Goal: Task Accomplishment & Management: Complete application form

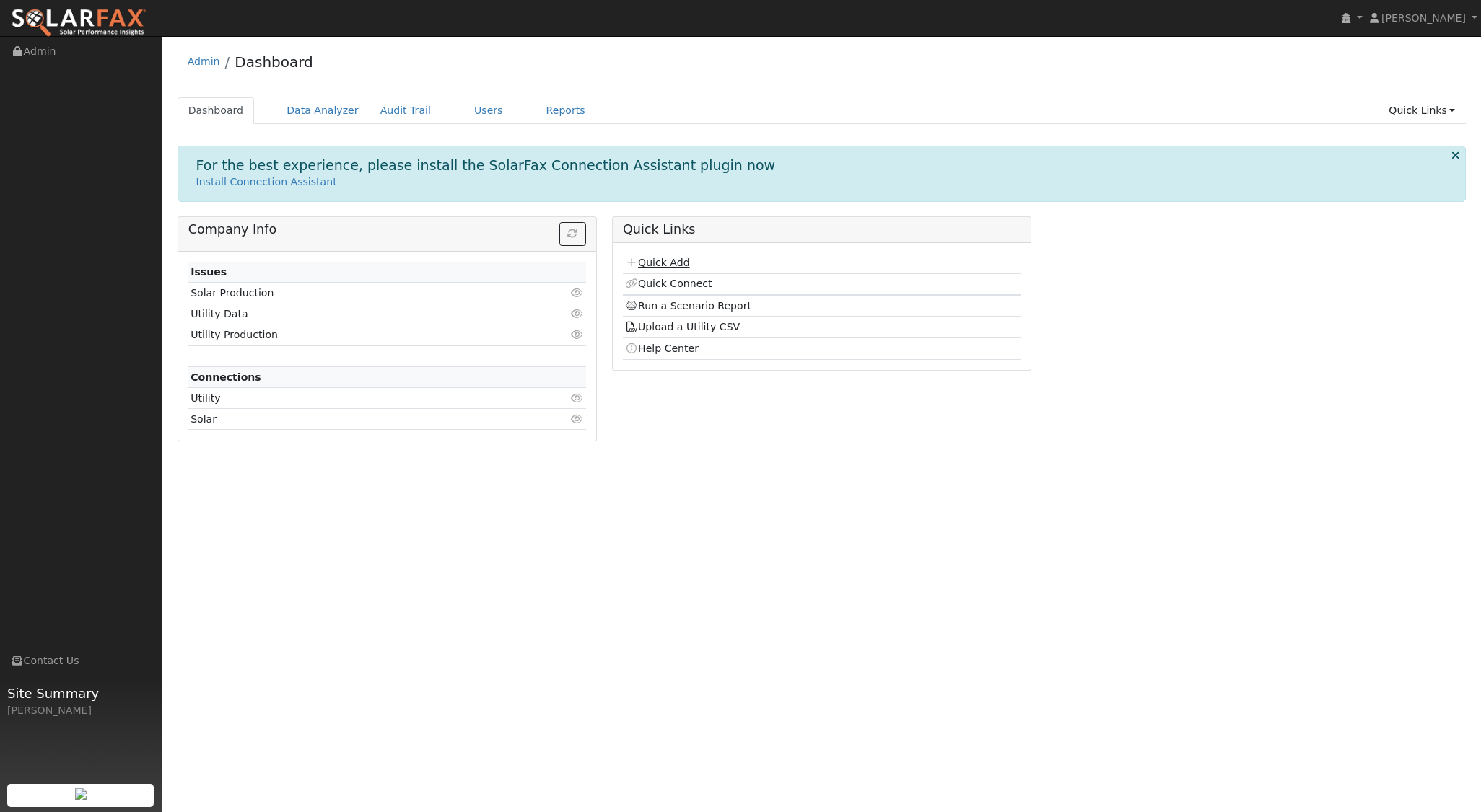
click at [667, 264] on link "Quick Add" at bounding box center [657, 262] width 64 height 11
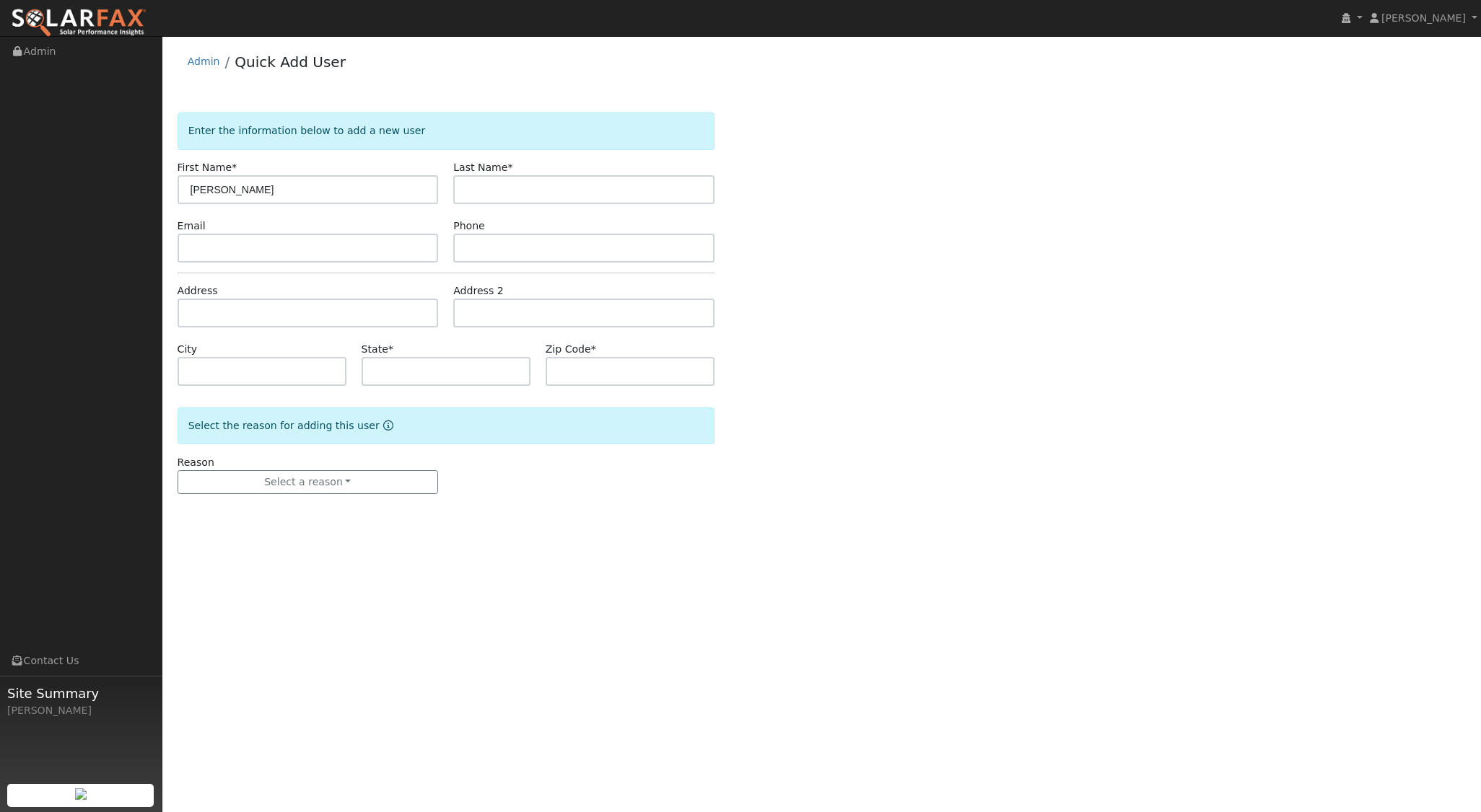
type input "Alex"
type input "[PERSON_NAME]"
click at [233, 315] on input "text" at bounding box center [307, 313] width 261 height 29
type input "10233 mochuelo"
drag, startPoint x: 301, startPoint y: 315, endPoint x: 182, endPoint y: 318, distance: 119.0
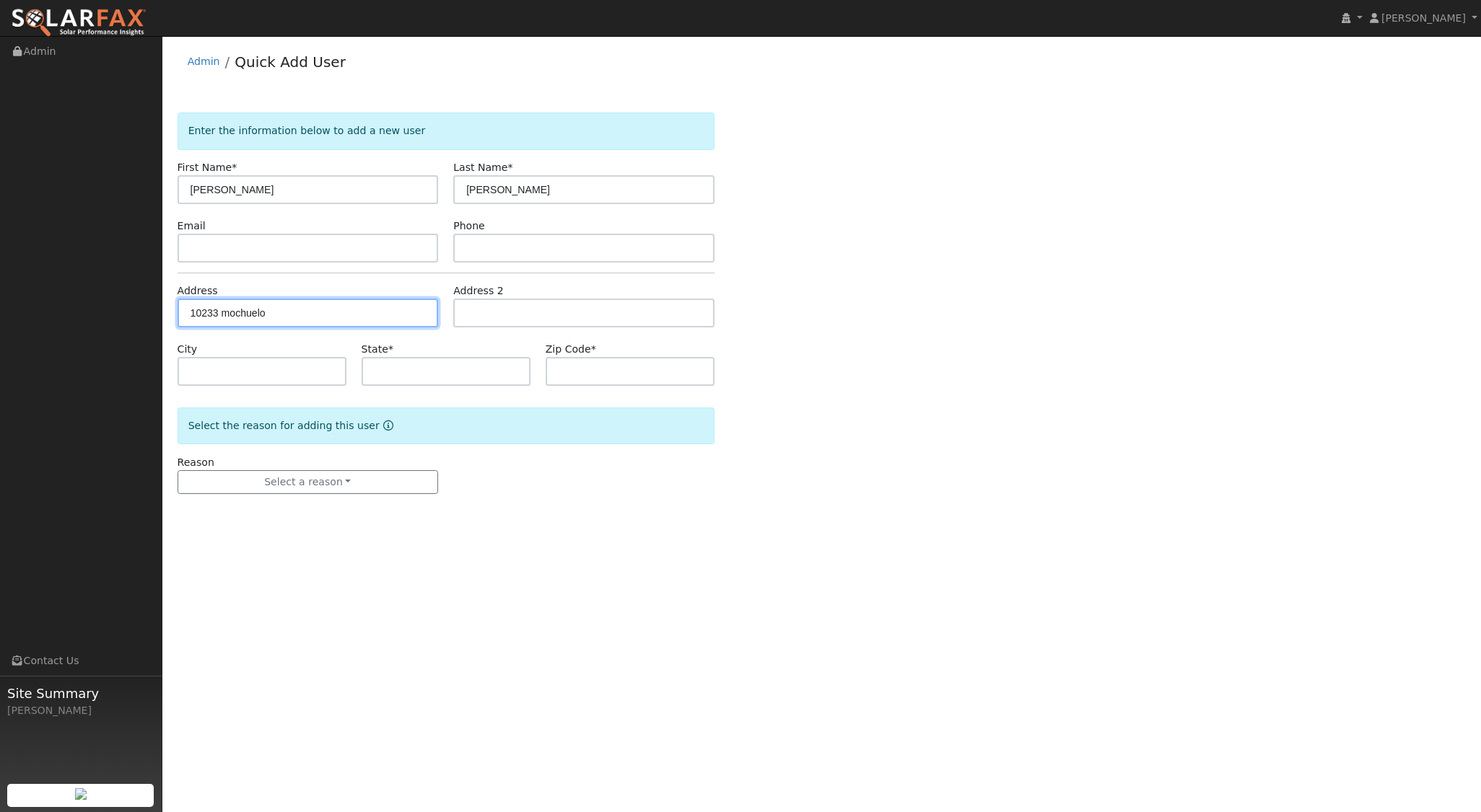
click at [182, 318] on input "10233 mochuelo" at bounding box center [307, 313] width 261 height 29
type input "[PERSON_NAME]"
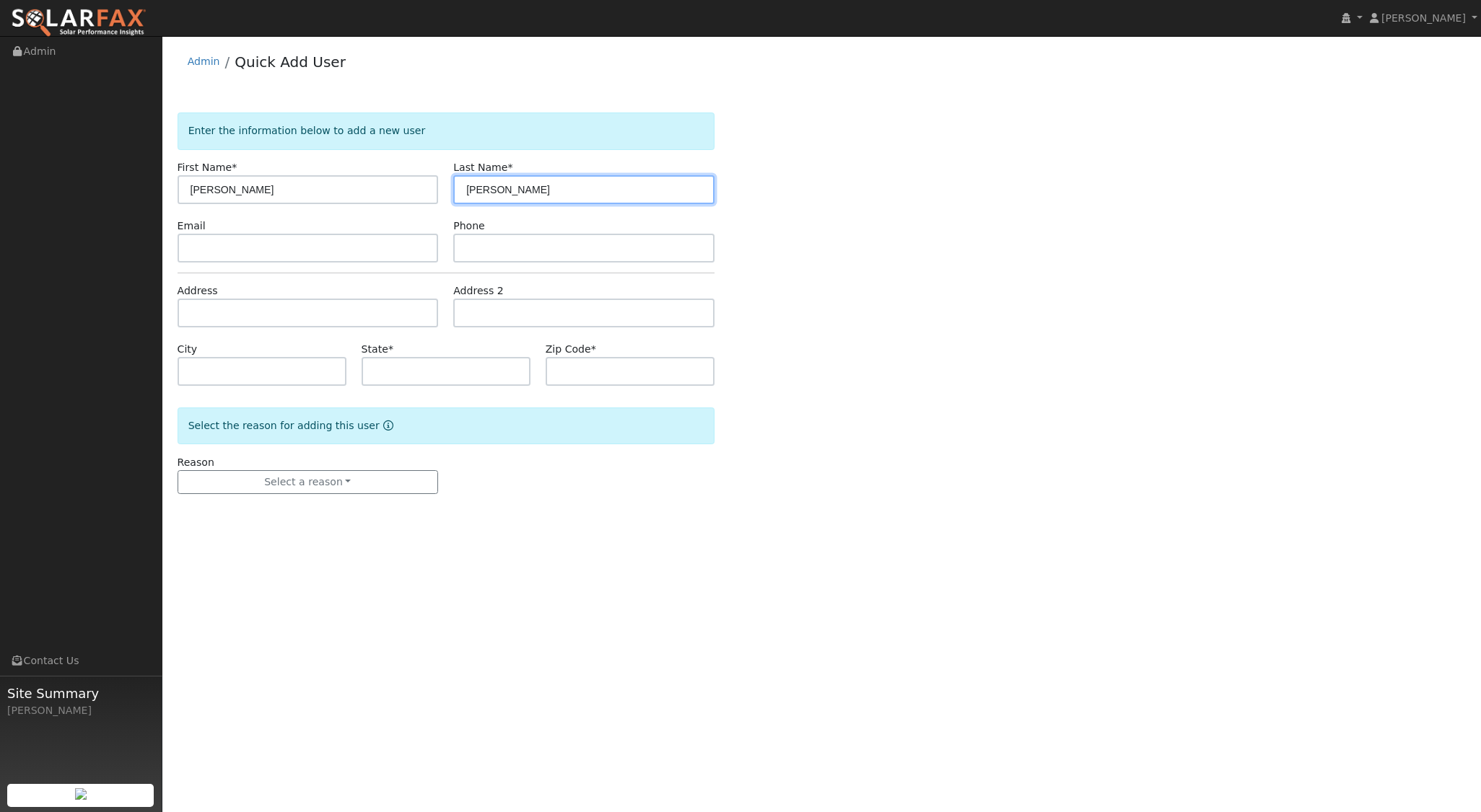
type input "[PERSON_NAME]"
click at [191, 309] on input "text" at bounding box center [307, 313] width 261 height 29
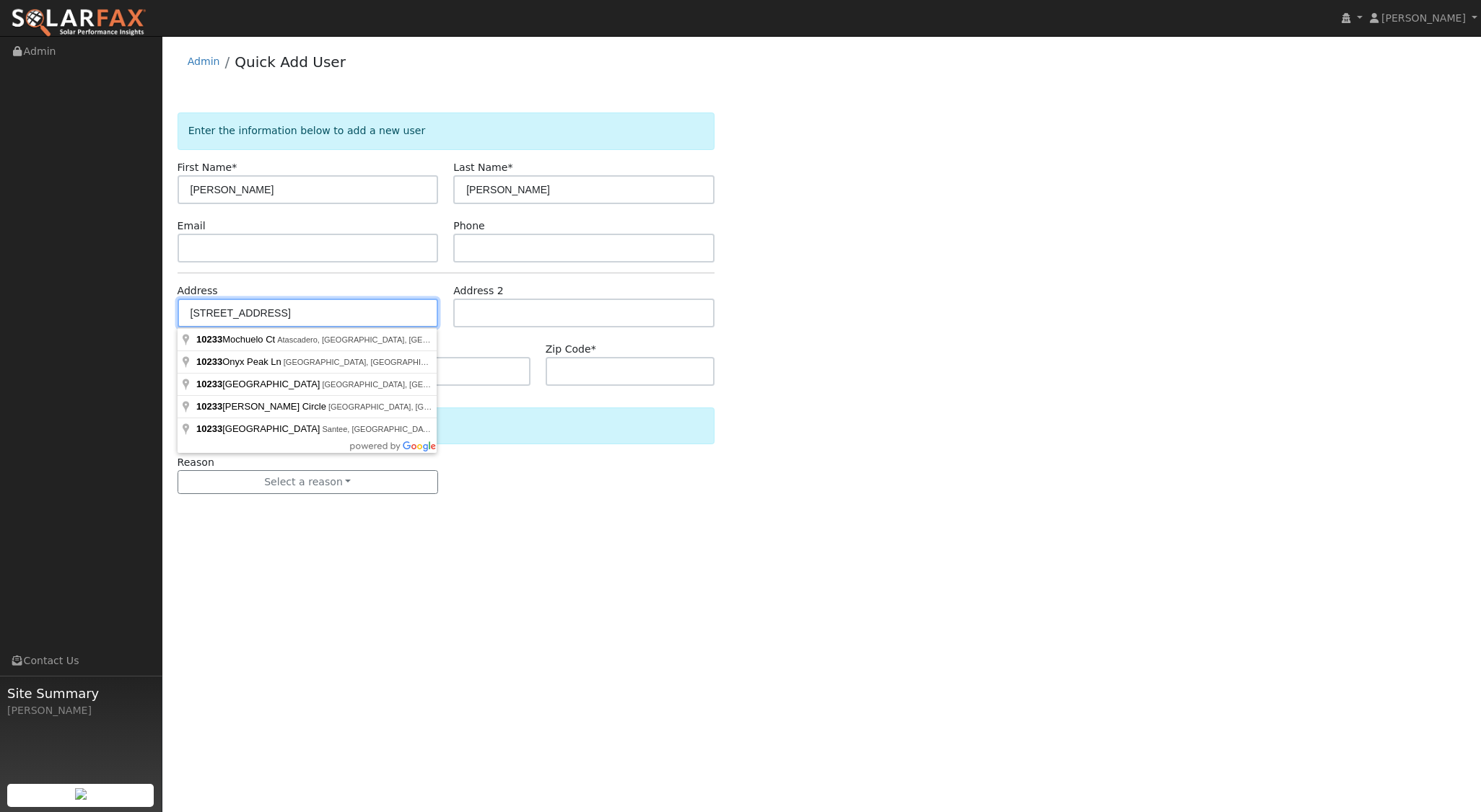
type input "[STREET_ADDRESS]"
type input "Atascadero"
type input "CA"
type input "93422"
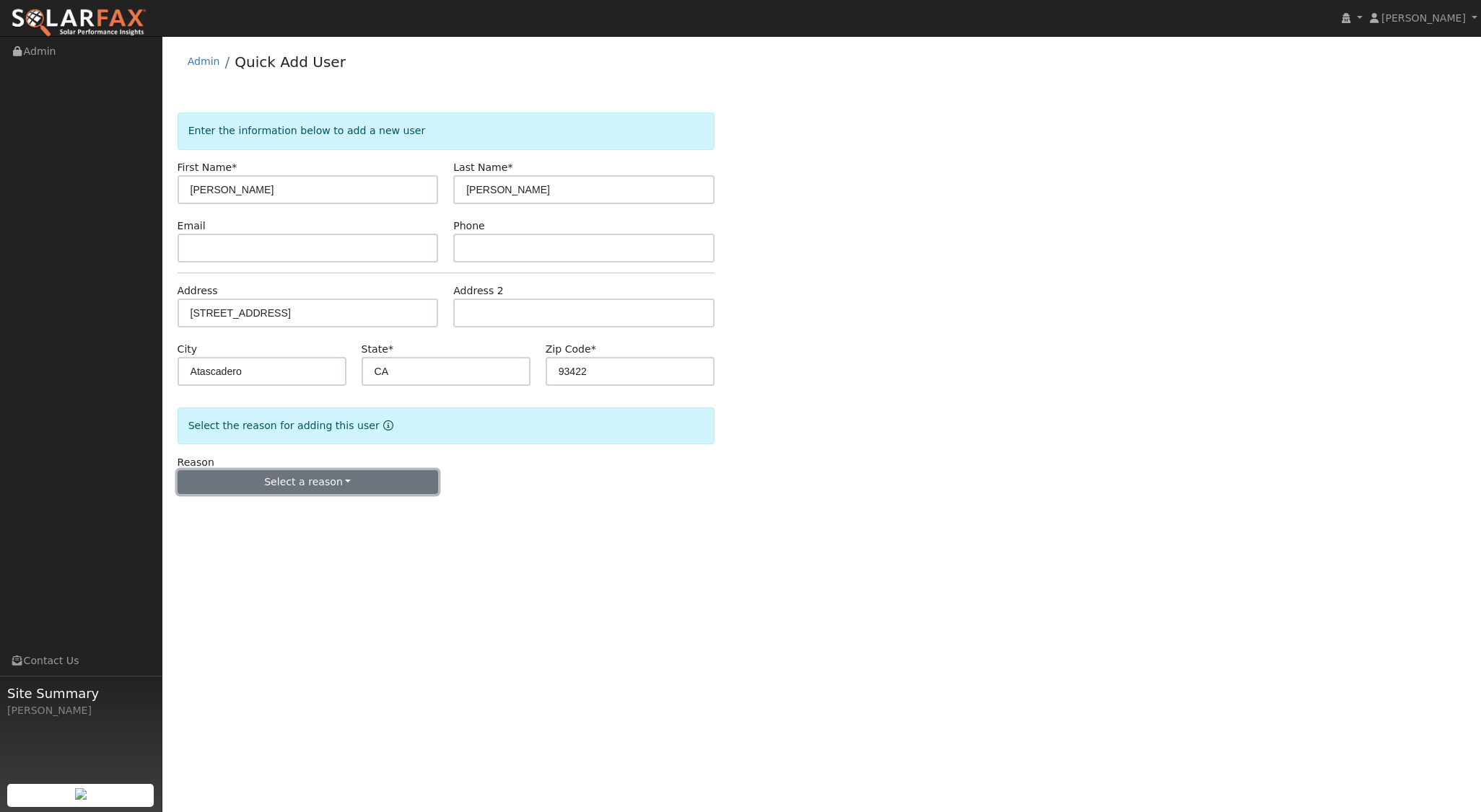
click at [285, 476] on button "Select a reason" at bounding box center [307, 483] width 261 height 25
click at [253, 521] on link "New customer adding solar" at bounding box center [258, 531] width 159 height 21
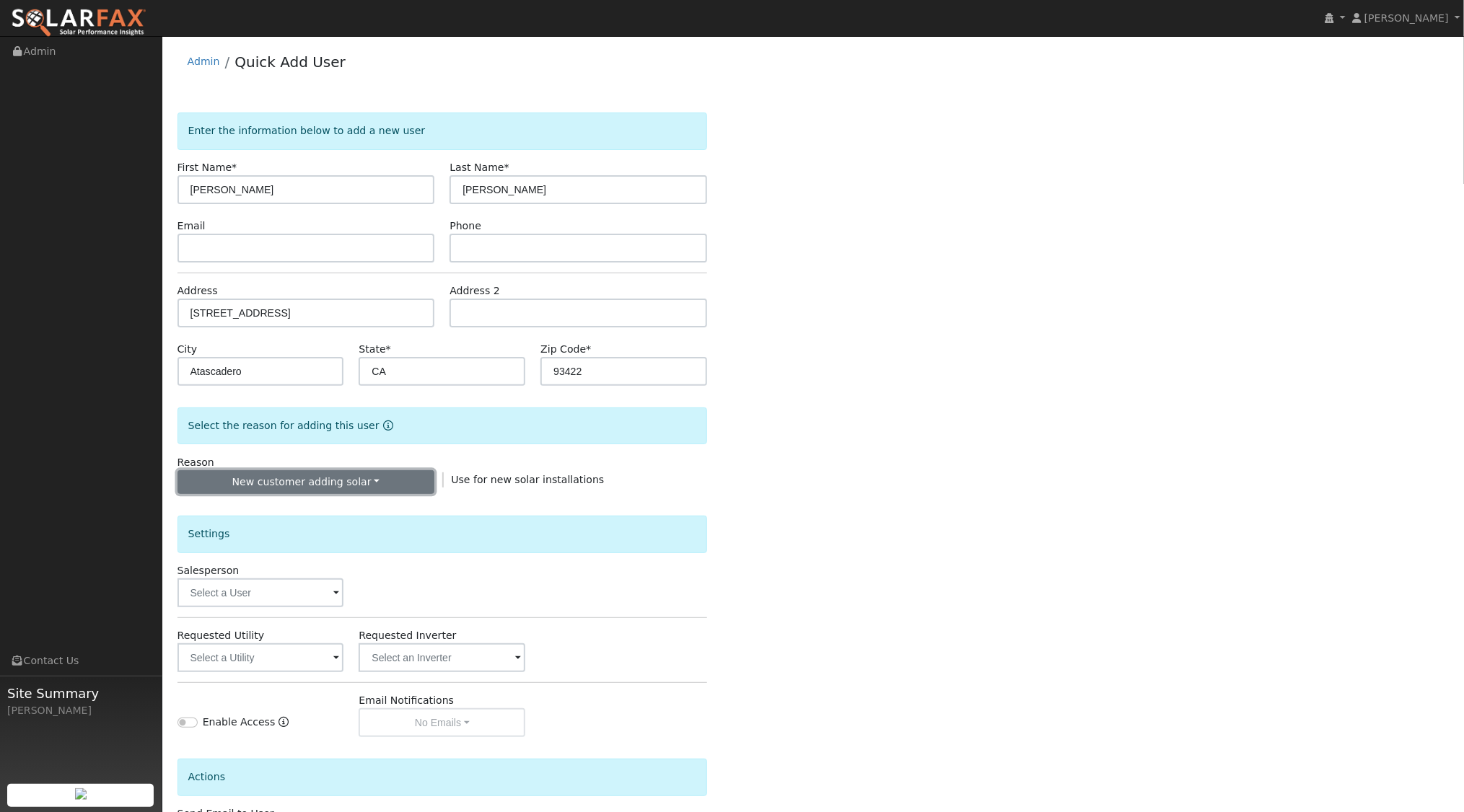
click at [401, 483] on button "New customer adding solar" at bounding box center [306, 483] width 258 height 25
click at [271, 514] on link "New lead" at bounding box center [258, 512] width 159 height 21
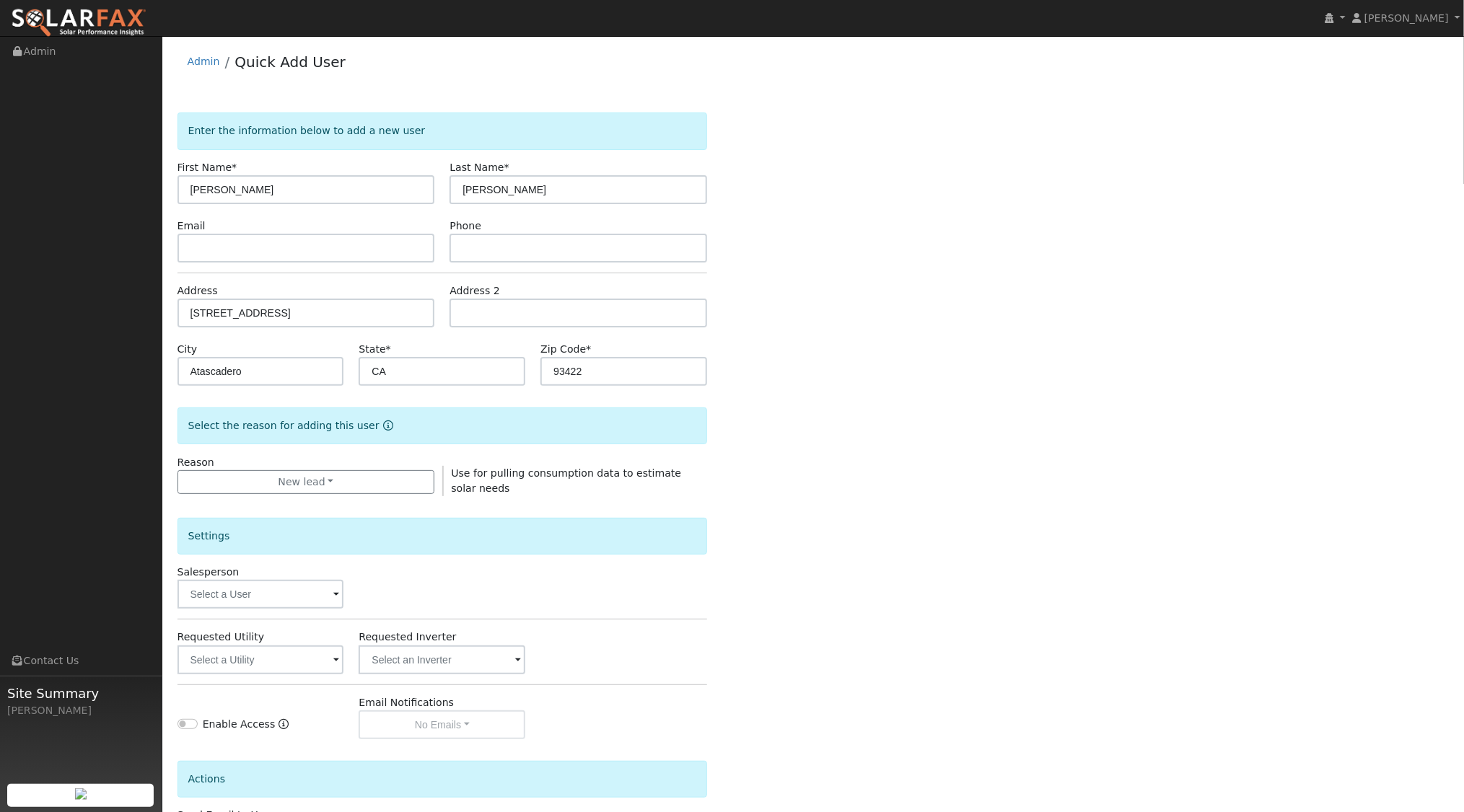
click at [894, 549] on div "Enter the information below to add a new user First Name * [PERSON_NAME] Last N…" at bounding box center [813, 520] width 1272 height 815
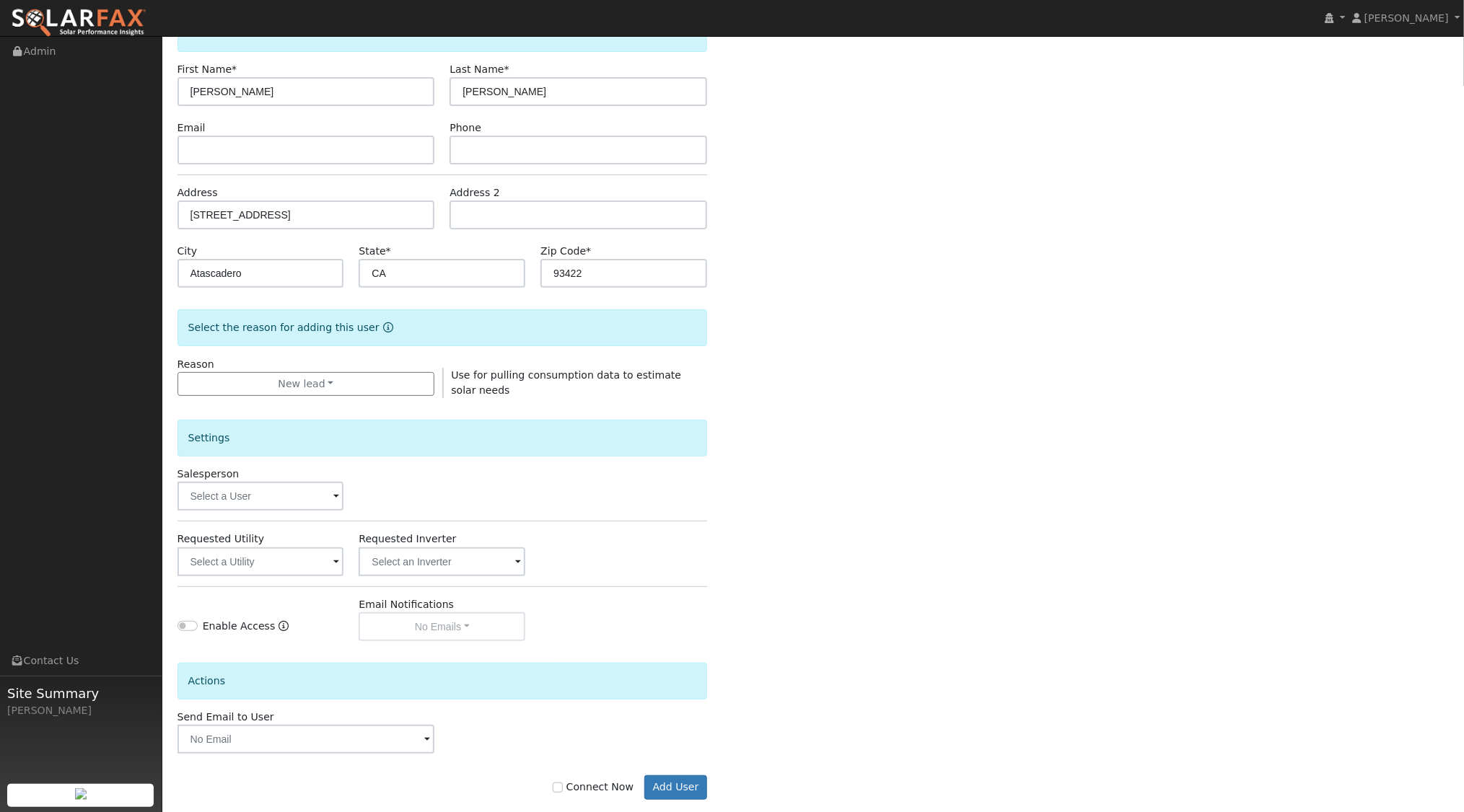
scroll to position [119, 0]
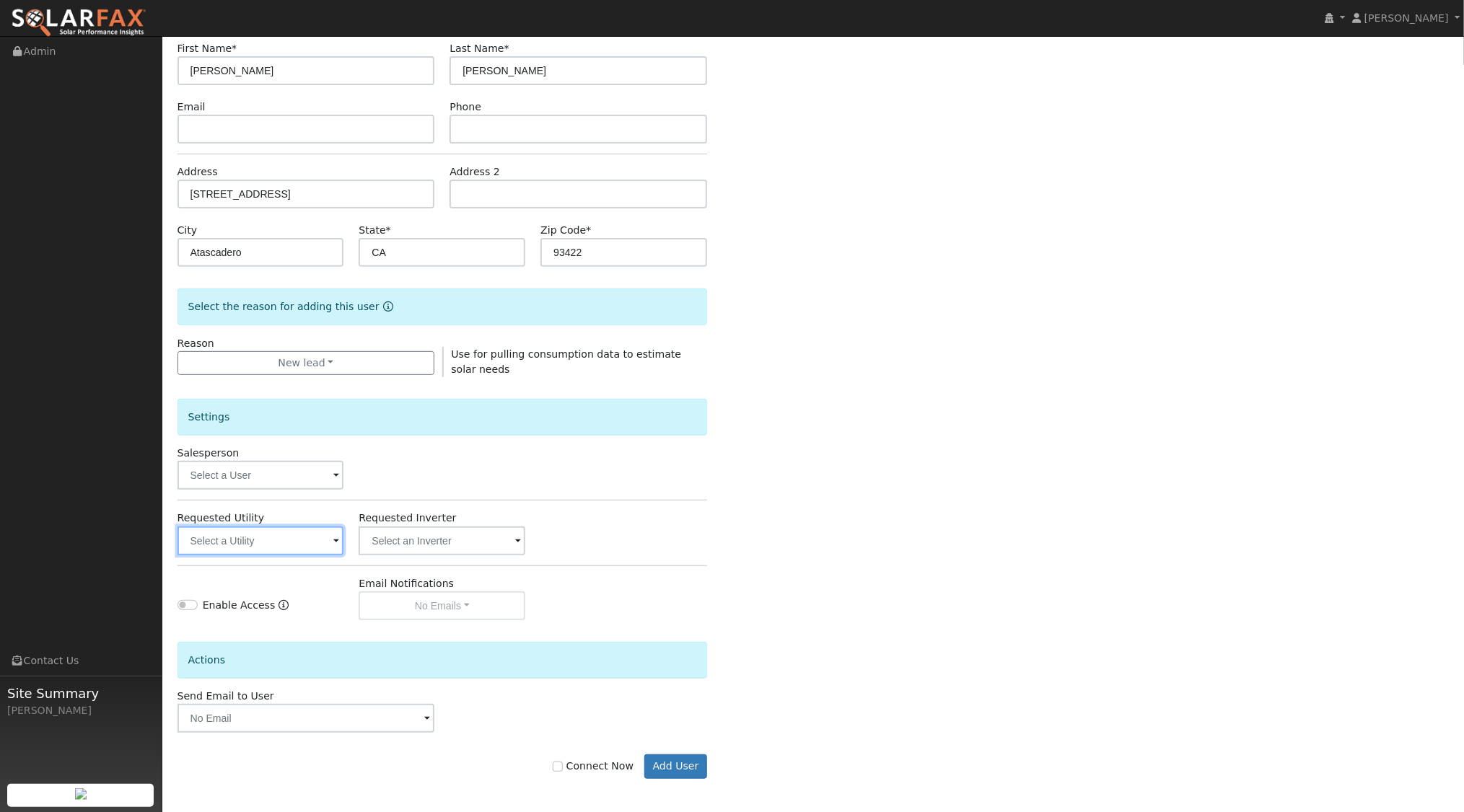
click at [315, 536] on input "text" at bounding box center [260, 541] width 167 height 29
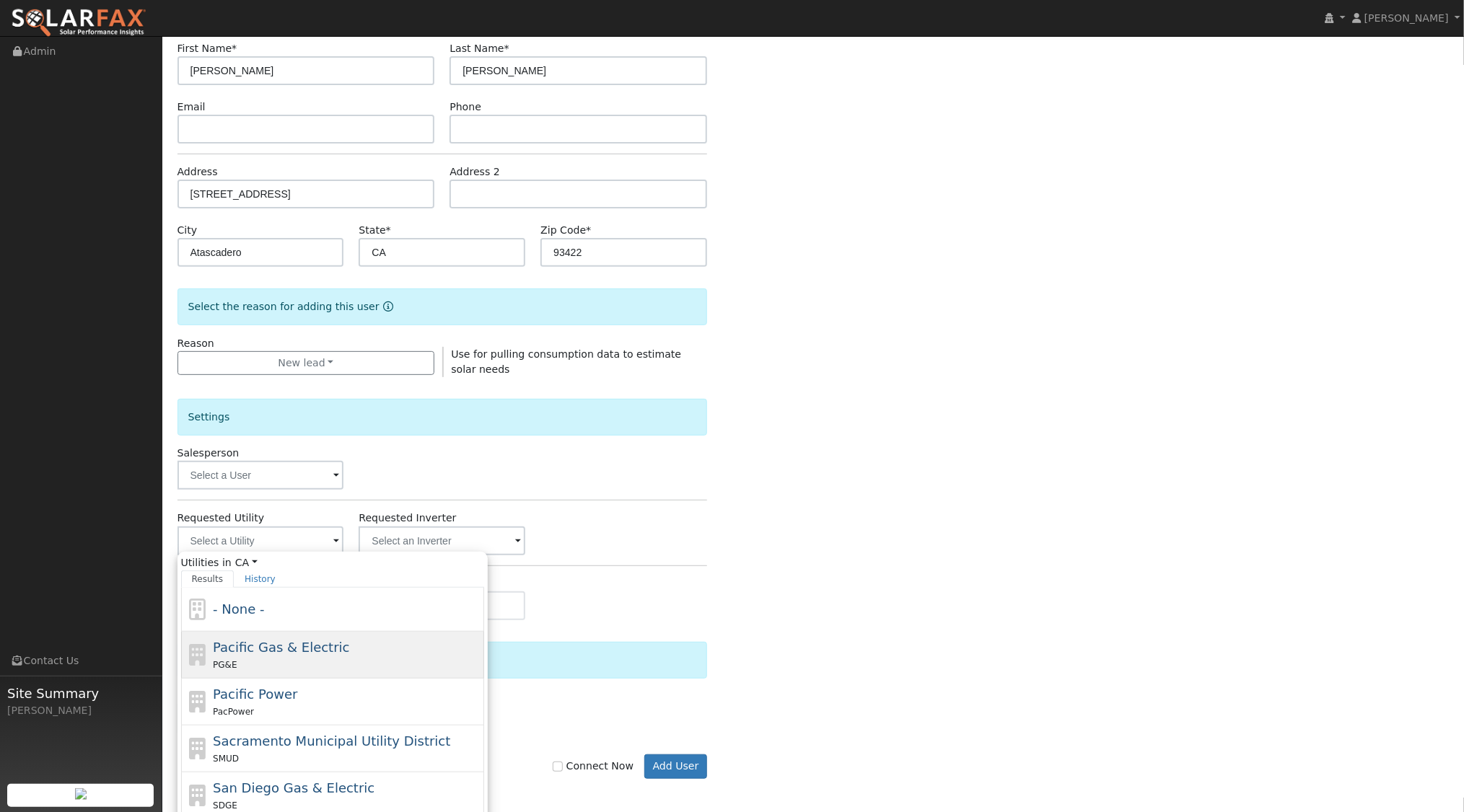
click at [265, 657] on div "PG&E" at bounding box center [347, 665] width 268 height 15
type input "Pacific Gas & Electric"
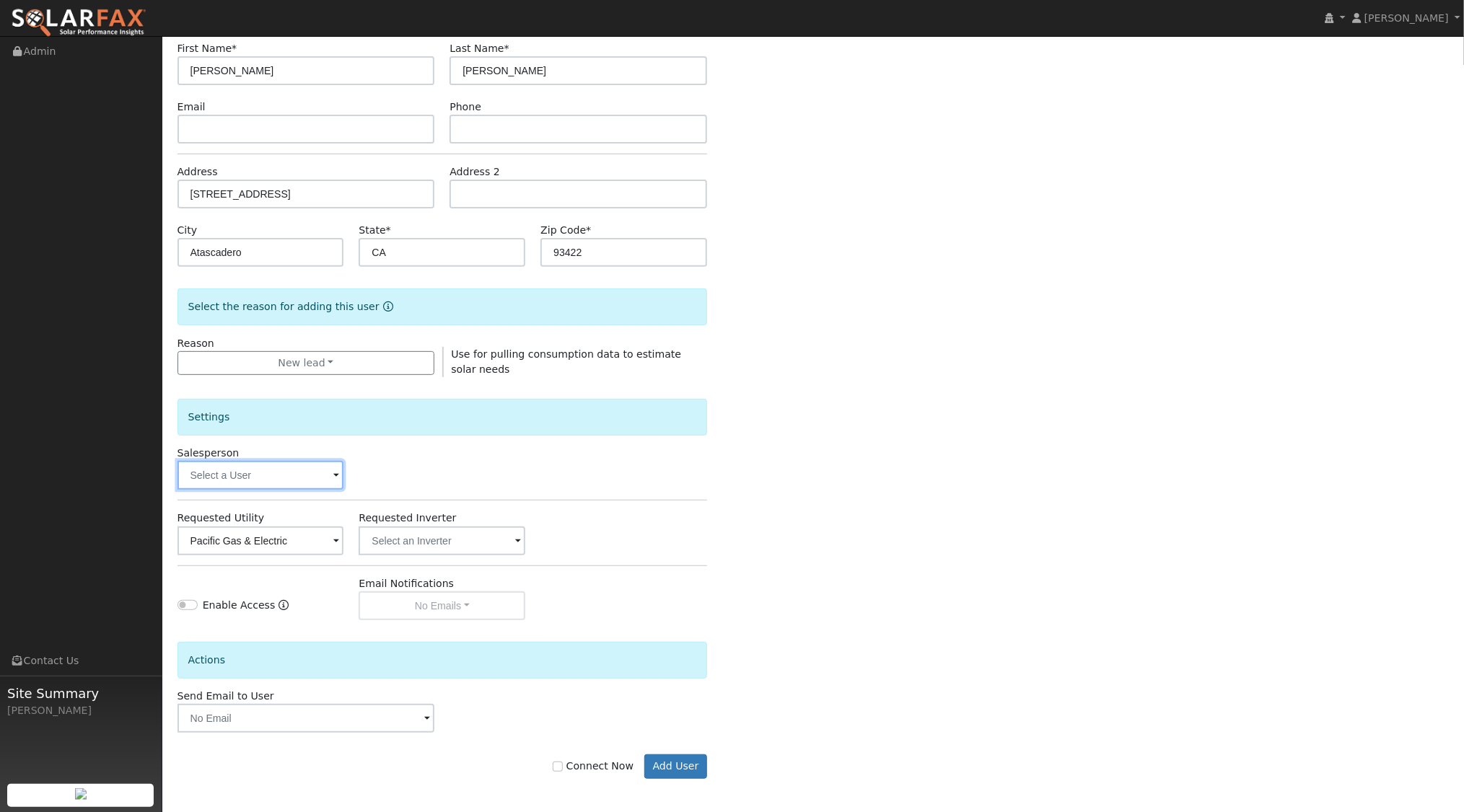
click at [274, 484] on input "text" at bounding box center [260, 476] width 167 height 29
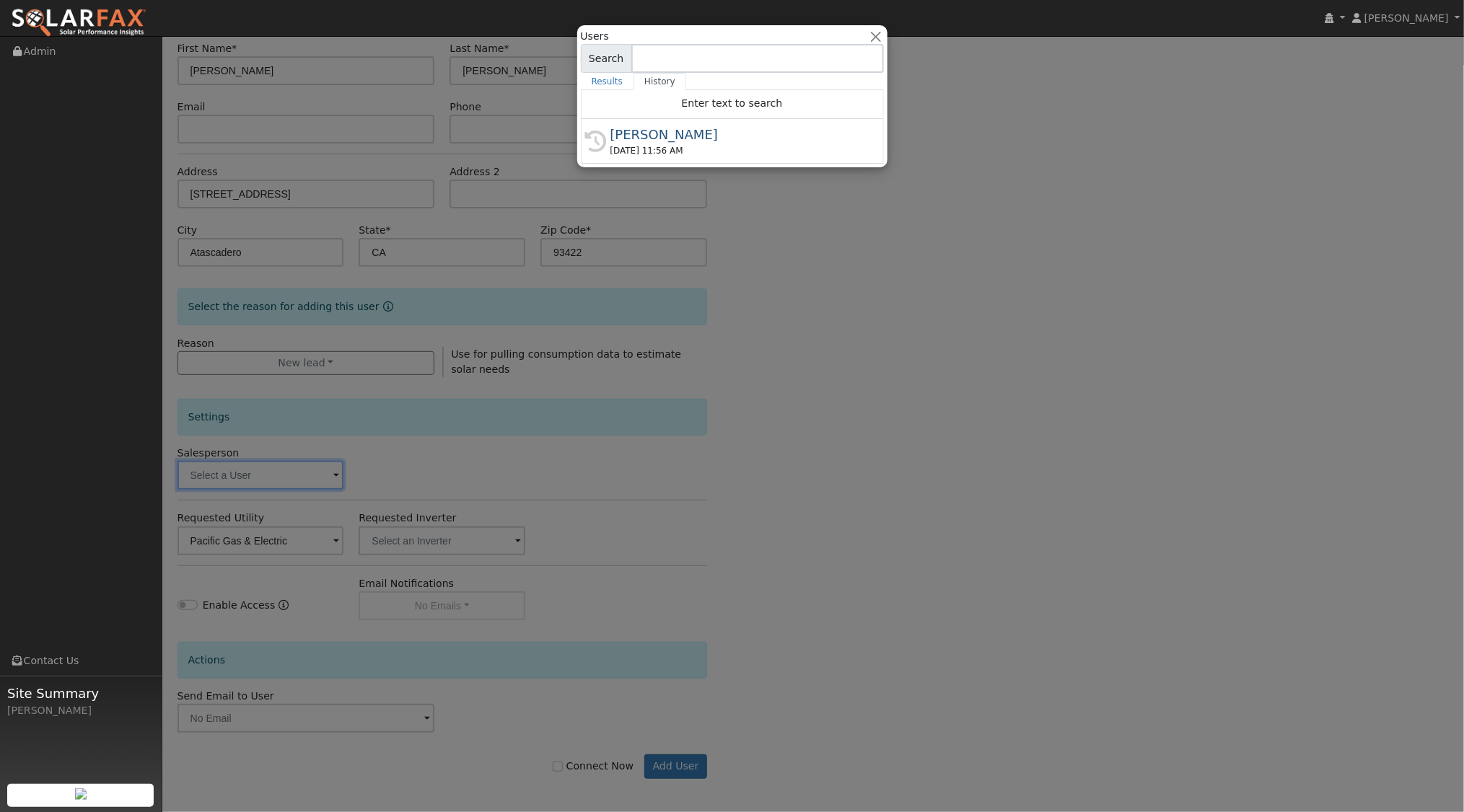
click at [659, 145] on div "[DATE] 11:56 AM" at bounding box center [739, 151] width 257 height 13
type input "[PERSON_NAME]"
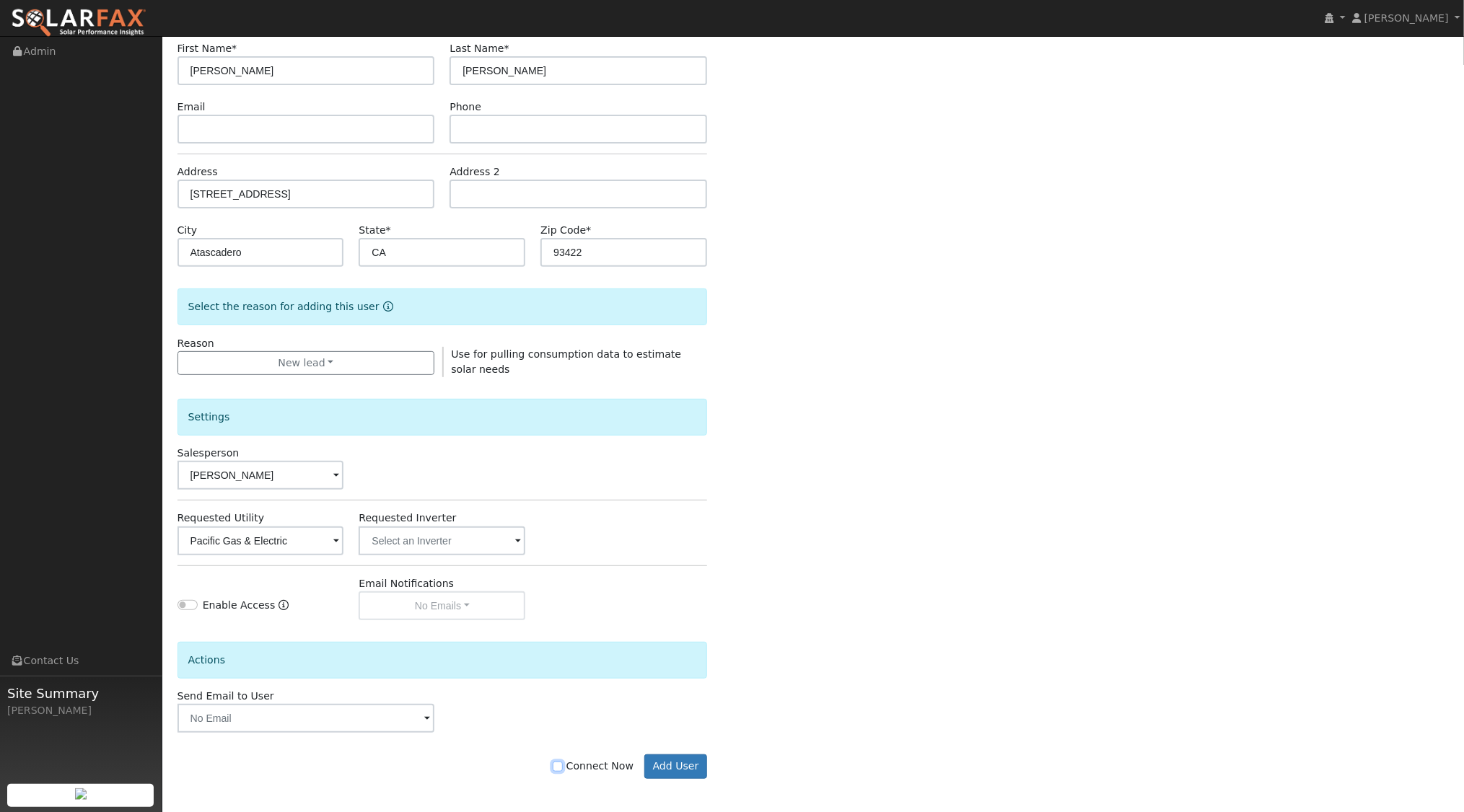
click at [563, 764] on input "Connect Now" at bounding box center [558, 767] width 10 height 10
checkbox input "true"
click at [688, 762] on button "Add User" at bounding box center [675, 767] width 62 height 25
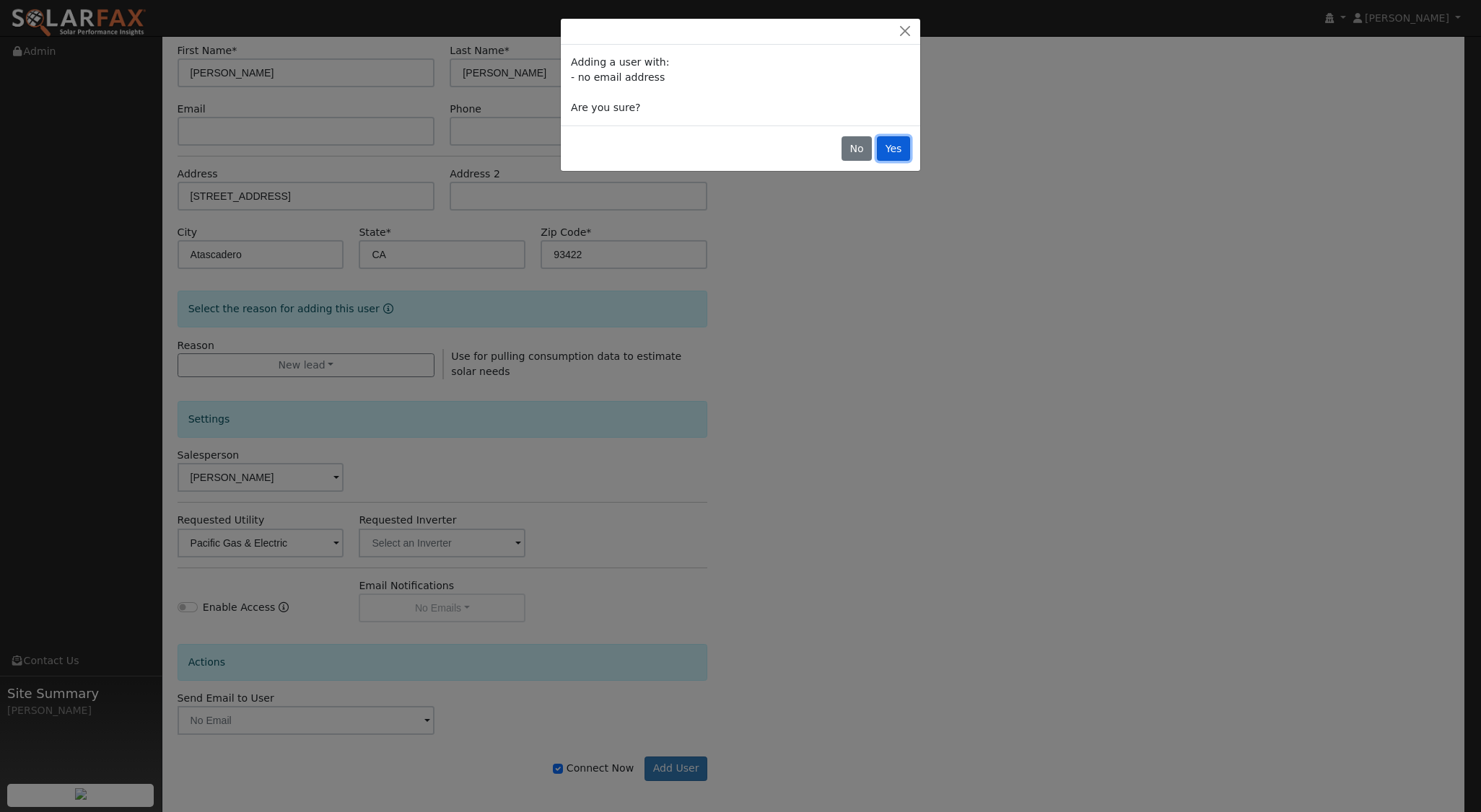
click at [903, 145] on button "Yes" at bounding box center [893, 148] width 33 height 25
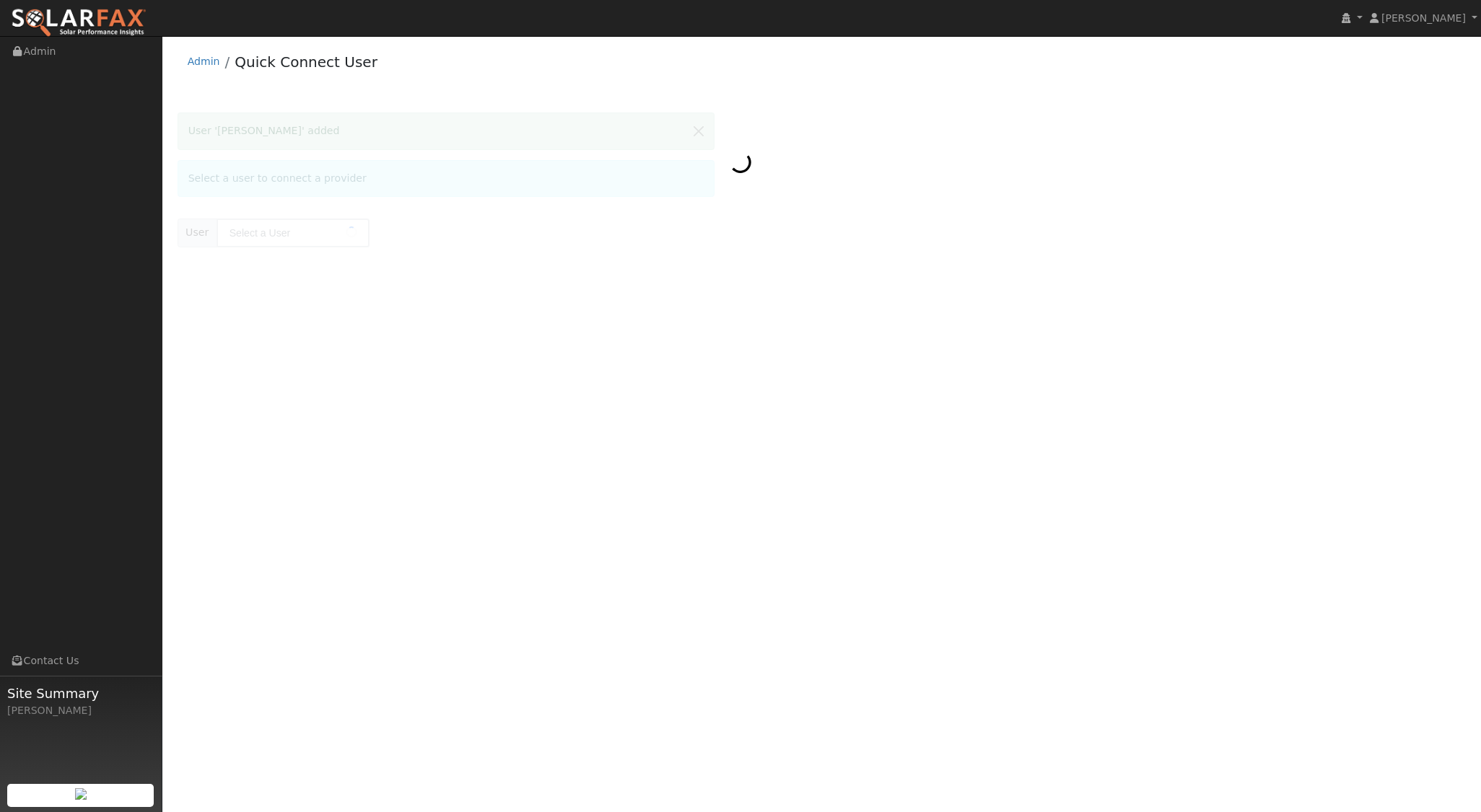
type input "Alex Cronin"
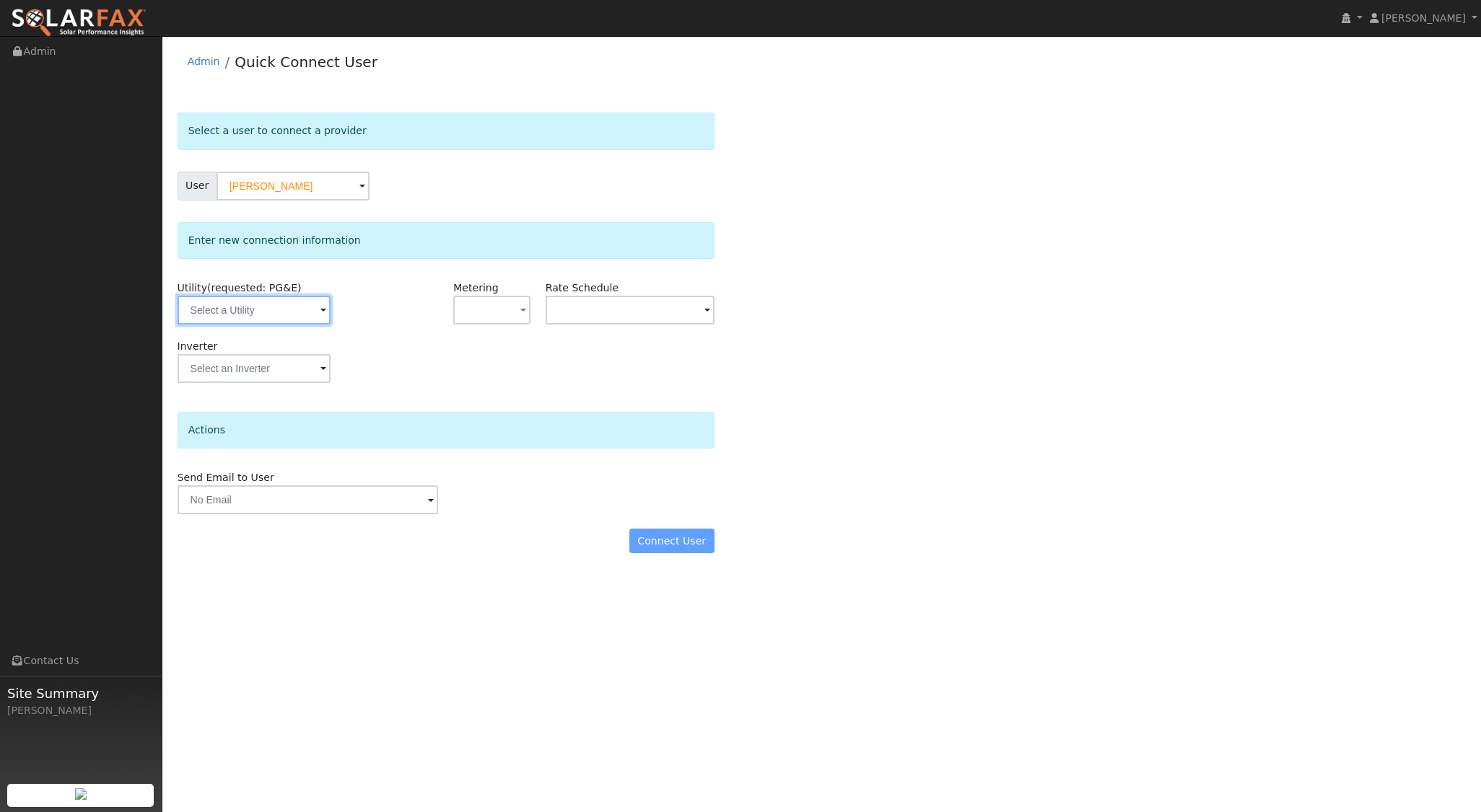
click at [273, 315] on input "text" at bounding box center [253, 311] width 153 height 29
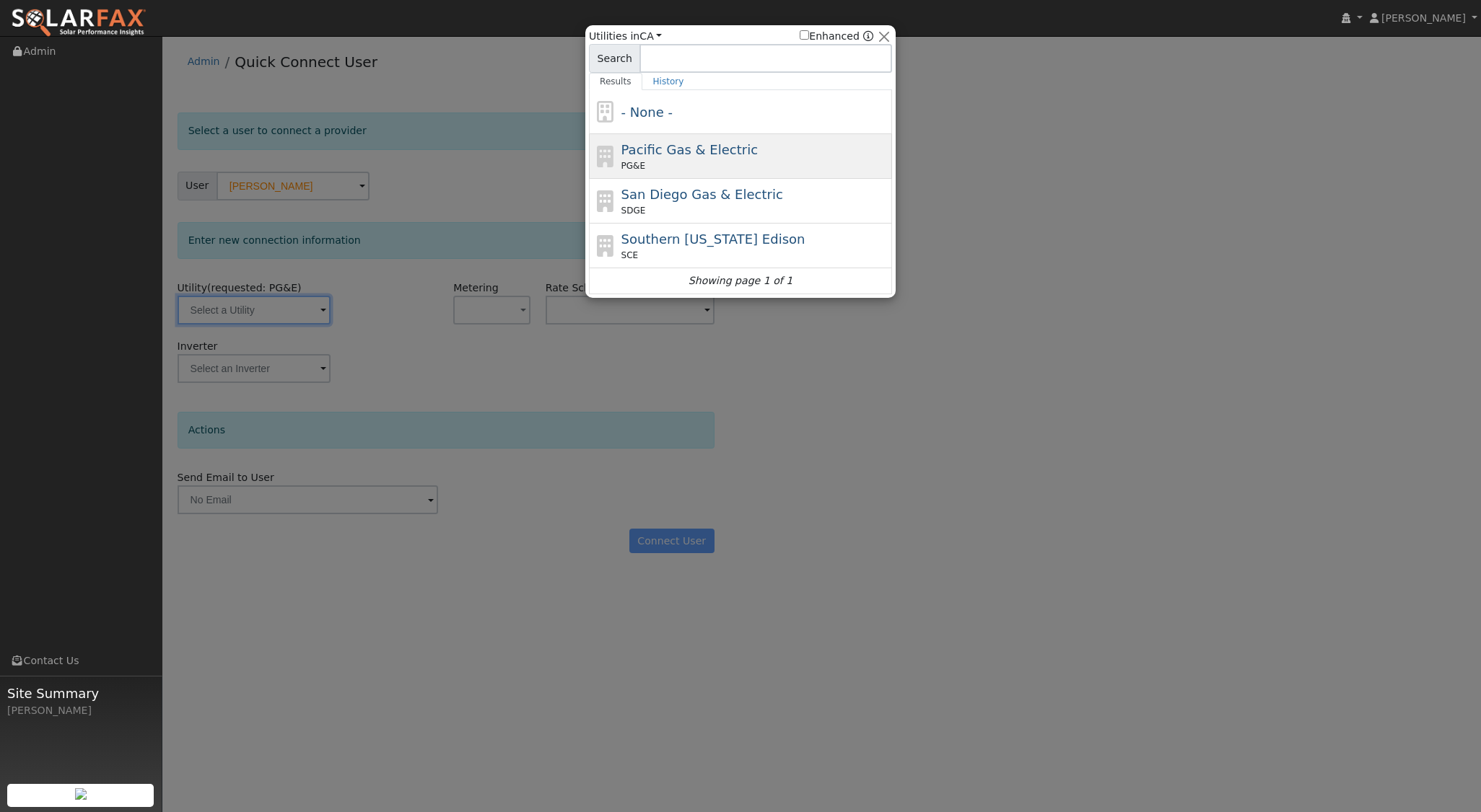
click at [675, 163] on div "PG&E" at bounding box center [755, 165] width 268 height 13
type input "PG&E"
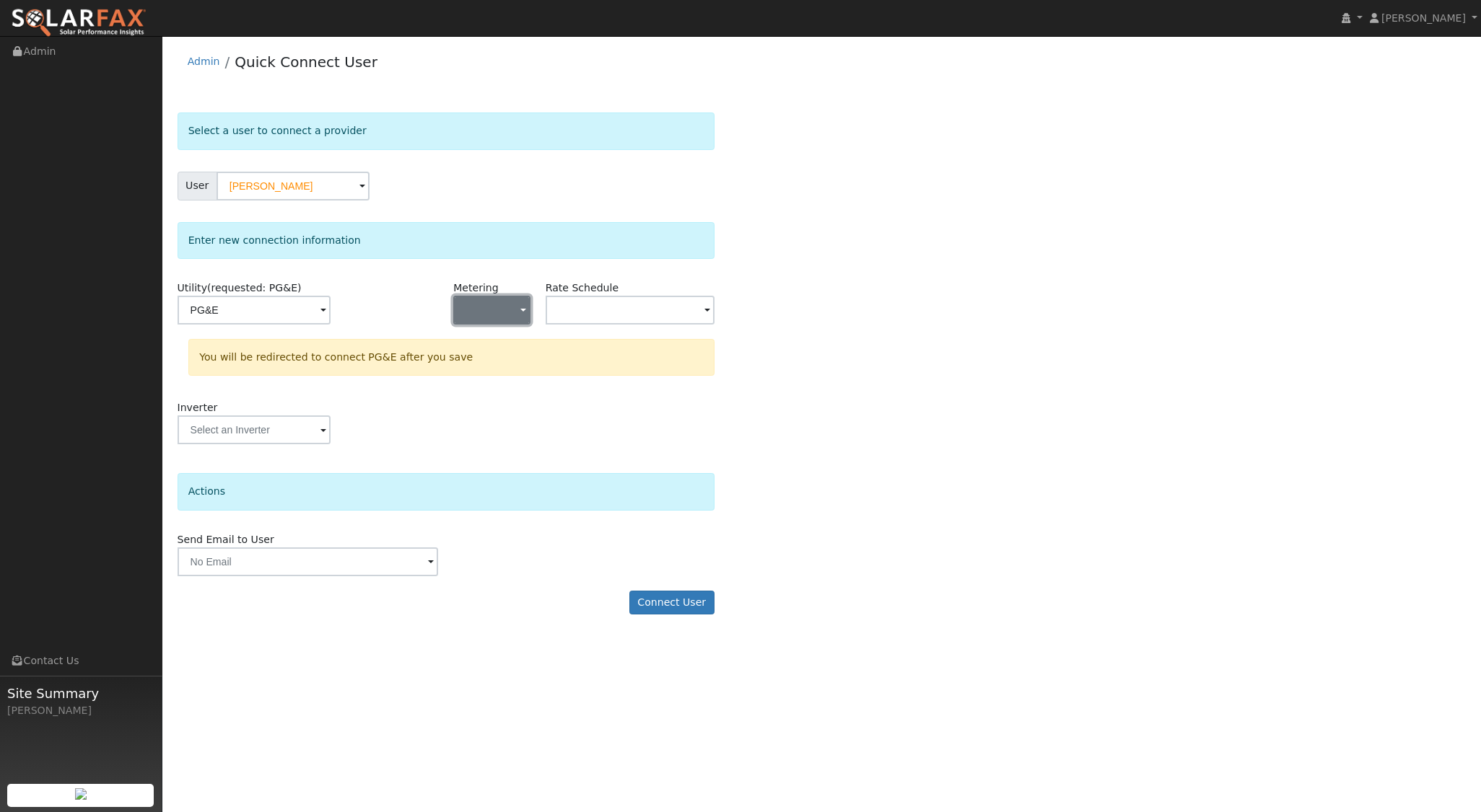
click at [488, 301] on button "button" at bounding box center [491, 311] width 76 height 29
click at [490, 357] on link "NEM" at bounding box center [503, 362] width 100 height 21
click at [330, 305] on input "text" at bounding box center [253, 311] width 153 height 29
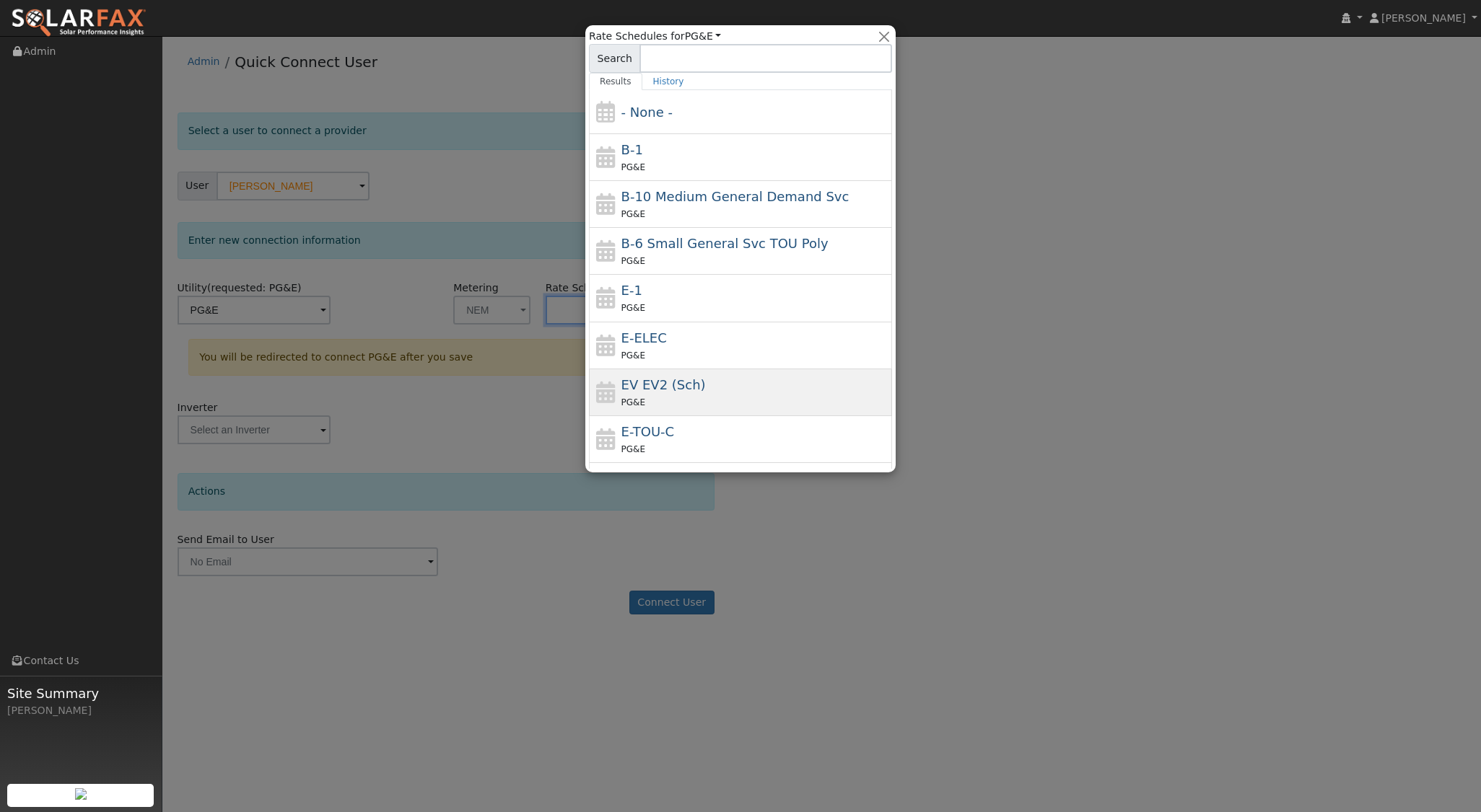
scroll to position [112, 0]
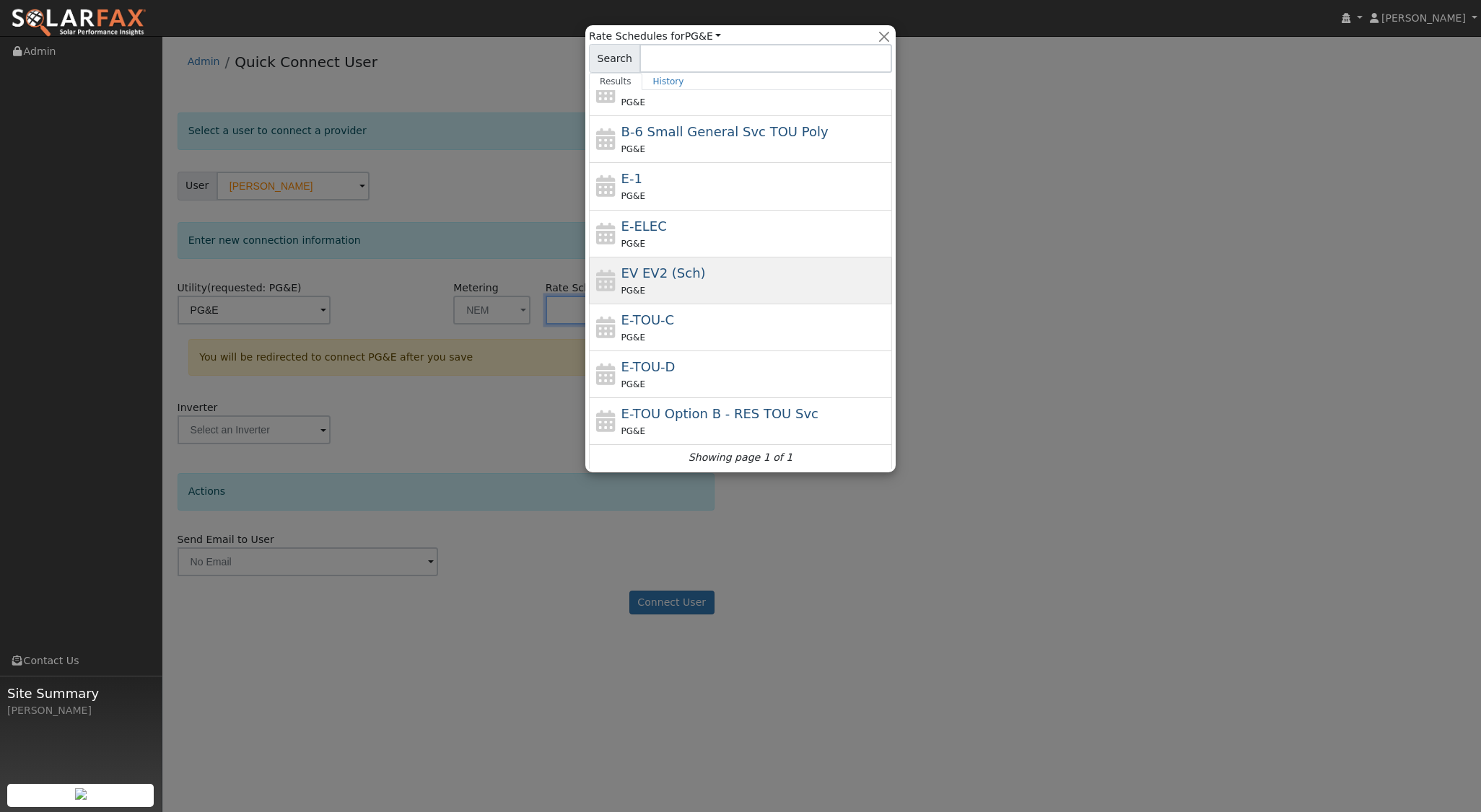
click at [669, 270] on span "EV EV2 (Sch)" at bounding box center [663, 273] width 85 height 15
type input "EV EV2 (Sch)"
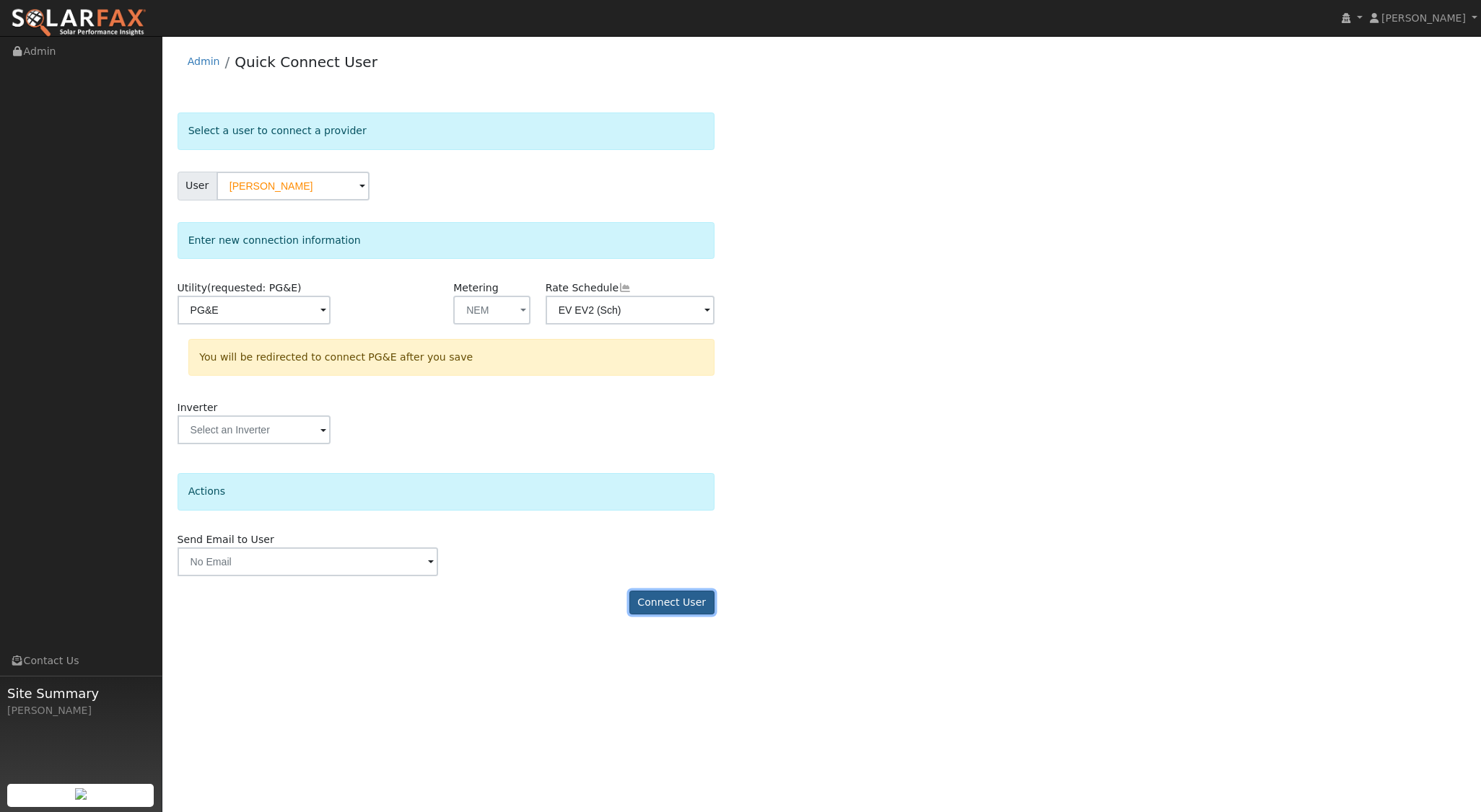
click at [669, 603] on button "Connect User" at bounding box center [671, 602] width 85 height 25
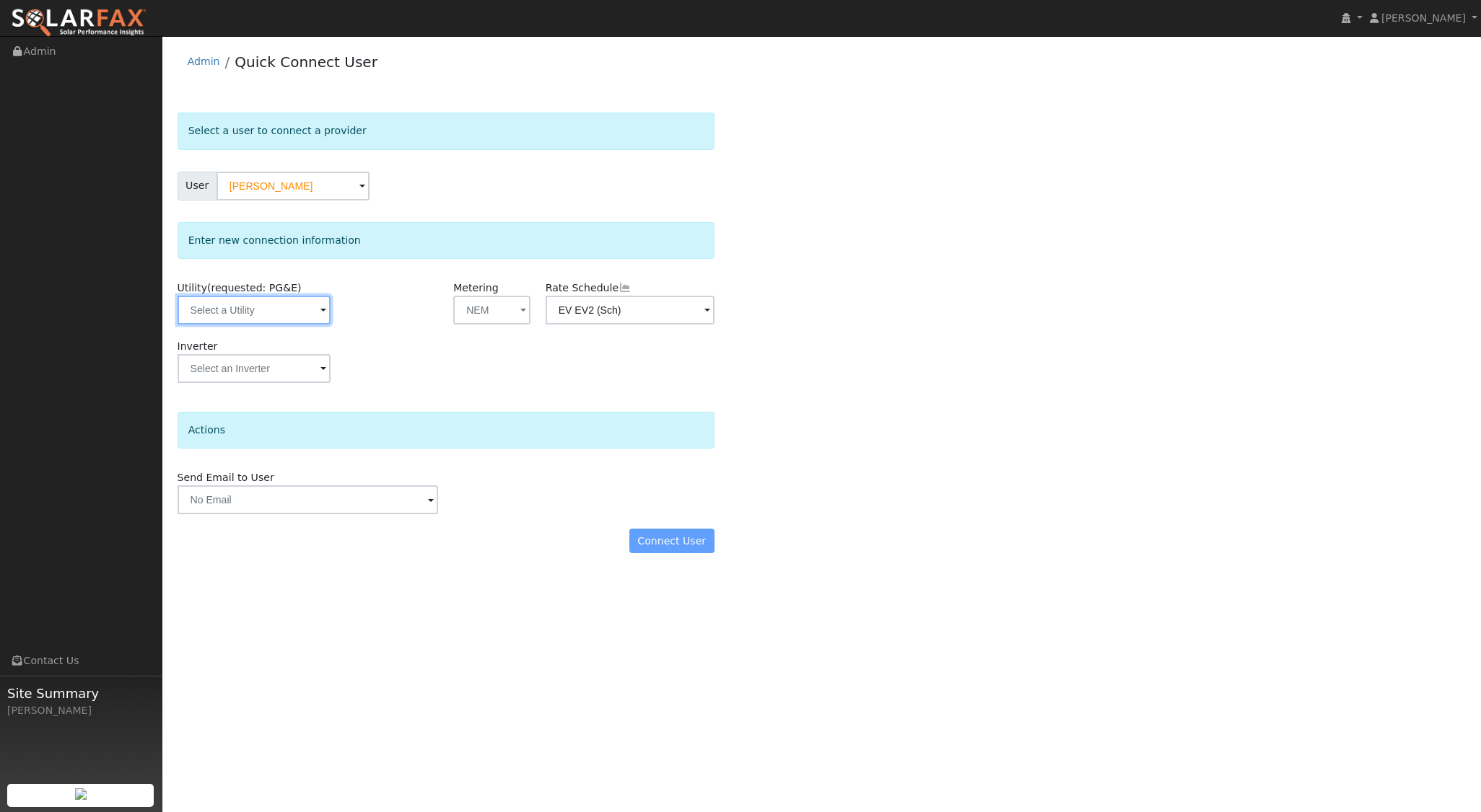
click at [265, 311] on input "text" at bounding box center [253, 311] width 153 height 29
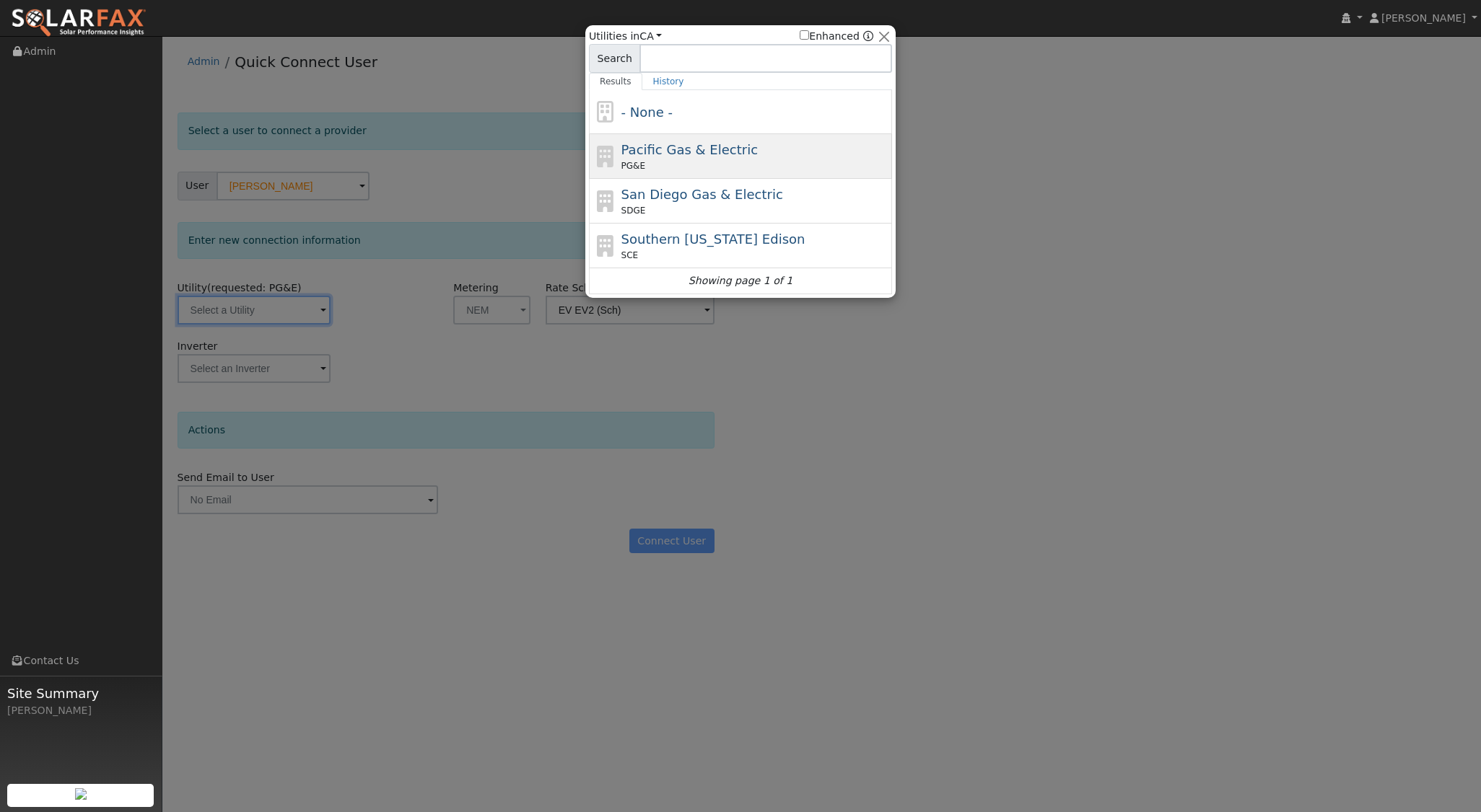
click at [657, 160] on div "PG&E" at bounding box center [755, 165] width 268 height 13
type input "PG&E"
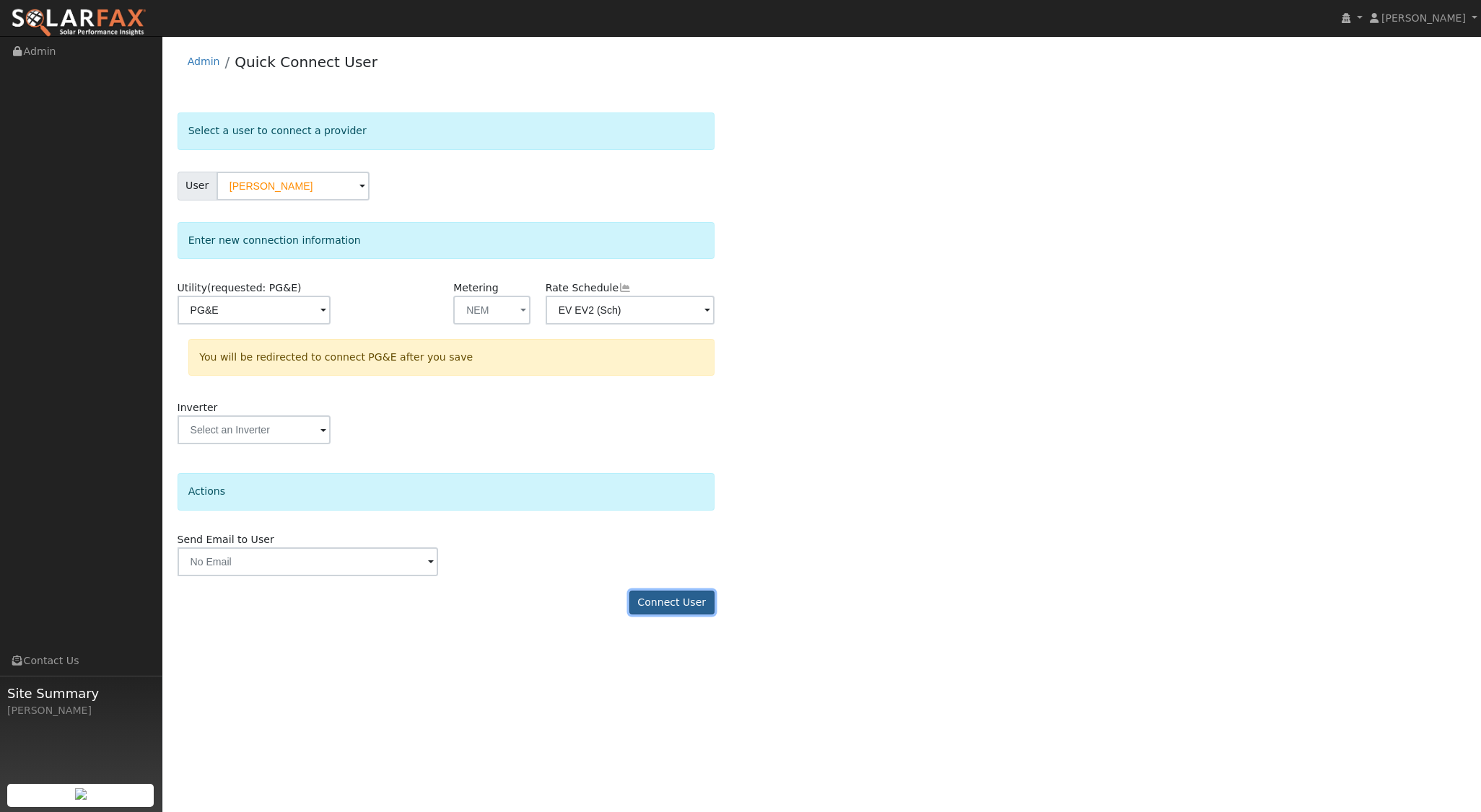
click at [658, 604] on button "Connect User" at bounding box center [671, 602] width 85 height 25
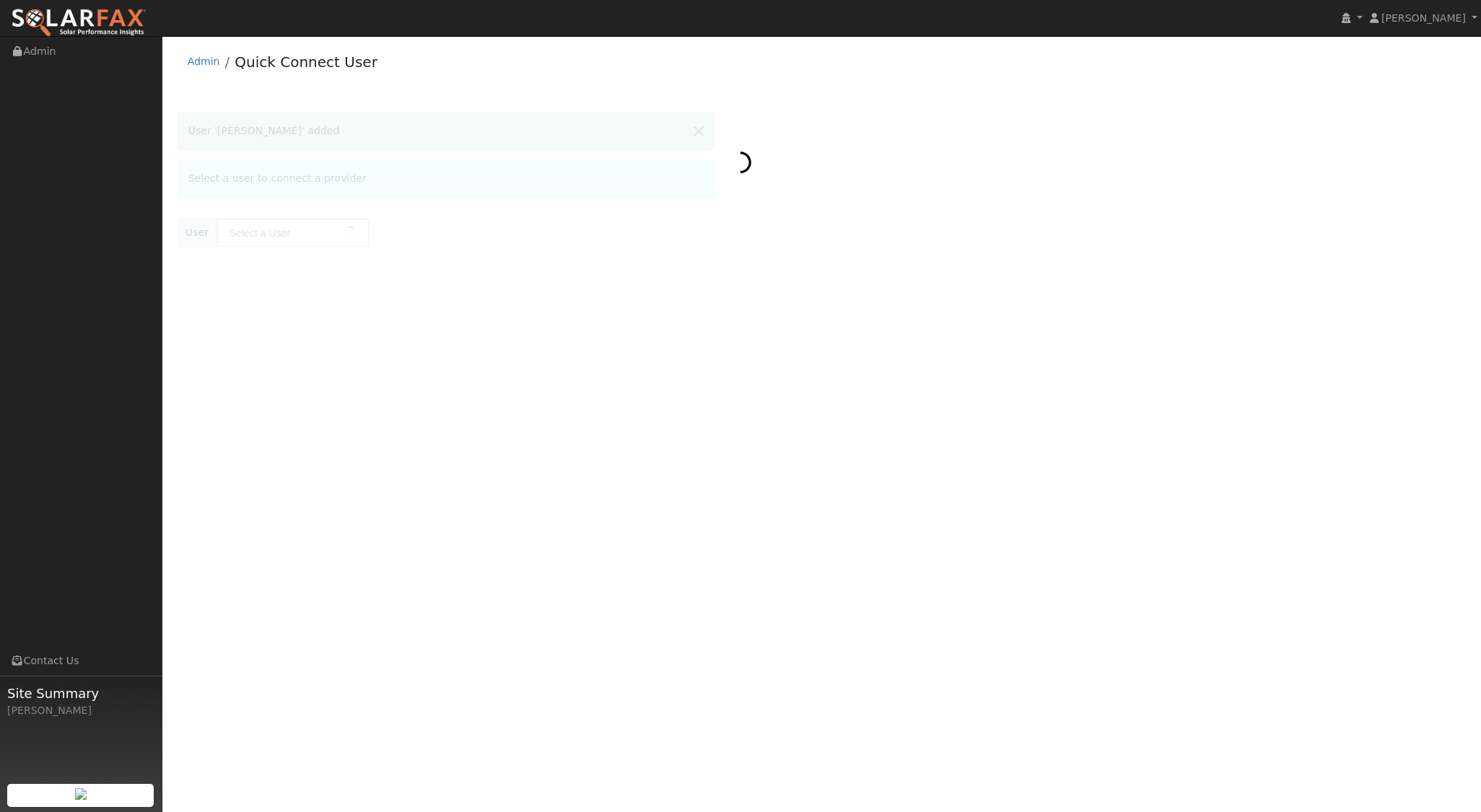
type input "[PERSON_NAME]"
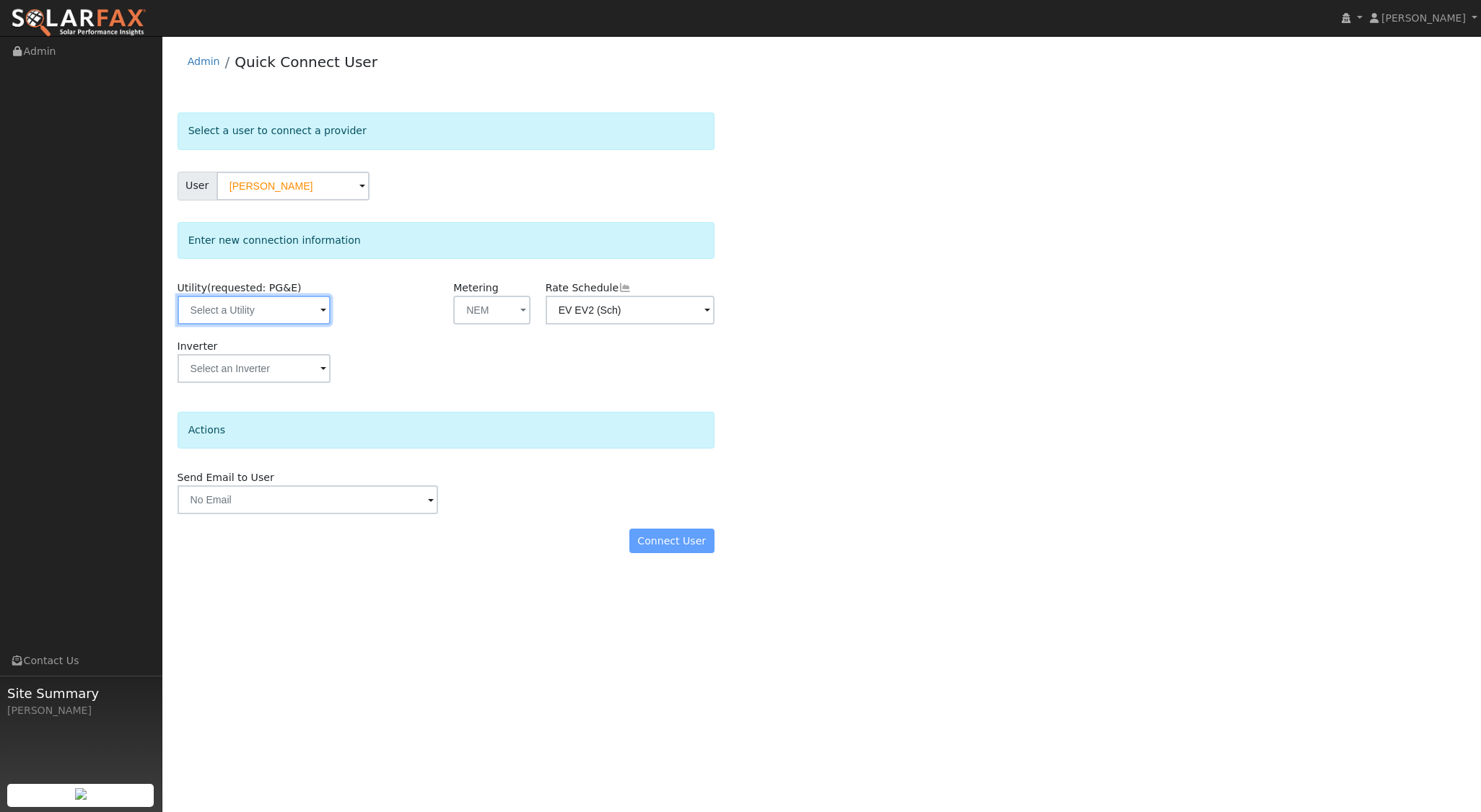
click at [307, 320] on input "text" at bounding box center [253, 311] width 153 height 29
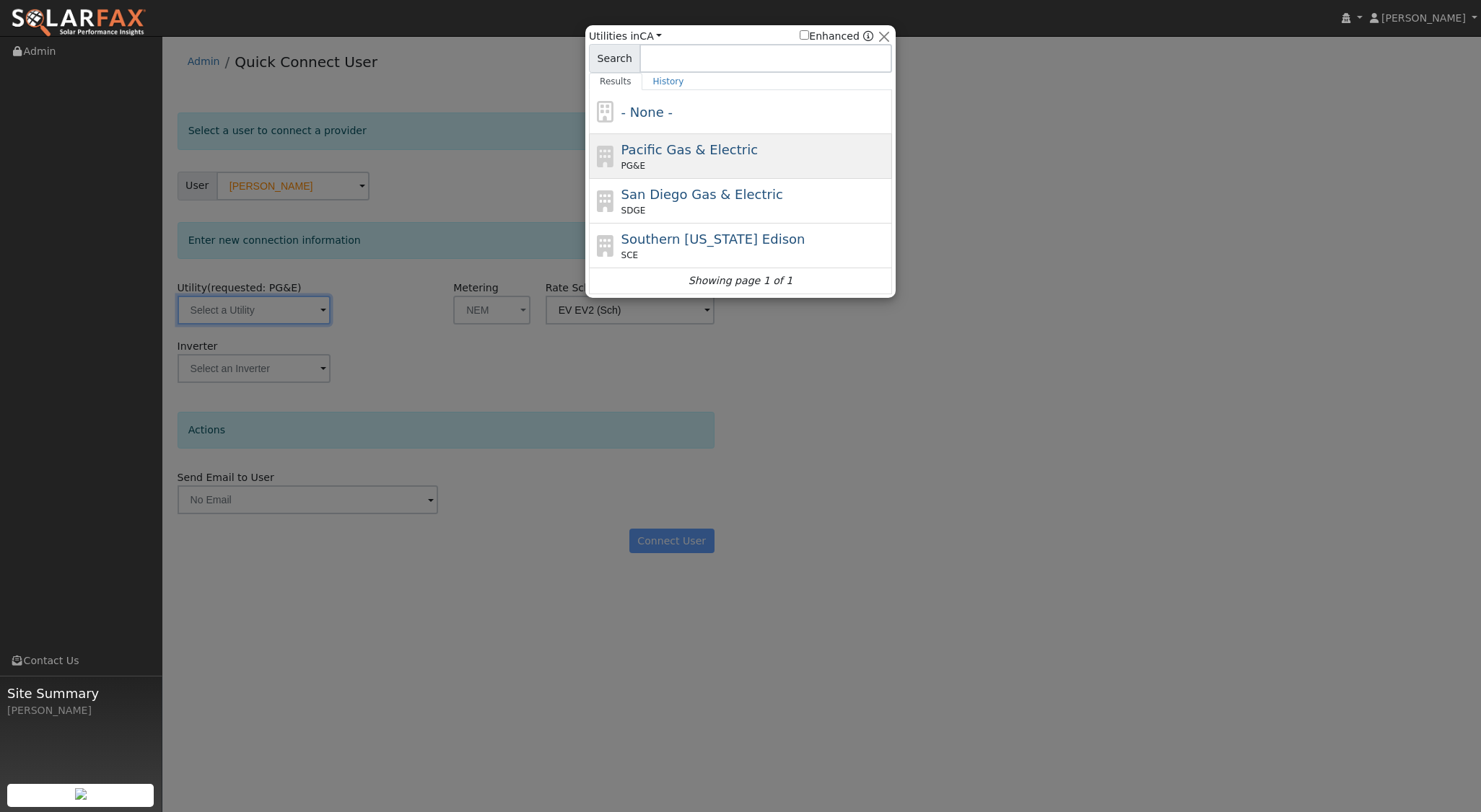
click at [714, 163] on div "PG&E" at bounding box center [755, 165] width 268 height 13
type input "PG&E"
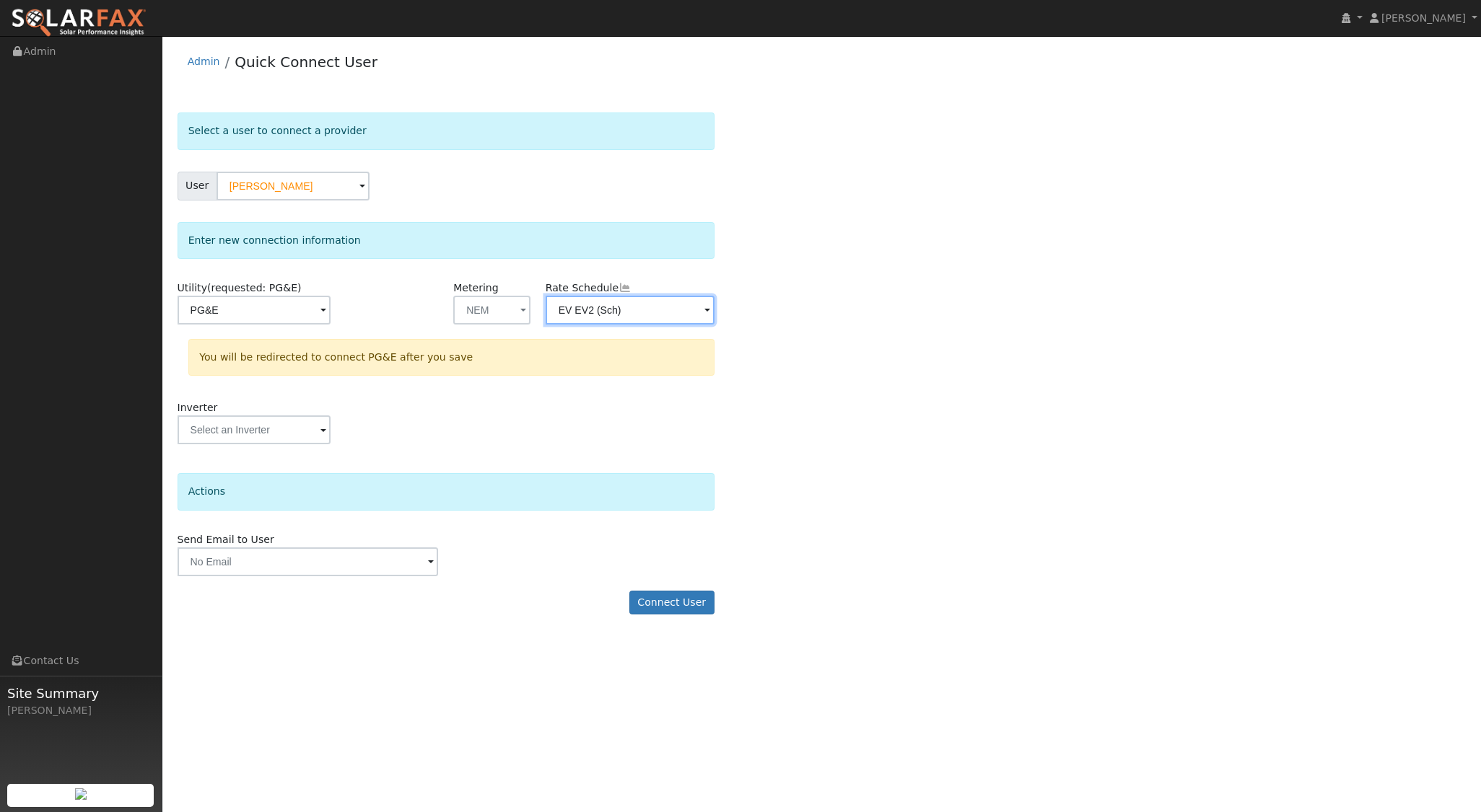
click at [330, 314] on input "EV EV2 (Sch)" at bounding box center [253, 311] width 153 height 29
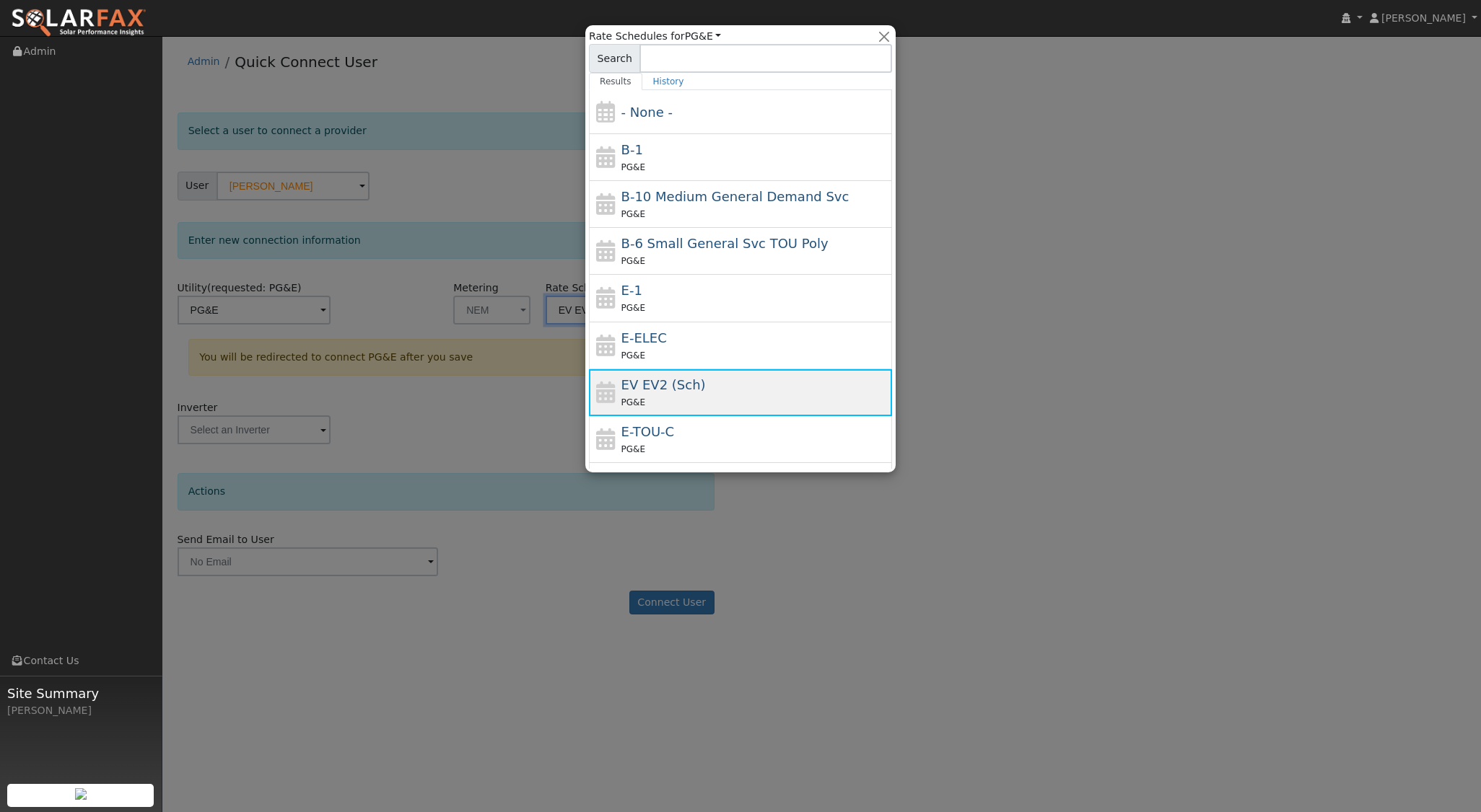
click at [687, 380] on span "EV EV2 (Sch)" at bounding box center [663, 385] width 85 height 15
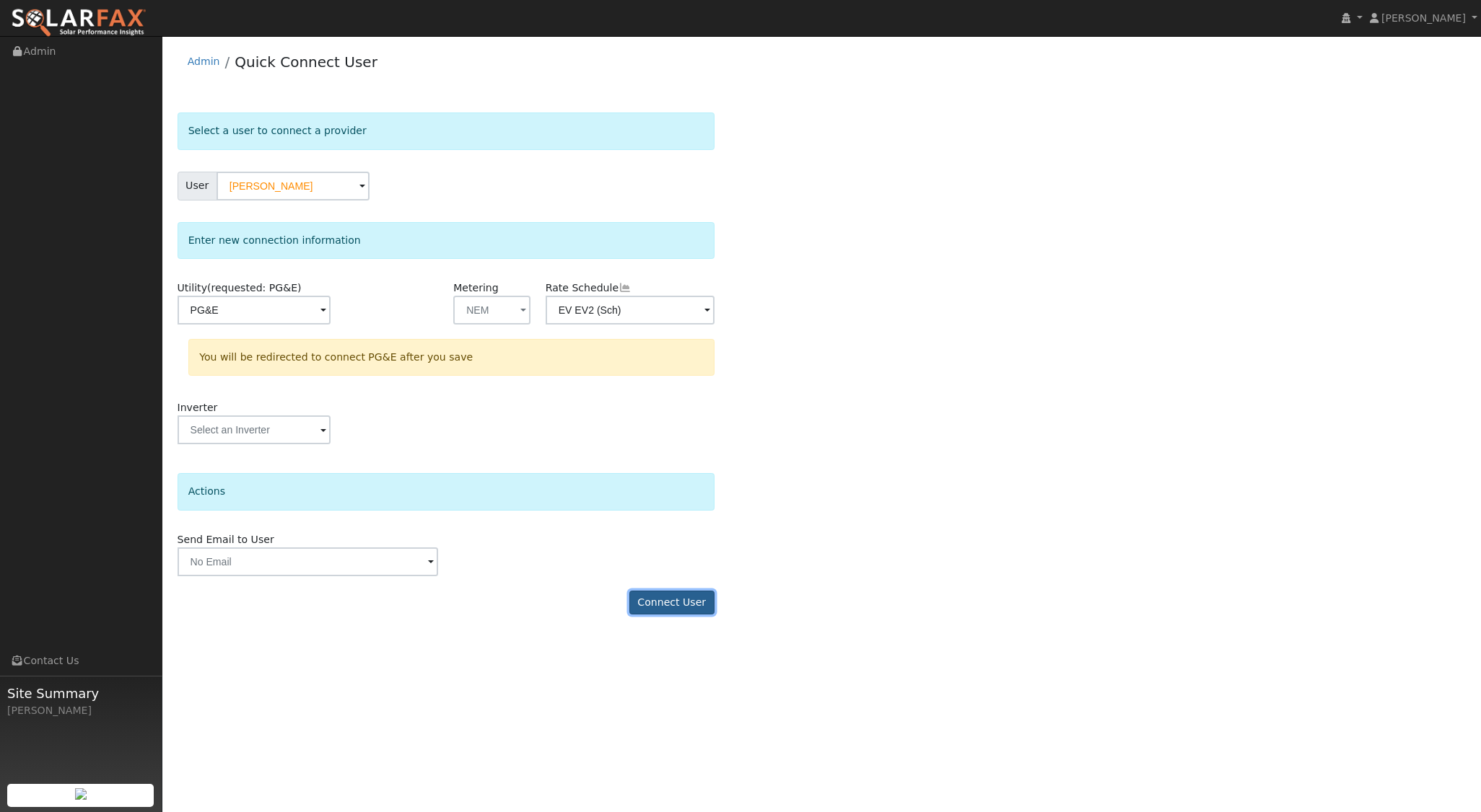
click at [676, 600] on button "Connect User" at bounding box center [671, 602] width 85 height 25
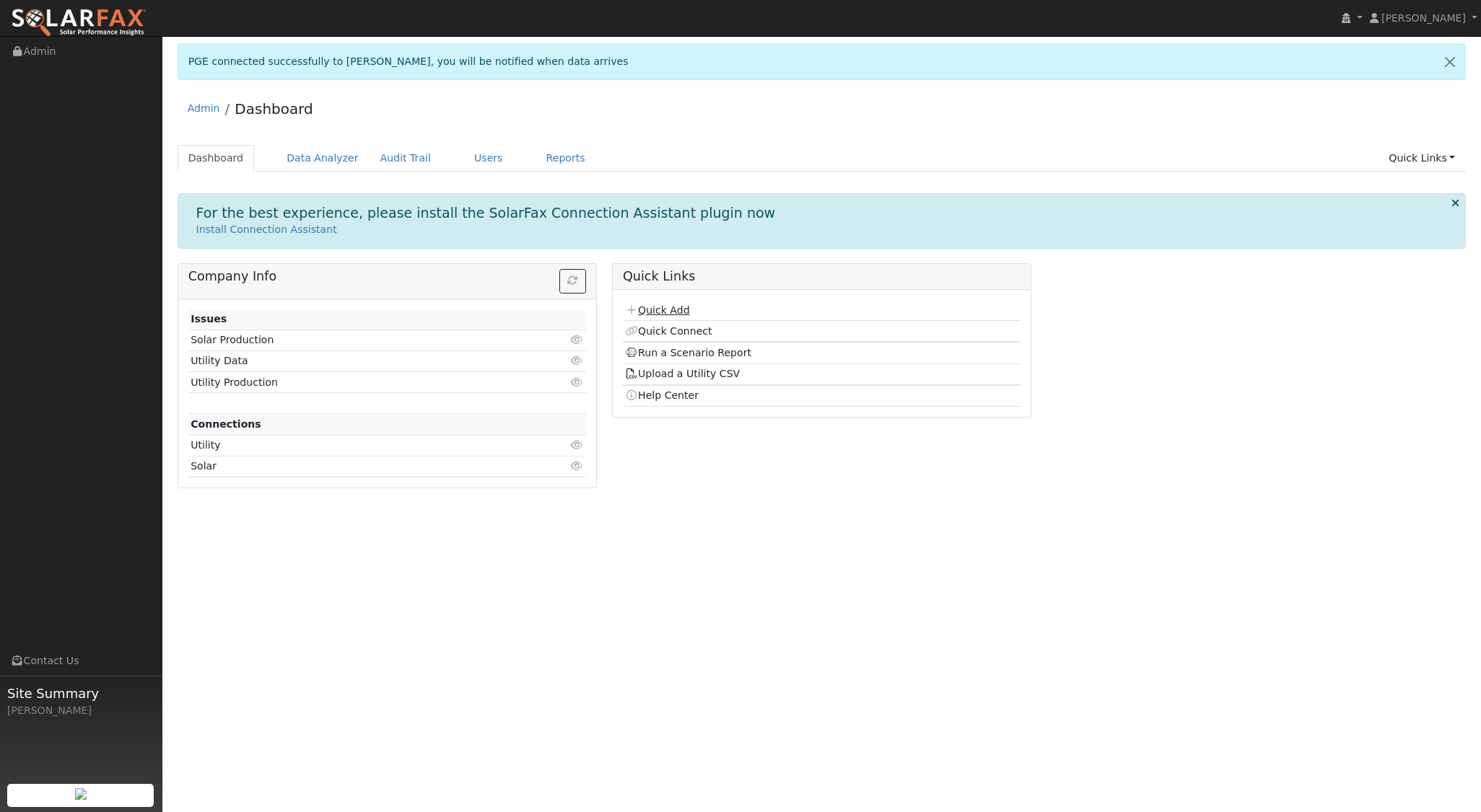
click at [669, 305] on link "Quick Add" at bounding box center [657, 310] width 64 height 11
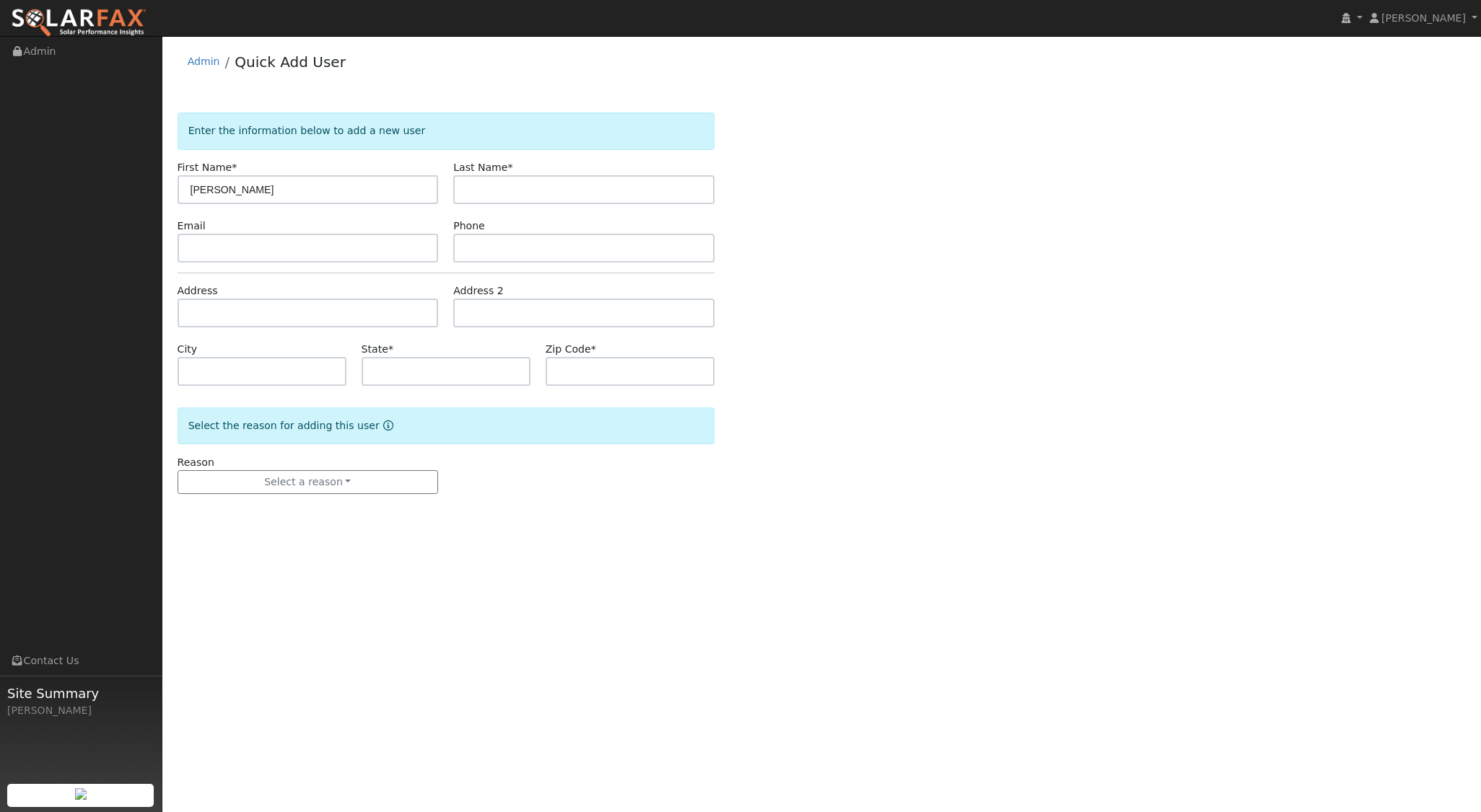
type input "[PERSON_NAME]"
type input "camacho"
click at [228, 322] on input "text" at bounding box center [307, 313] width 261 height 29
type input "1194 Galeria Circle"
type input "Atascadero"
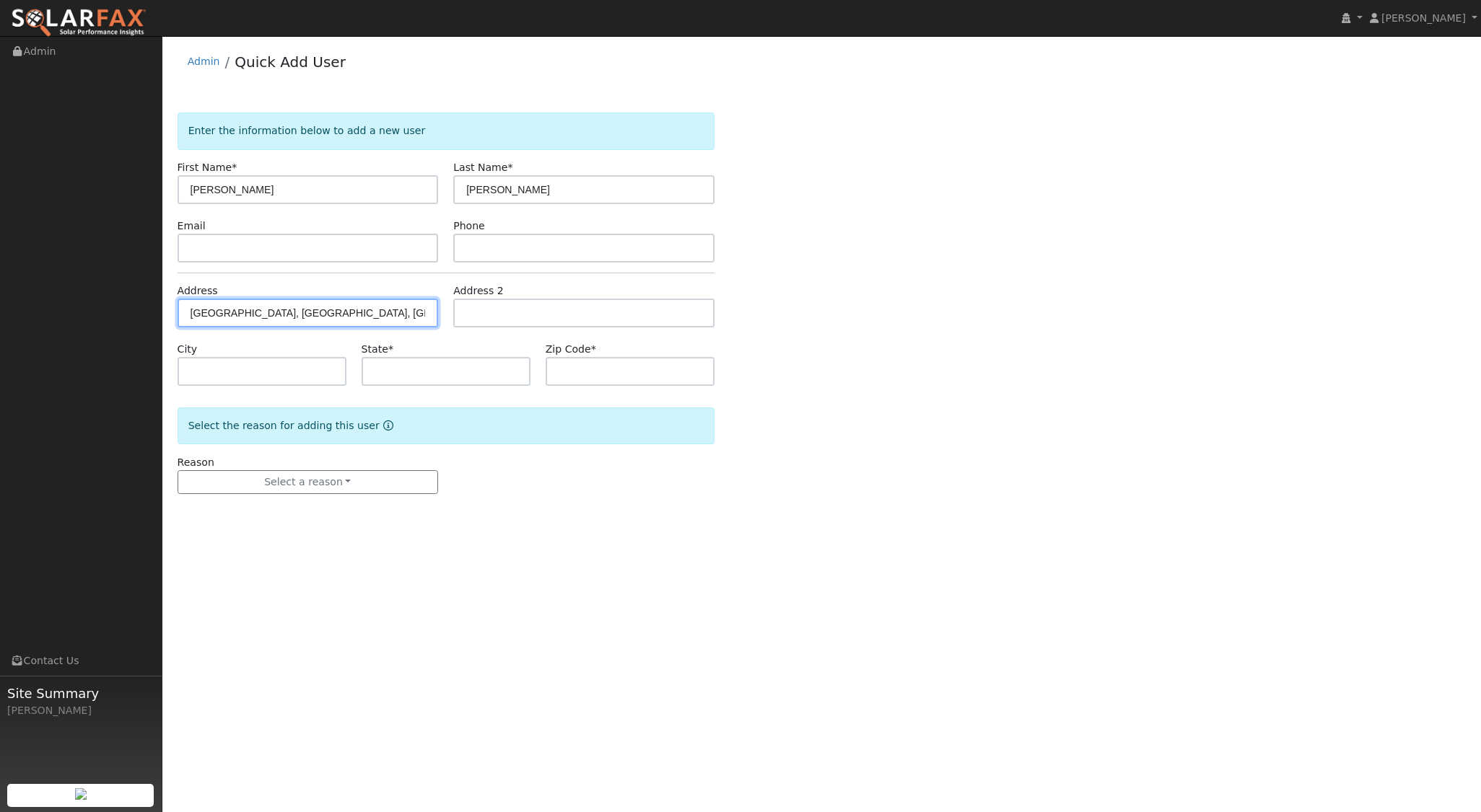
type input "CA"
type input "93422"
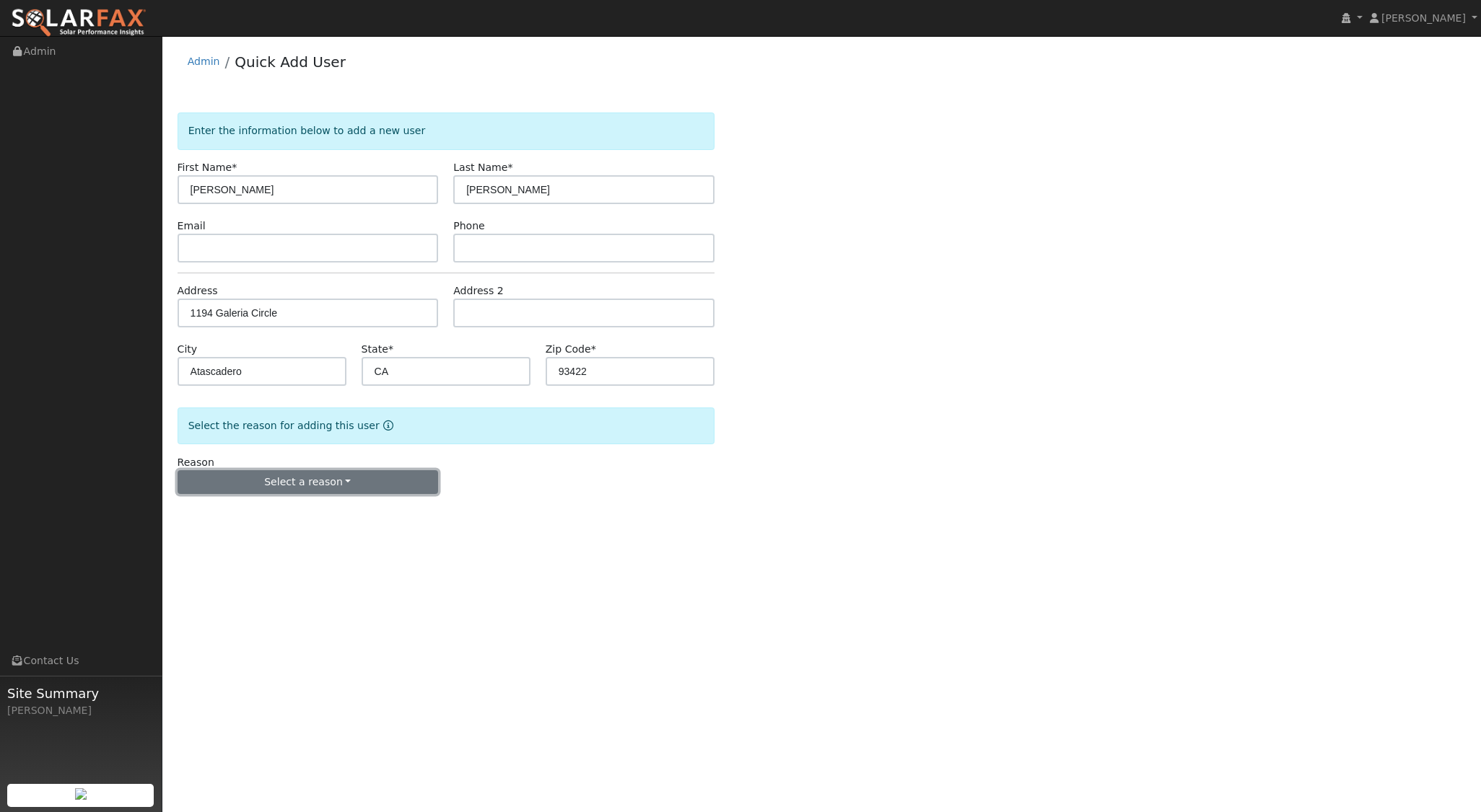
click at [329, 478] on button "Select a reason" at bounding box center [307, 483] width 261 height 25
click at [235, 505] on link "New lead" at bounding box center [258, 512] width 159 height 21
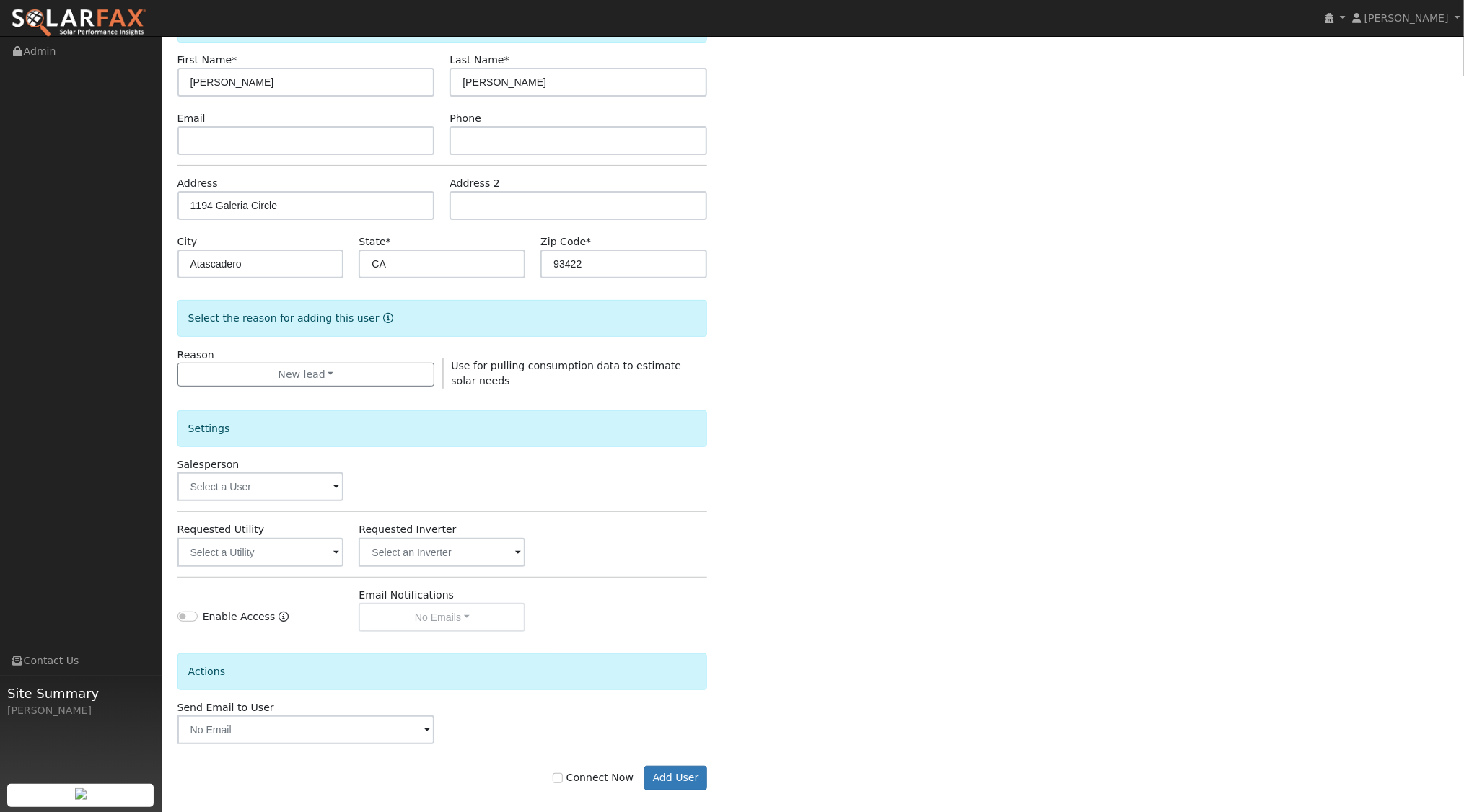
scroll to position [108, 0]
click at [312, 483] on input "text" at bounding box center [260, 486] width 167 height 29
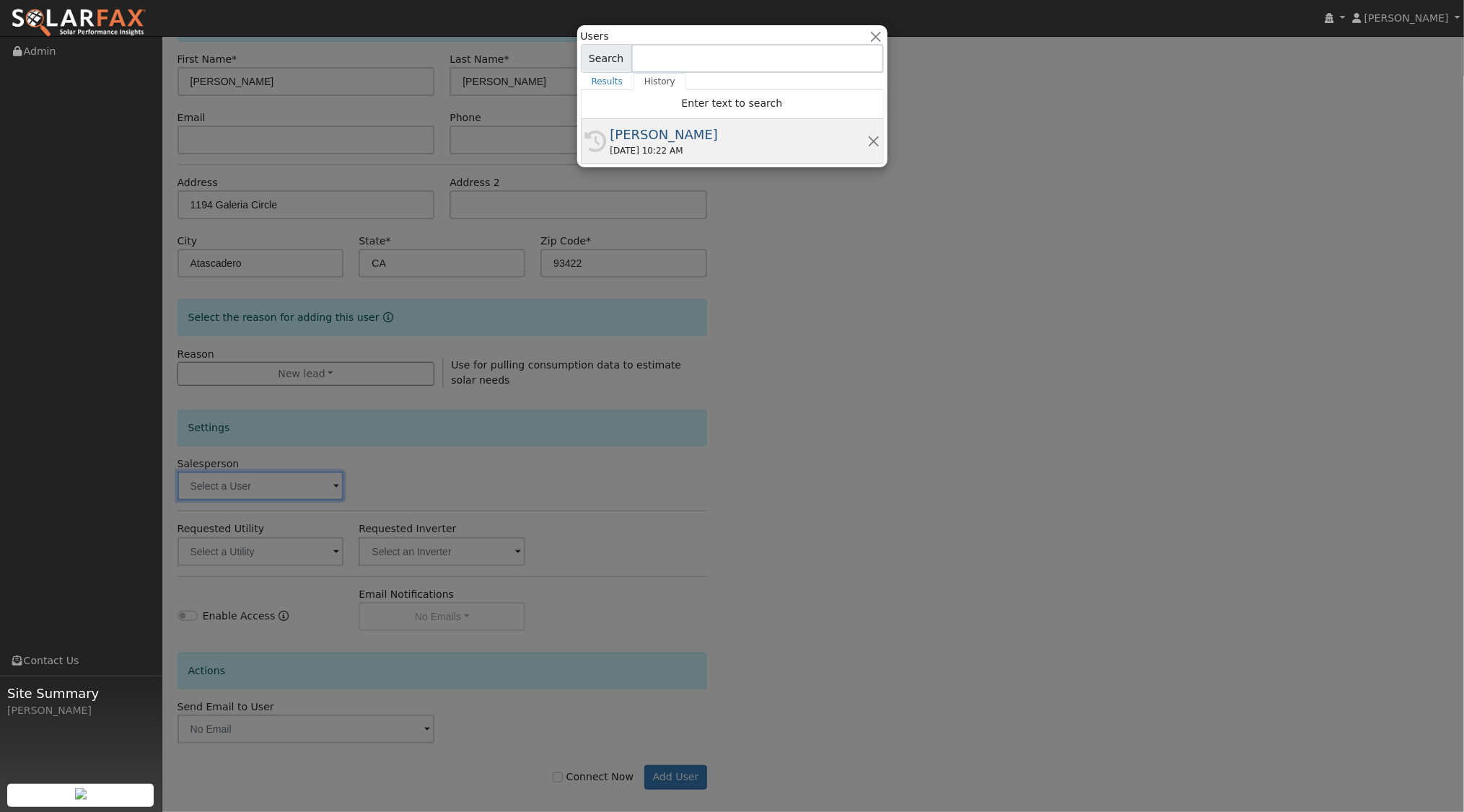
click at [667, 137] on div "[PERSON_NAME]" at bounding box center [739, 134] width 257 height 20
type input "[PERSON_NAME]"
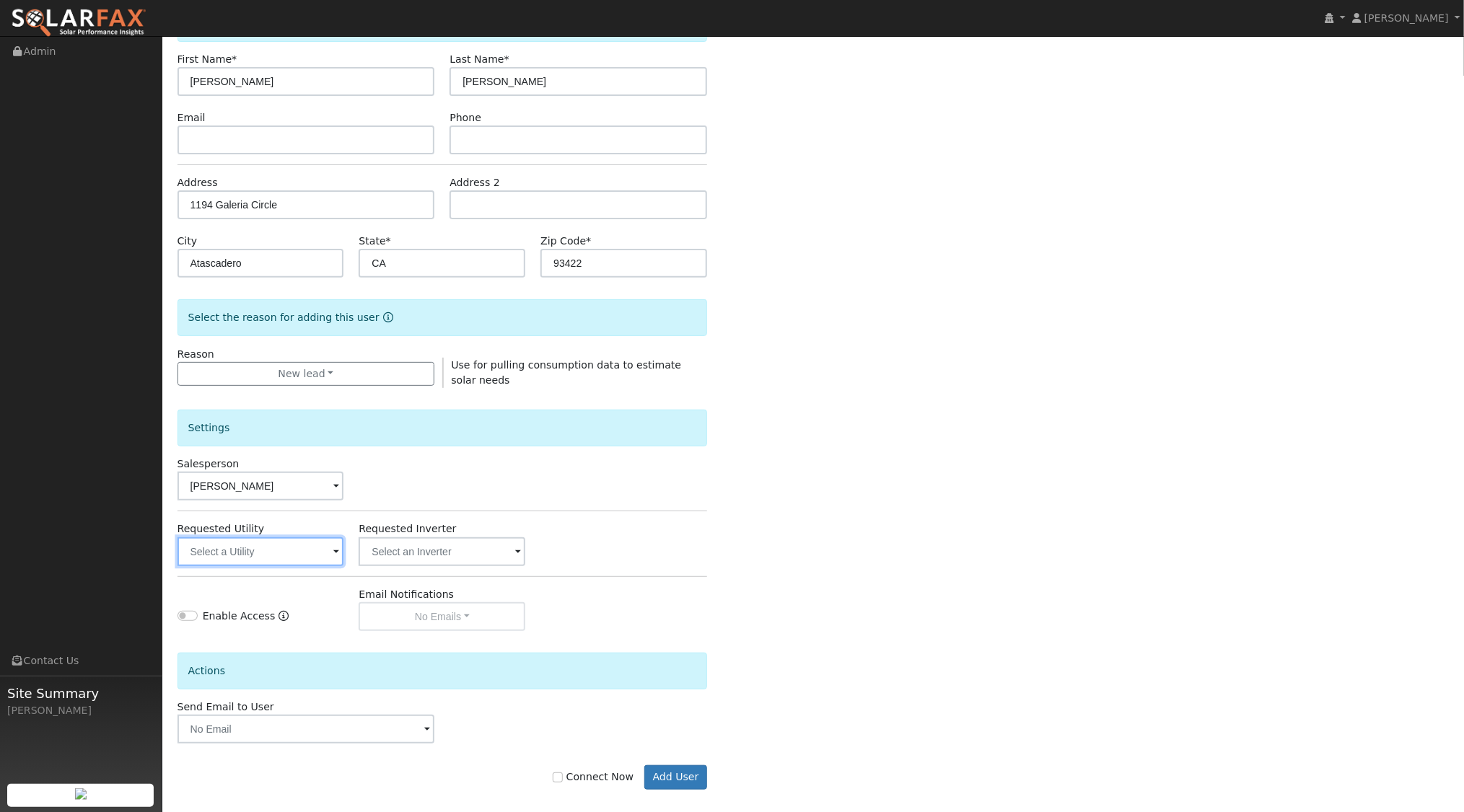
click at [287, 550] on input "text" at bounding box center [260, 552] width 167 height 29
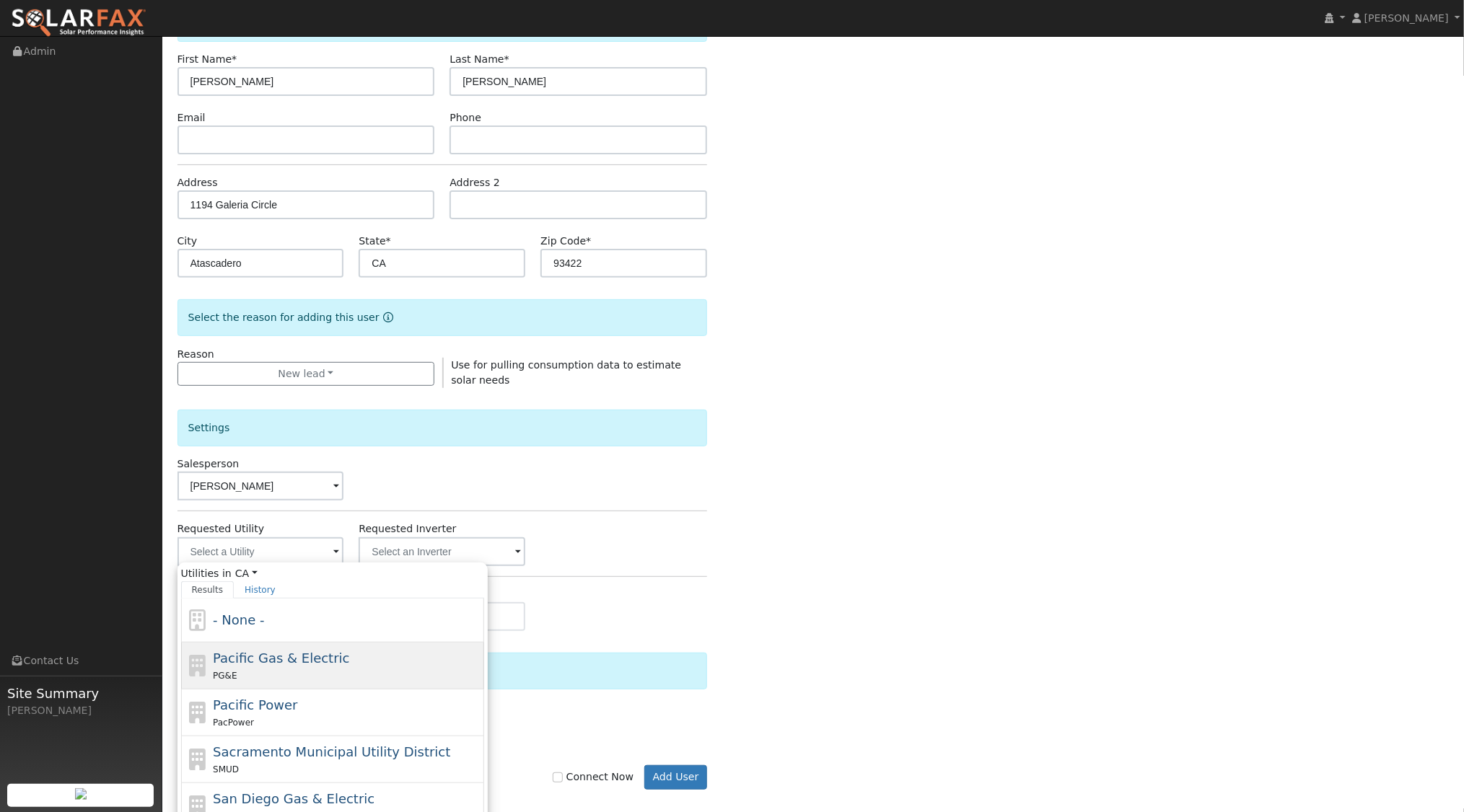
click at [290, 659] on span "Pacific Gas & Electric" at bounding box center [281, 658] width 136 height 15
type input "Pacific Gas & Electric"
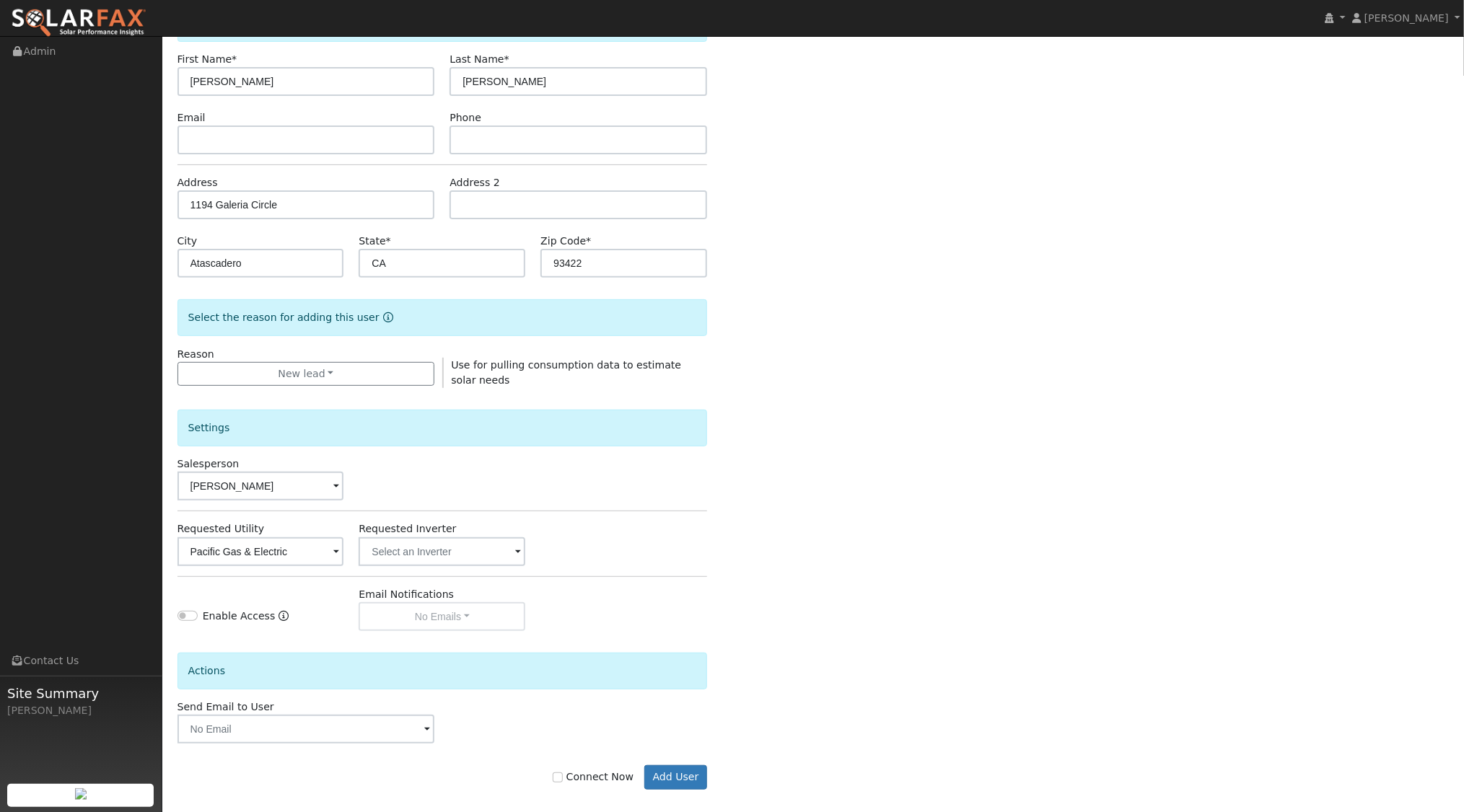
click at [912, 573] on div "Enter the information below to add a new user First Name * Ricardo Last Name * …" at bounding box center [813, 412] width 1272 height 815
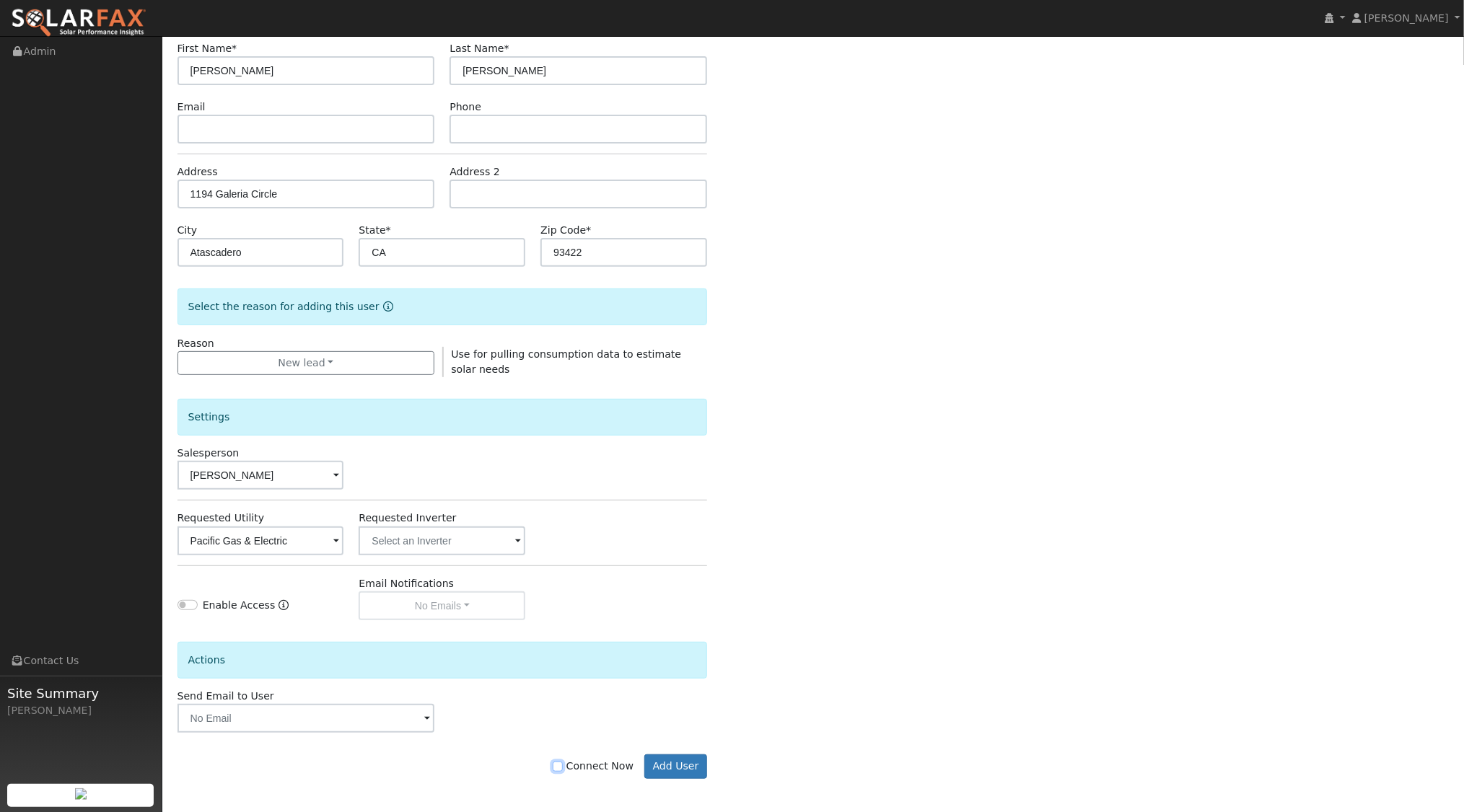
click at [563, 765] on input "Connect Now" at bounding box center [558, 767] width 10 height 10
checkbox input "true"
click at [690, 768] on button "Add User" at bounding box center [675, 767] width 62 height 25
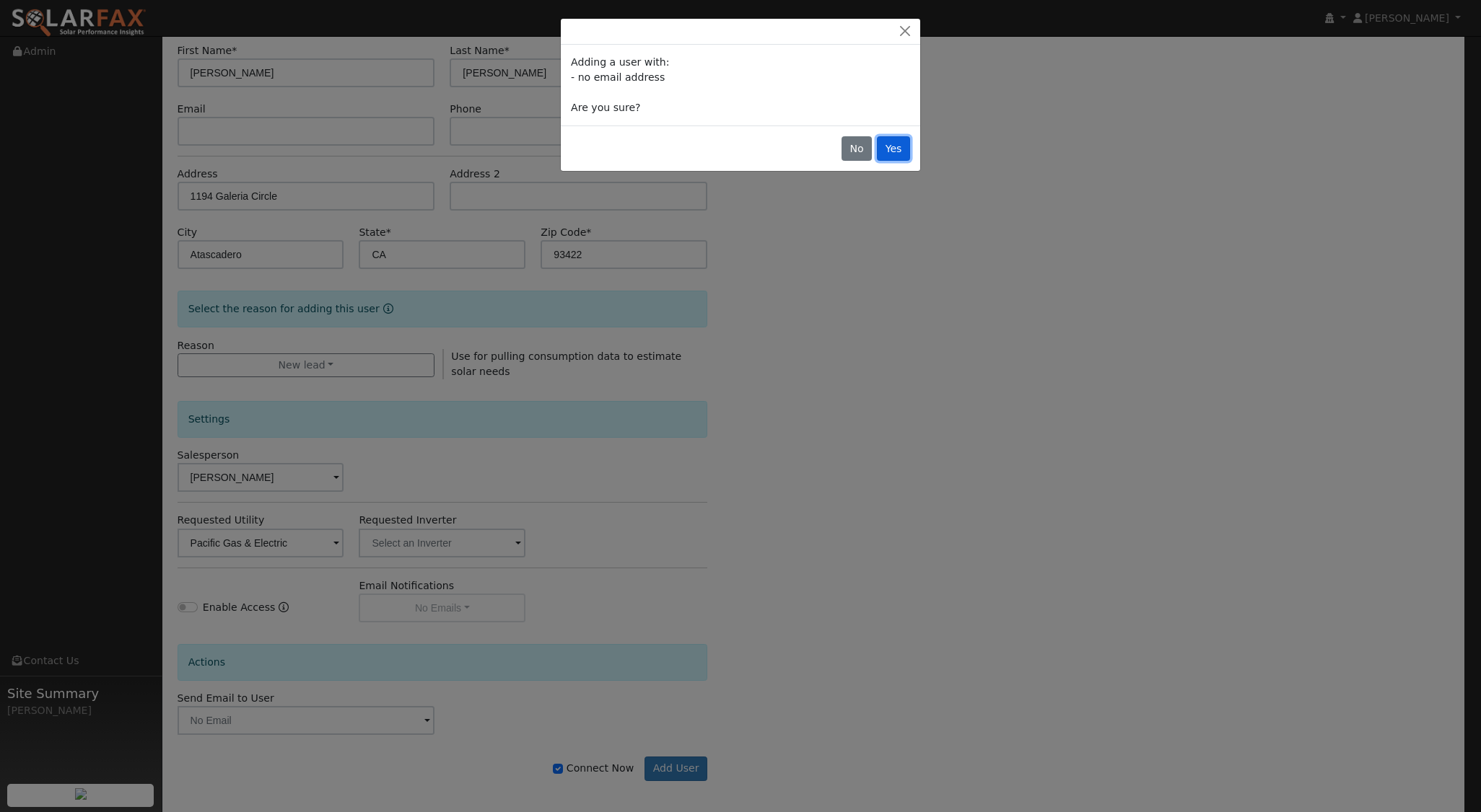
click at [899, 149] on button "Yes" at bounding box center [893, 148] width 33 height 25
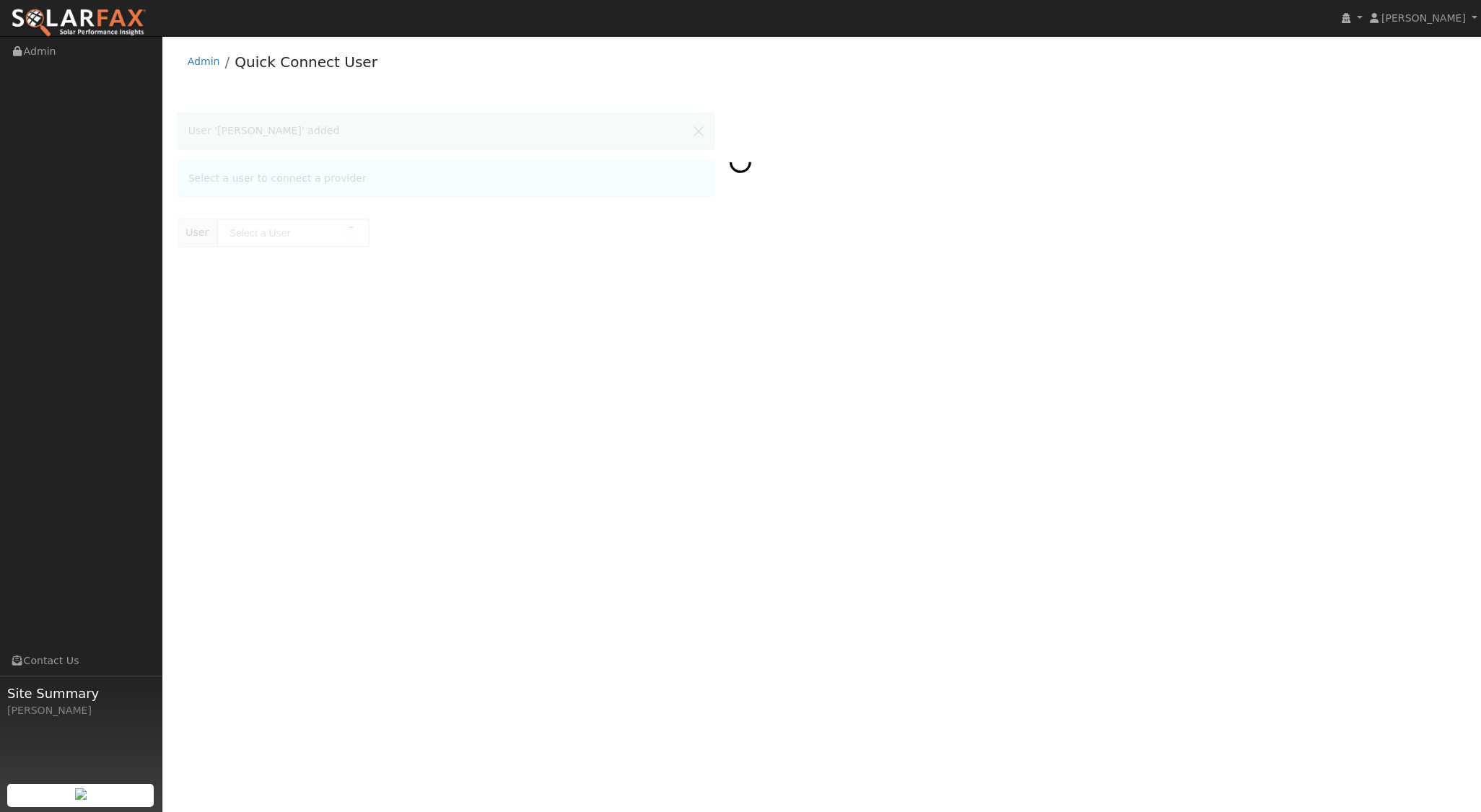
type input "[PERSON_NAME]"
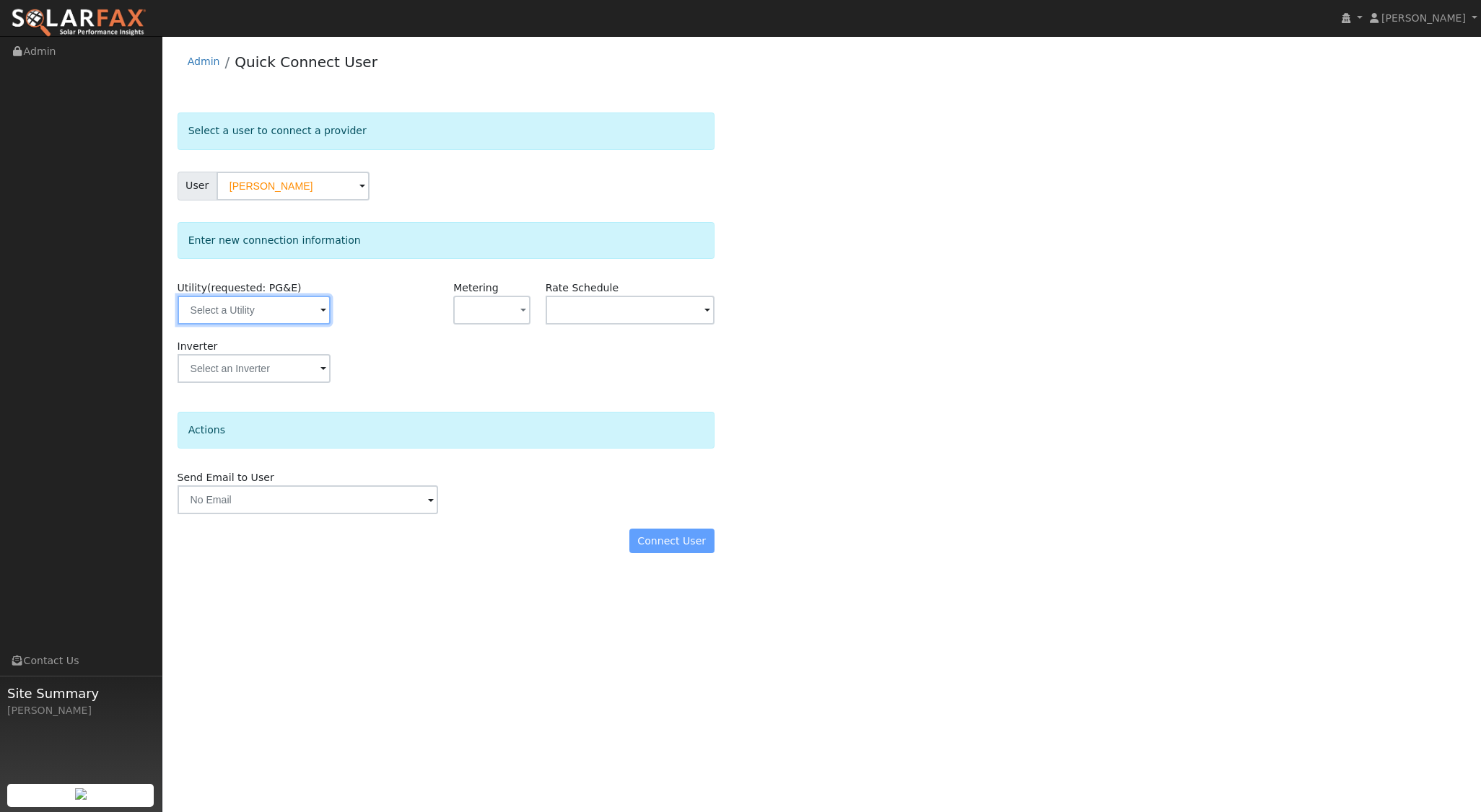
click at [270, 316] on input "text" at bounding box center [253, 311] width 153 height 29
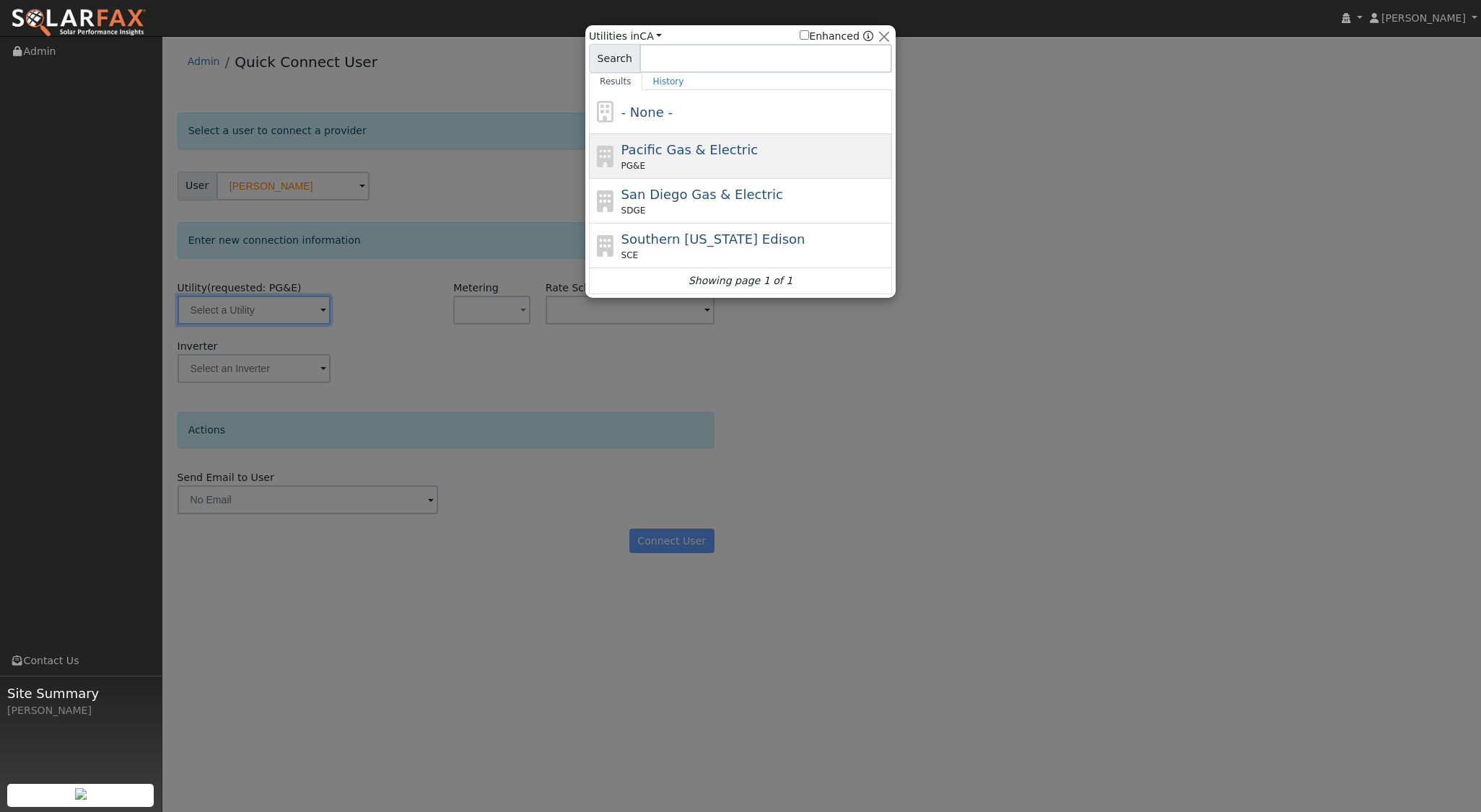
click at [682, 154] on span "Pacific Gas & Electric" at bounding box center [689, 150] width 136 height 15
type input "PG&E"
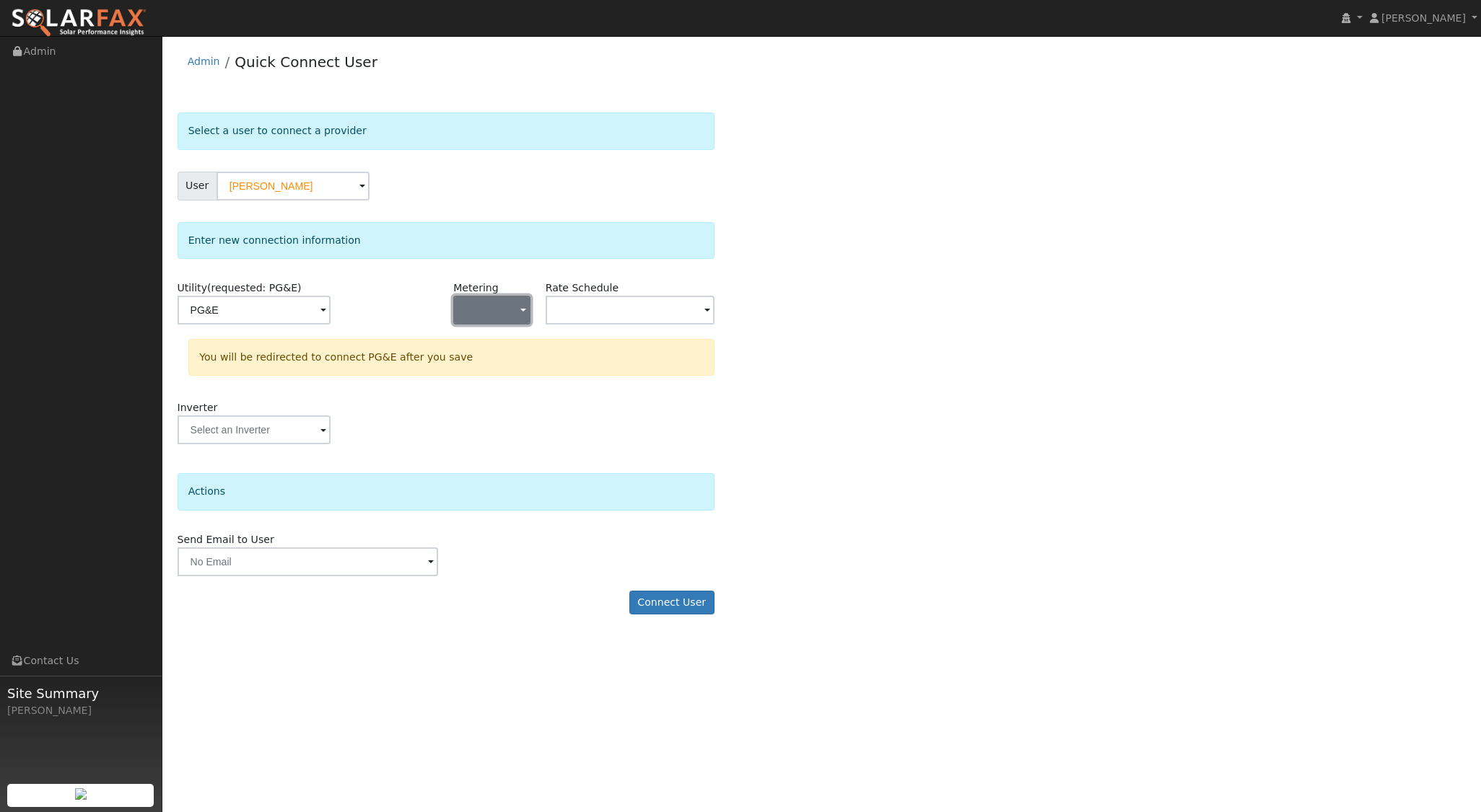
click at [498, 315] on button "button" at bounding box center [491, 311] width 76 height 29
click at [491, 359] on link "NEM" at bounding box center [503, 362] width 100 height 21
click at [330, 312] on input "text" at bounding box center [253, 311] width 153 height 29
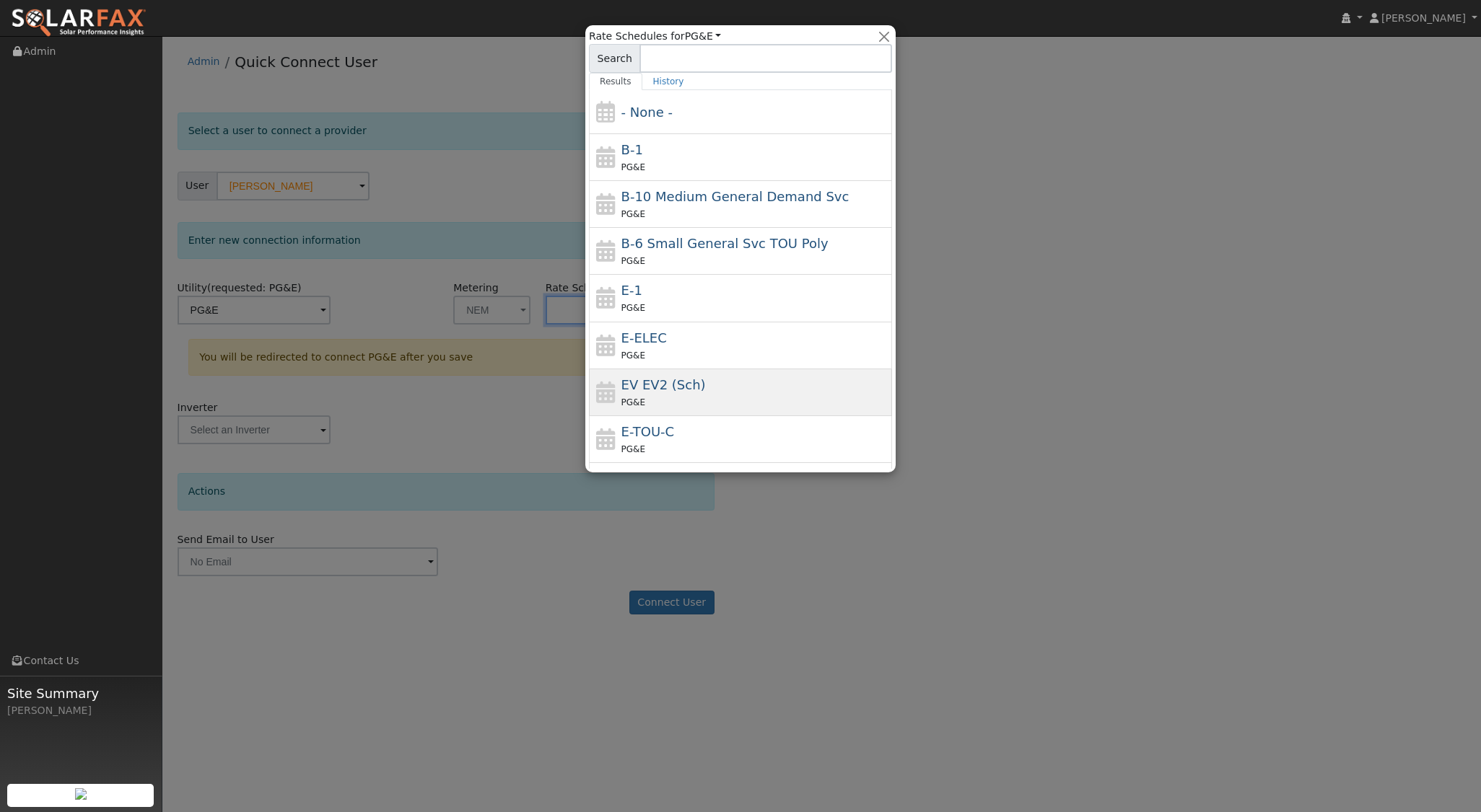
click at [658, 379] on span "EV EV2 (Sch)" at bounding box center [663, 385] width 85 height 15
type input "EV EV2 (Sch)"
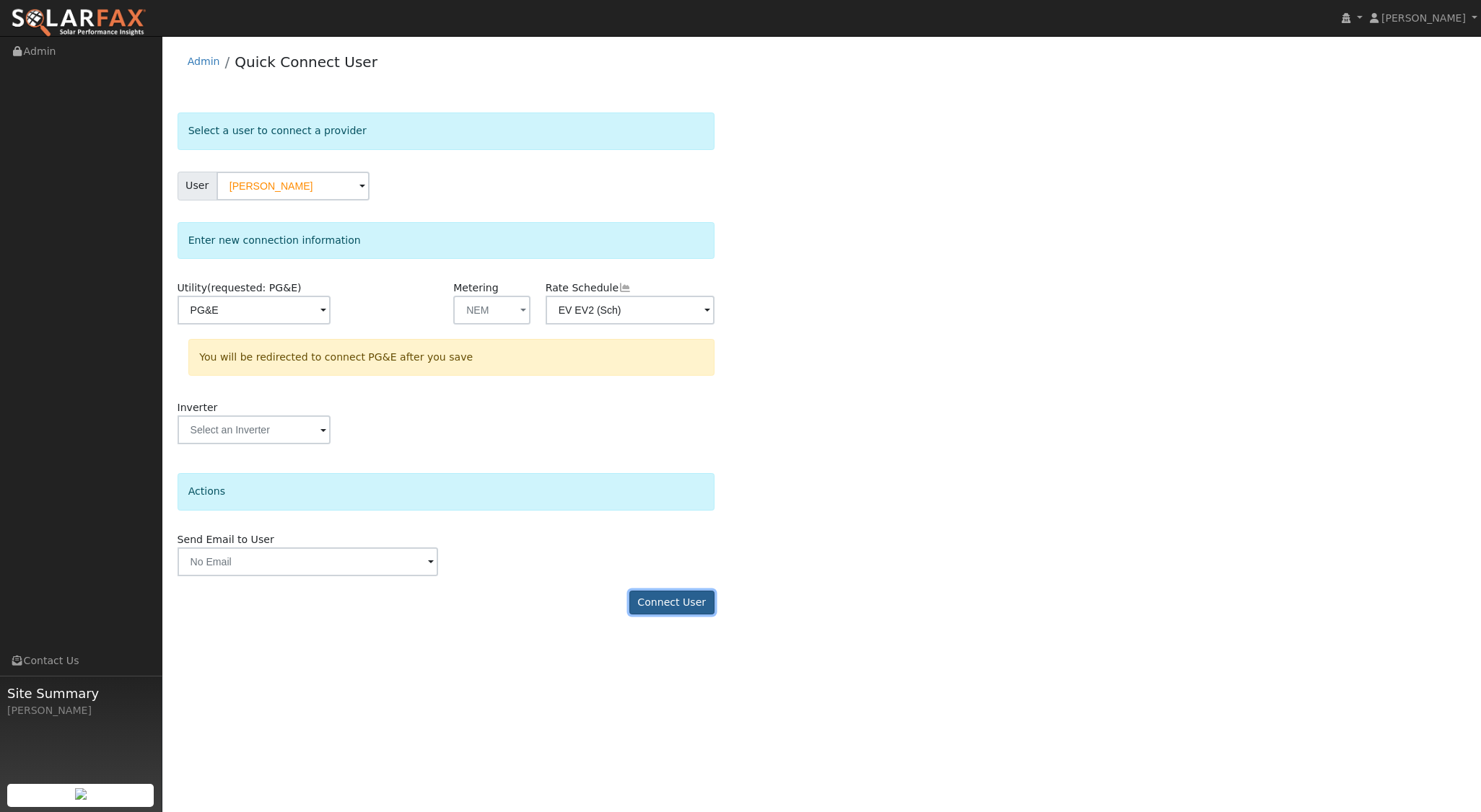
click at [691, 593] on button "Connect User" at bounding box center [671, 602] width 85 height 25
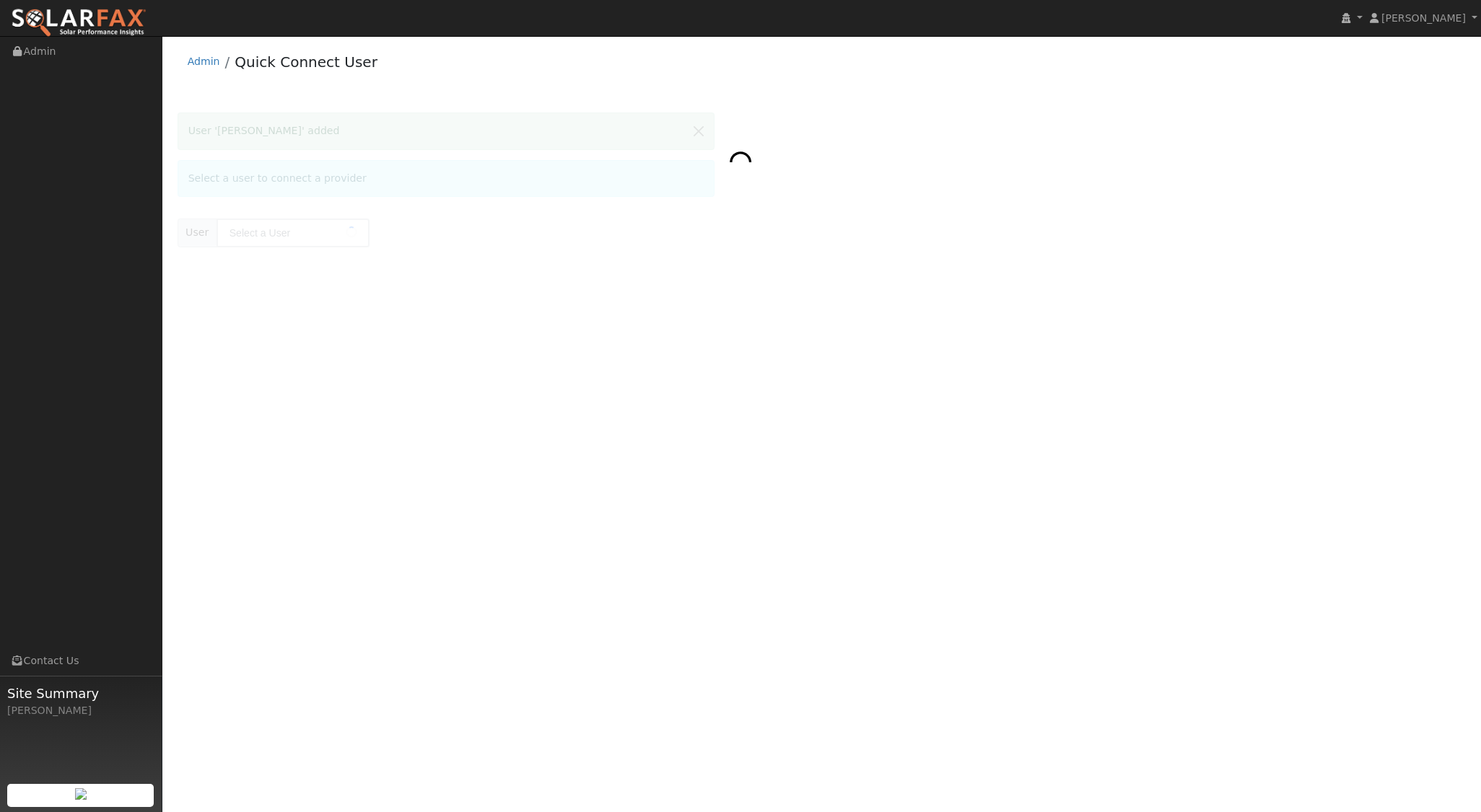
type input "Ricardo camacho"
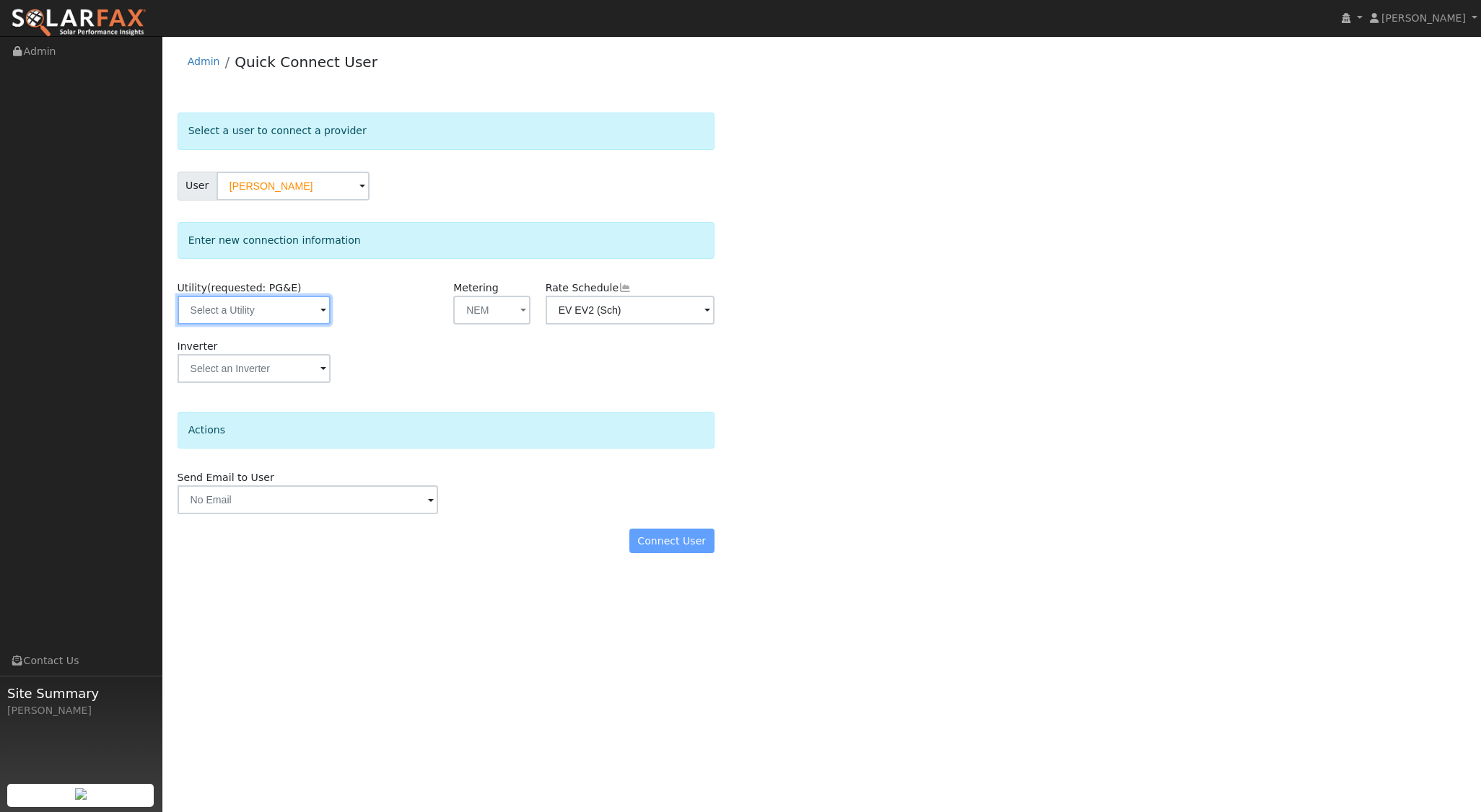
click at [314, 311] on input "text" at bounding box center [253, 311] width 153 height 29
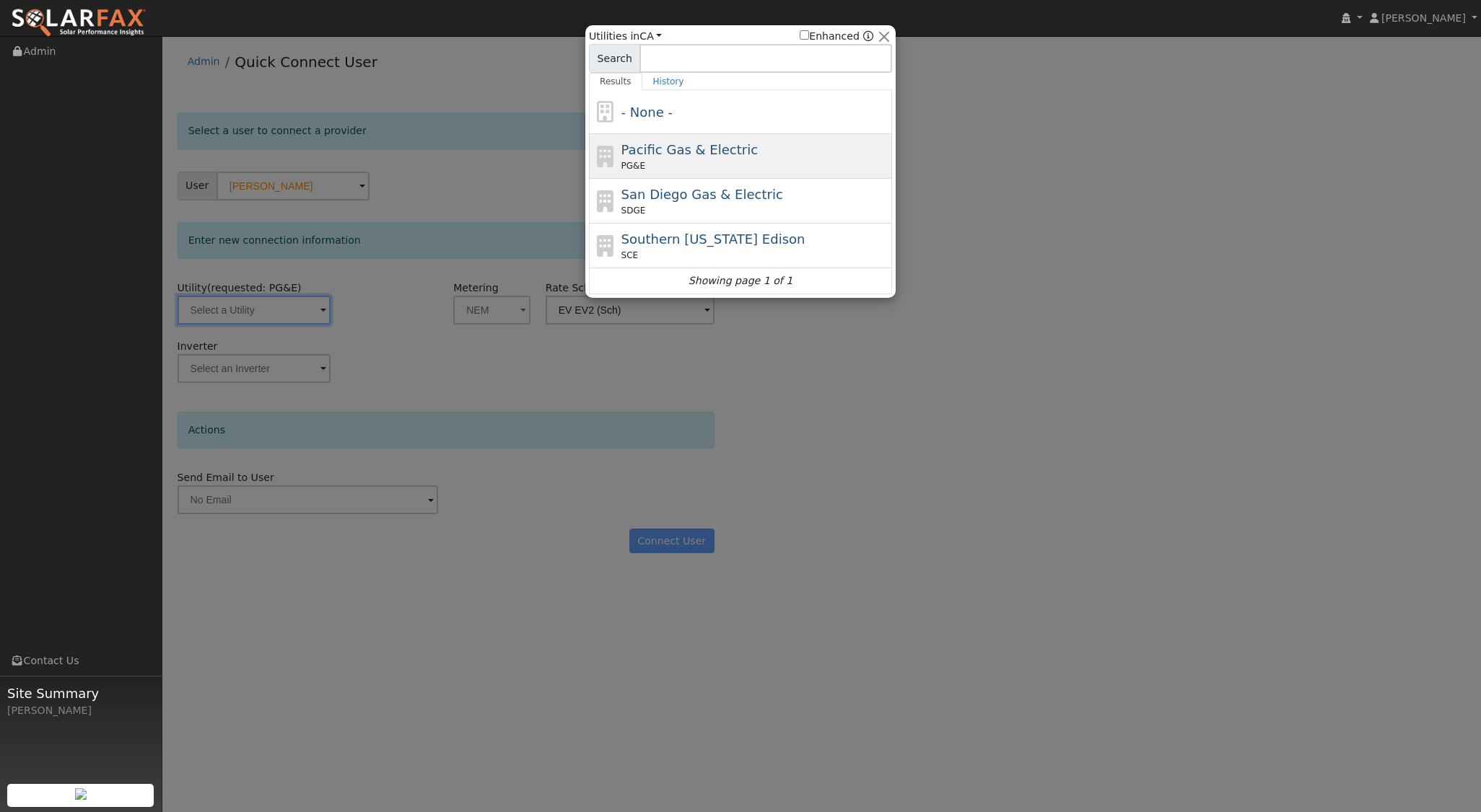
click at [658, 147] on span "Pacific Gas & Electric" at bounding box center [689, 150] width 136 height 15
type input "PG&E"
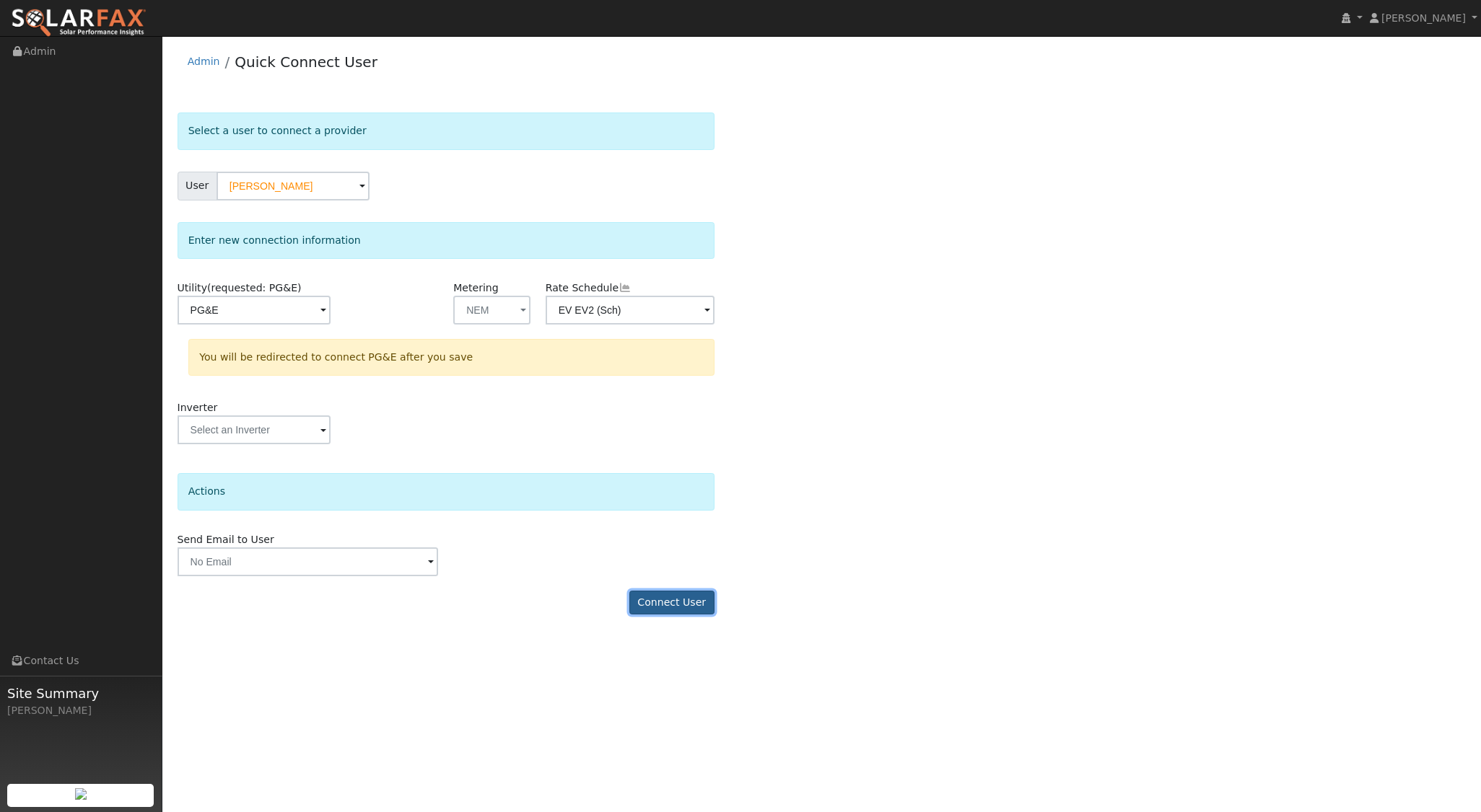
click at [669, 612] on button "Connect User" at bounding box center [671, 602] width 85 height 25
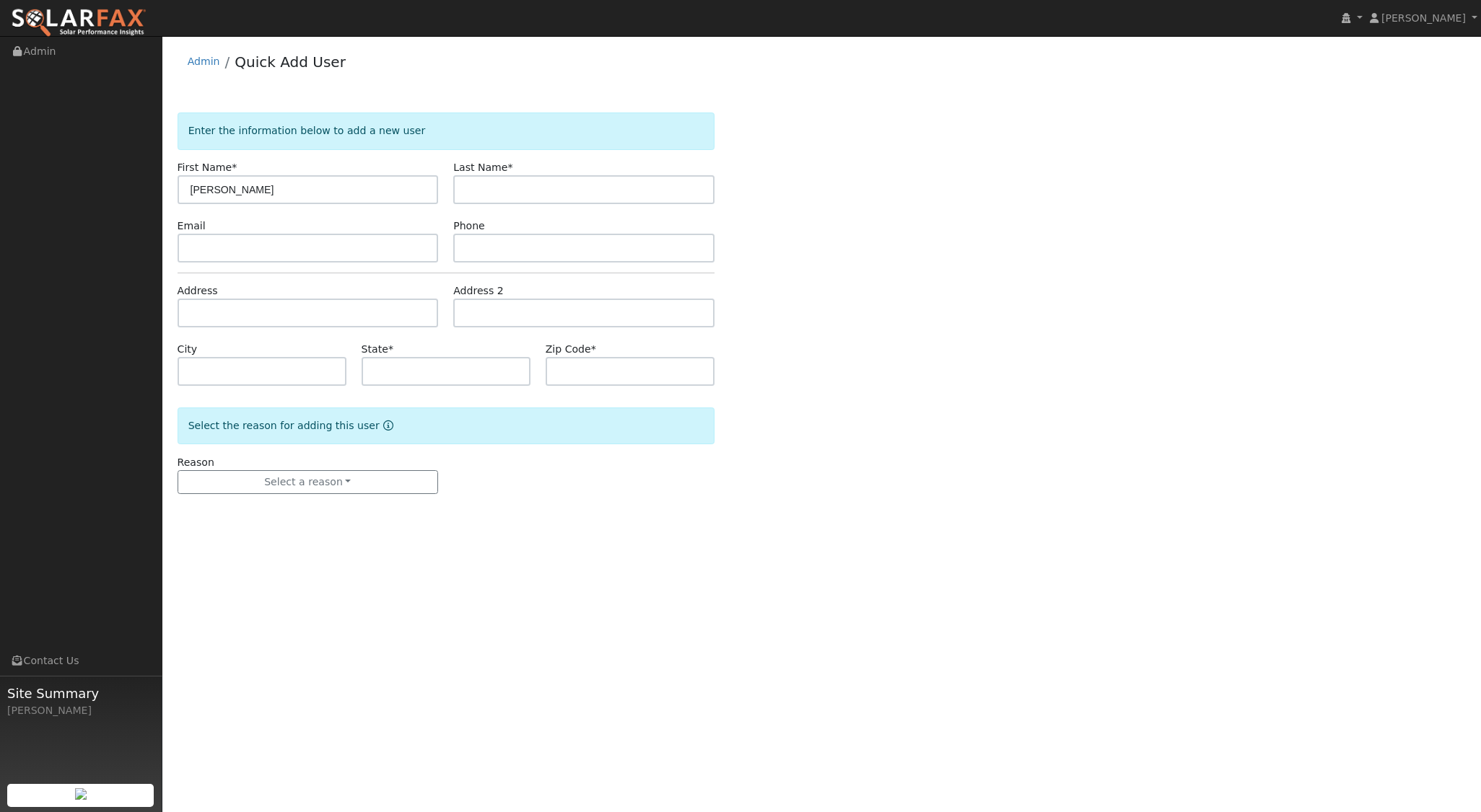
type input "[PERSON_NAME]"
click at [238, 307] on input "text" at bounding box center [307, 313] width 261 height 29
type input "1194 Galeria Circle"
type input "Atascadero"
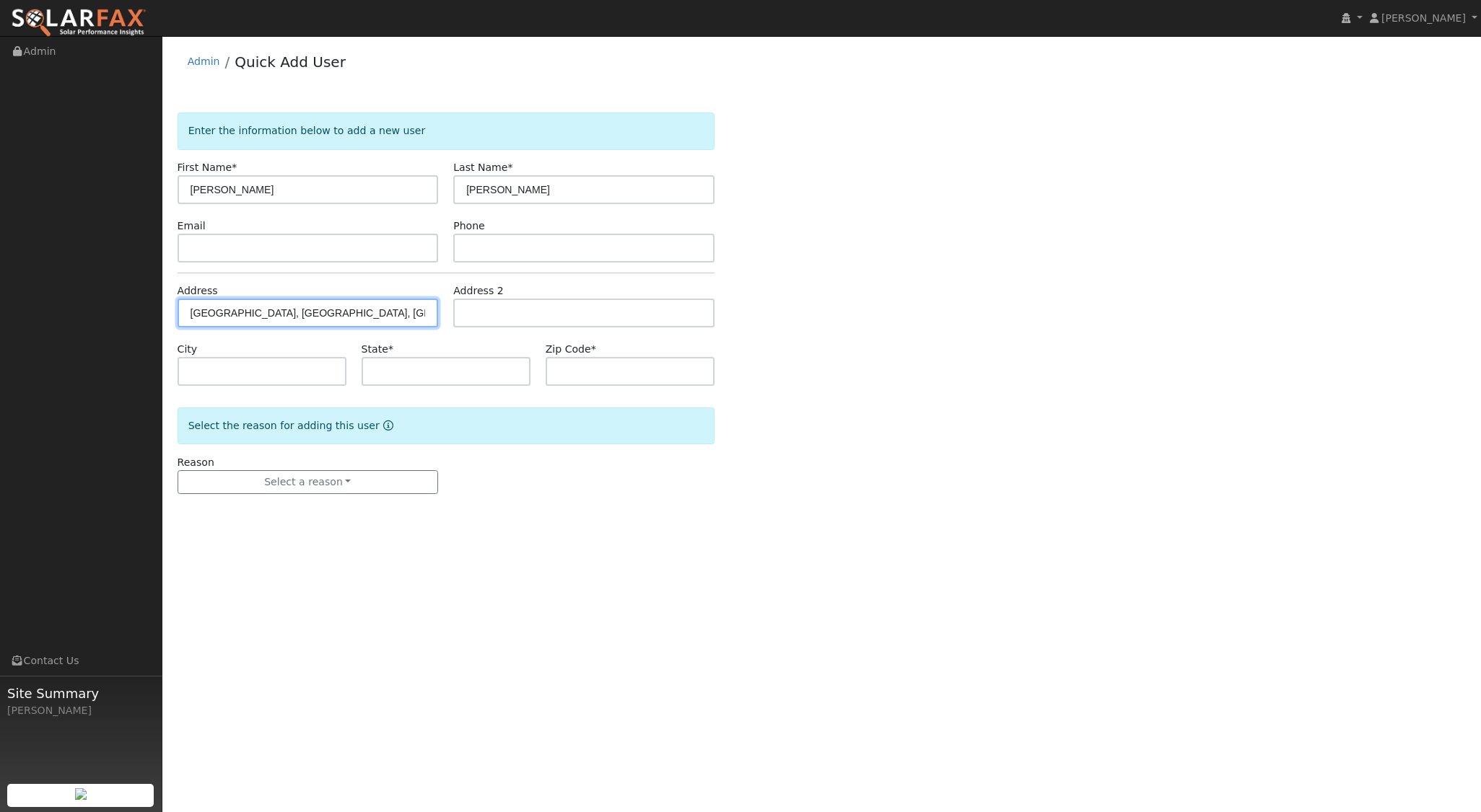
type input "CA"
type input "93422"
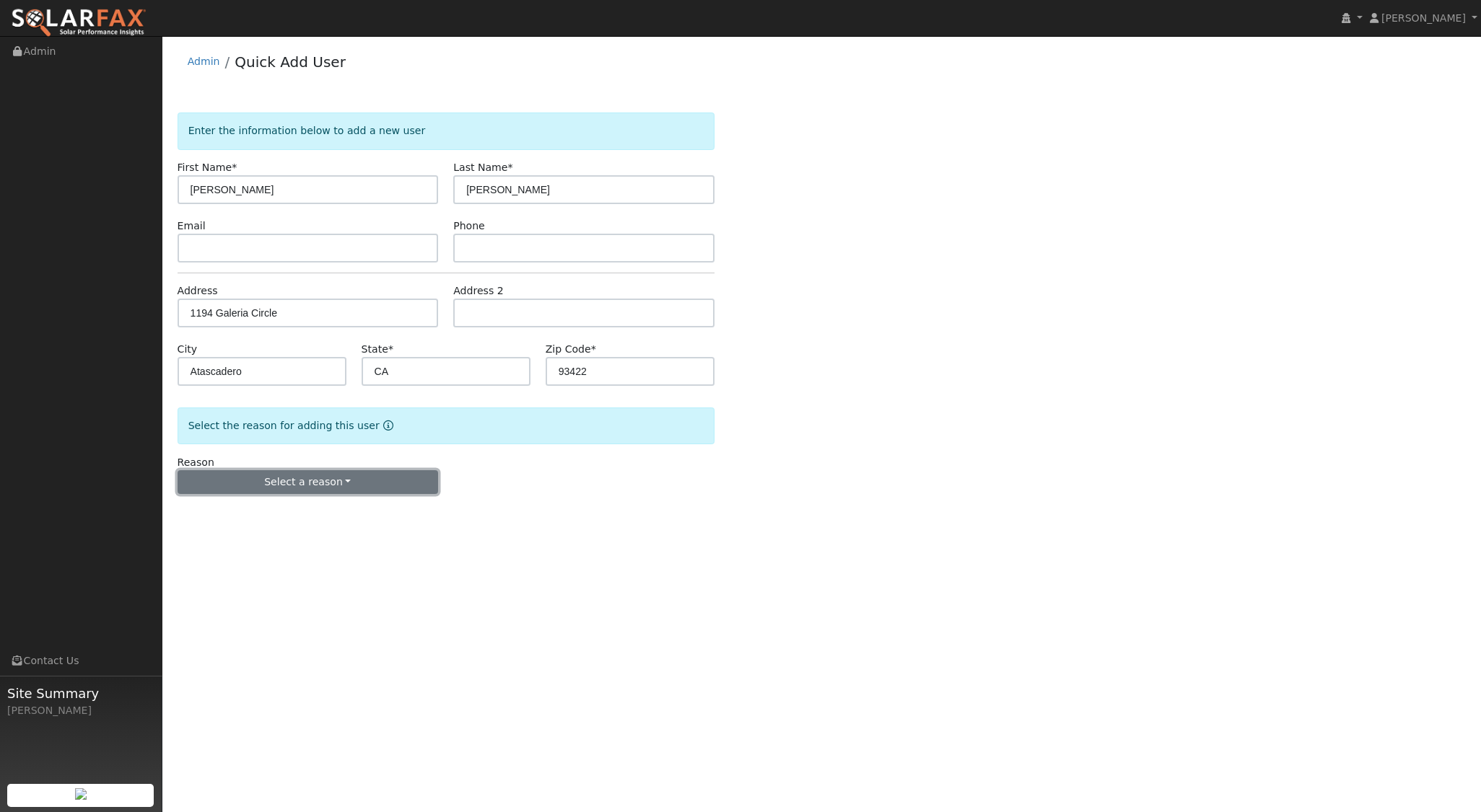
click at [303, 484] on button "Select a reason" at bounding box center [307, 483] width 261 height 25
click at [234, 521] on link "New customer adding solar" at bounding box center [258, 531] width 159 height 21
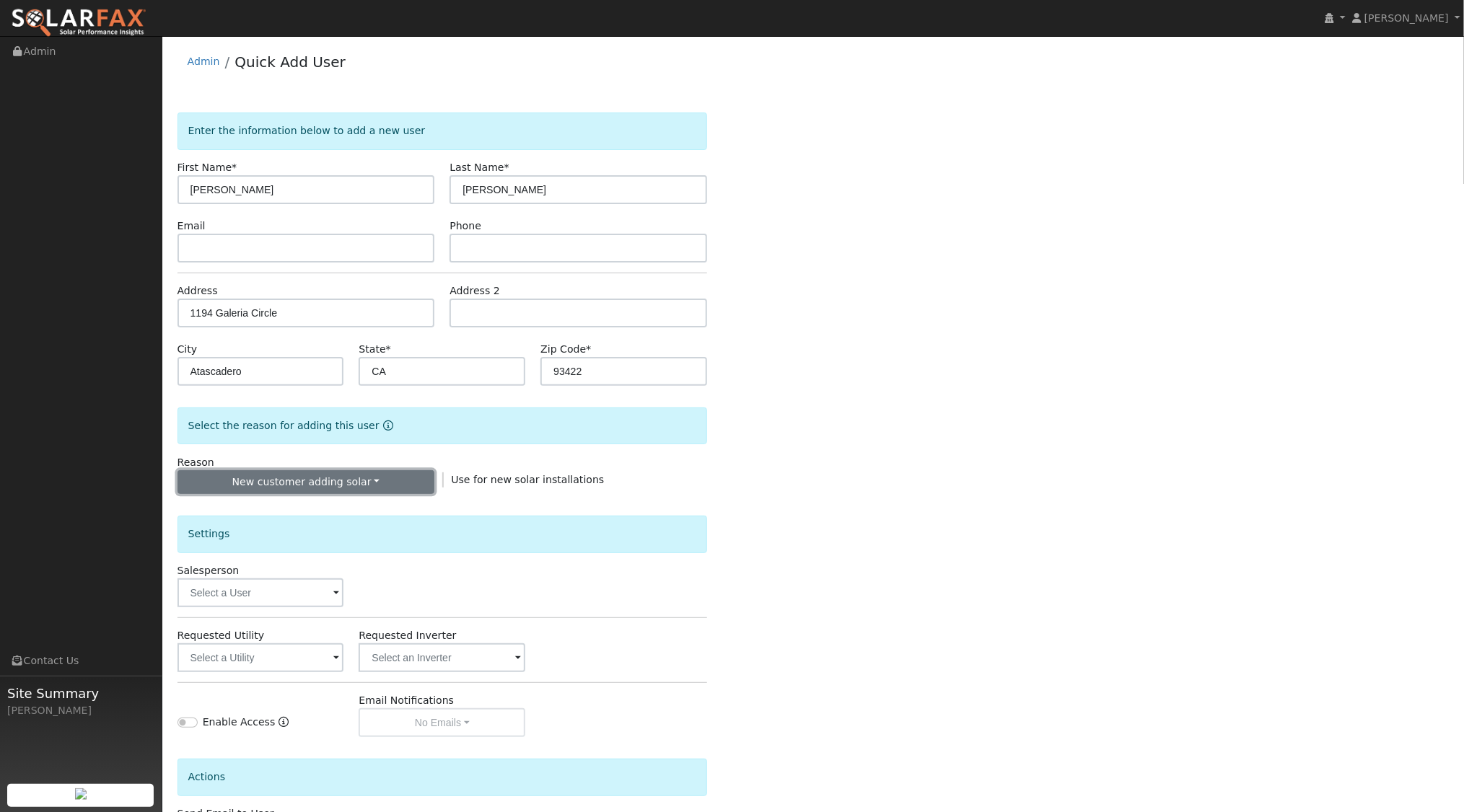
click at [386, 480] on button "New customer adding solar" at bounding box center [306, 483] width 258 height 25
click at [269, 513] on link "New lead" at bounding box center [258, 512] width 159 height 21
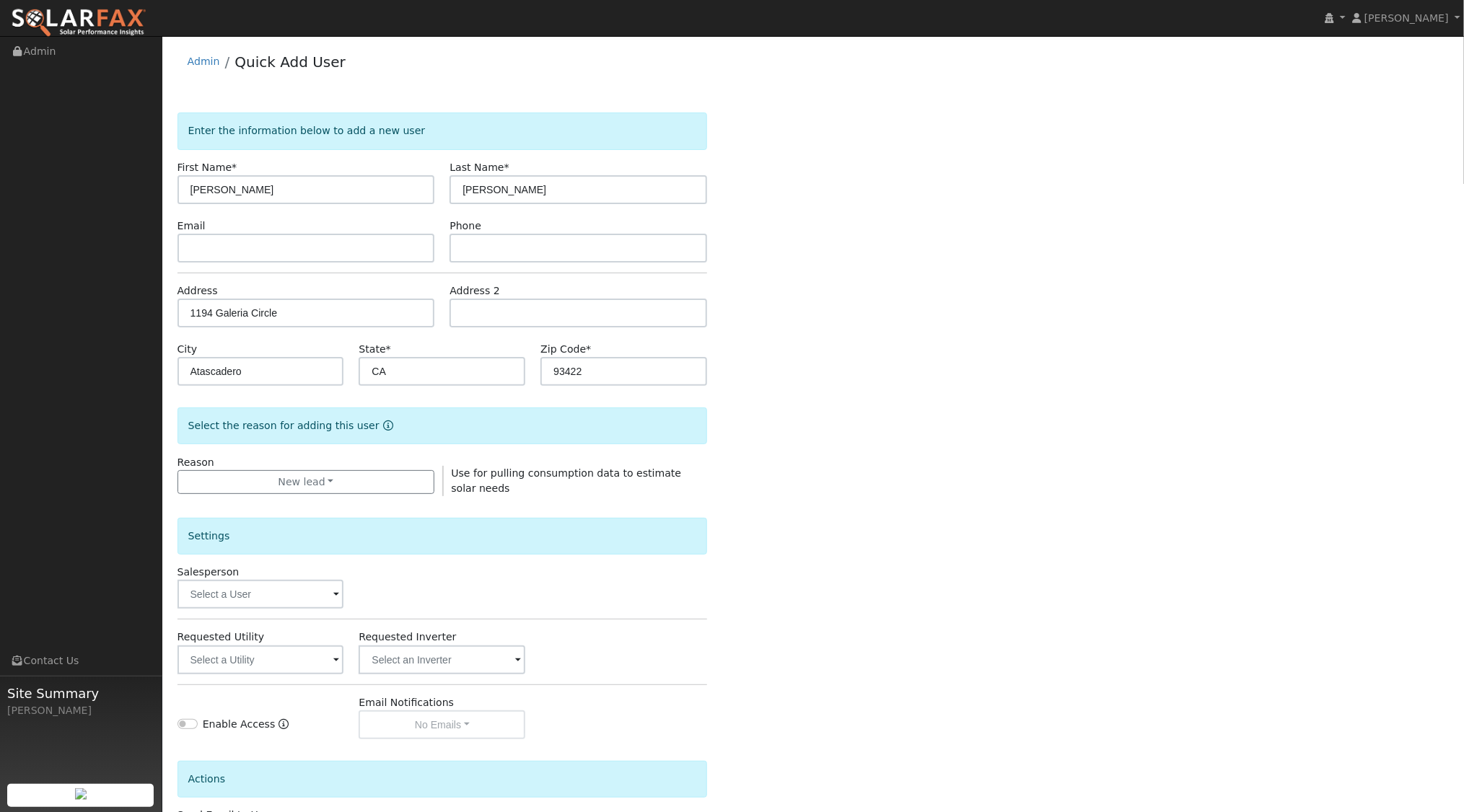
scroll to position [108, 0]
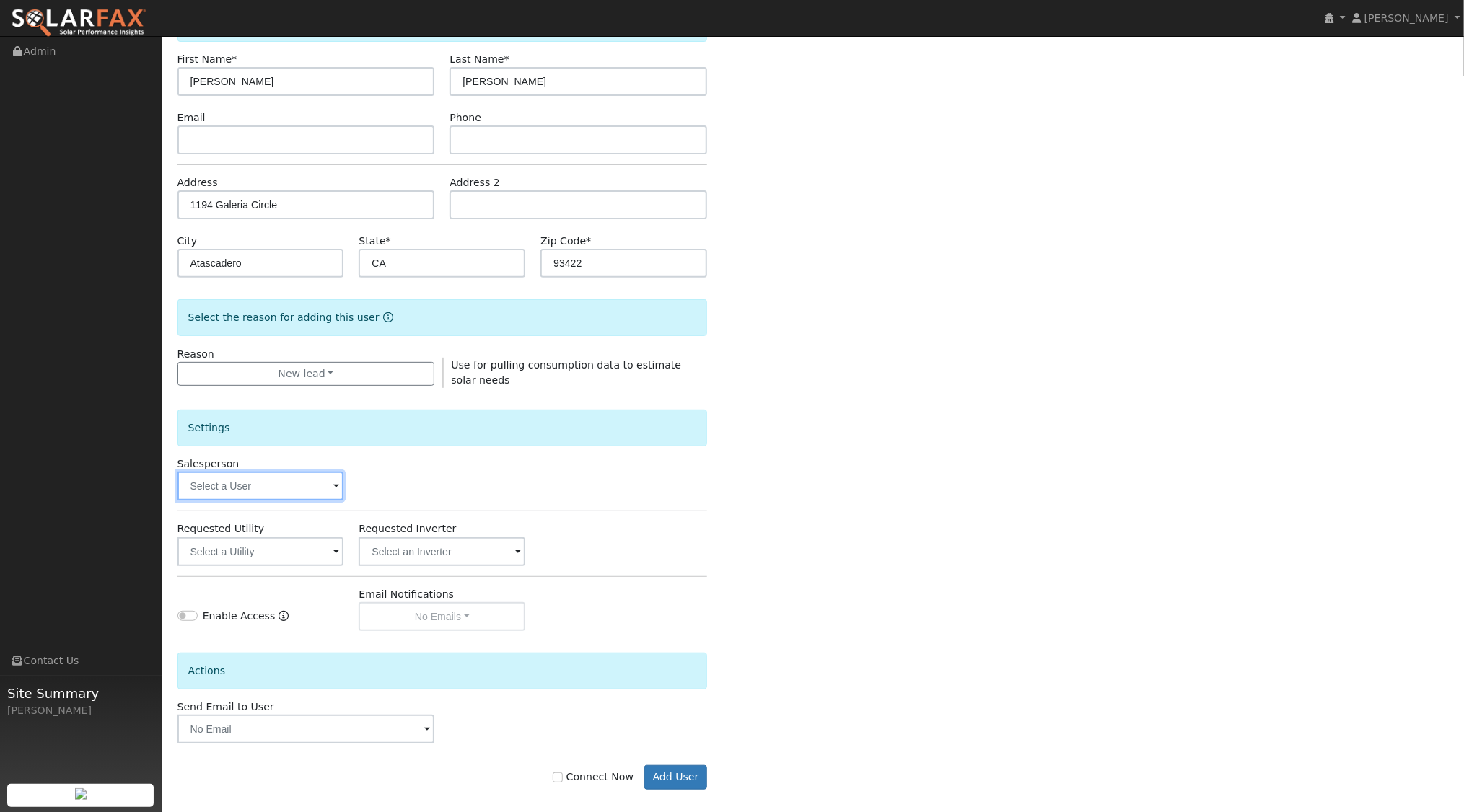
click at [307, 483] on input "text" at bounding box center [260, 486] width 167 height 29
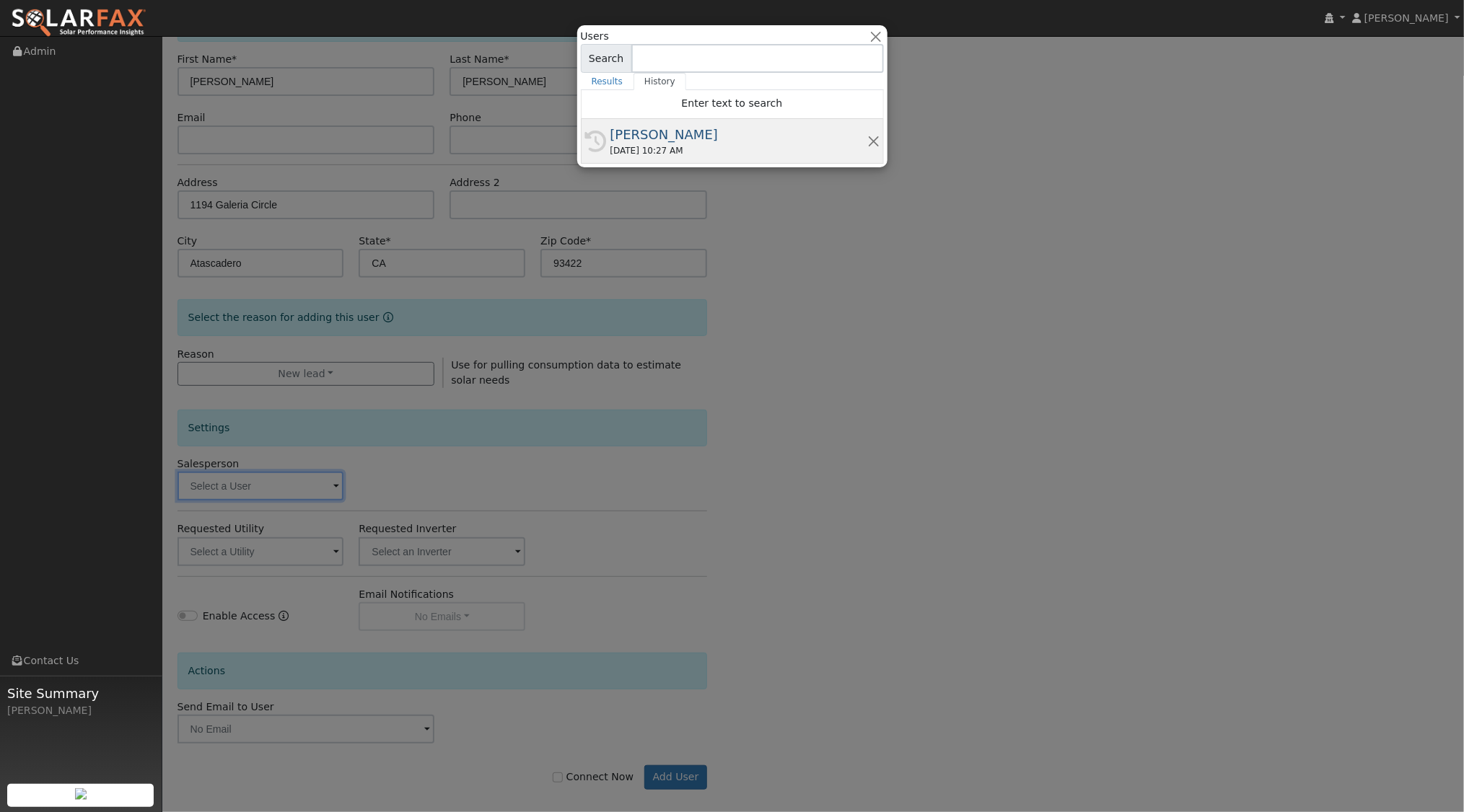
click at [723, 130] on div "[PERSON_NAME]" at bounding box center [739, 134] width 257 height 20
type input "[PERSON_NAME]"
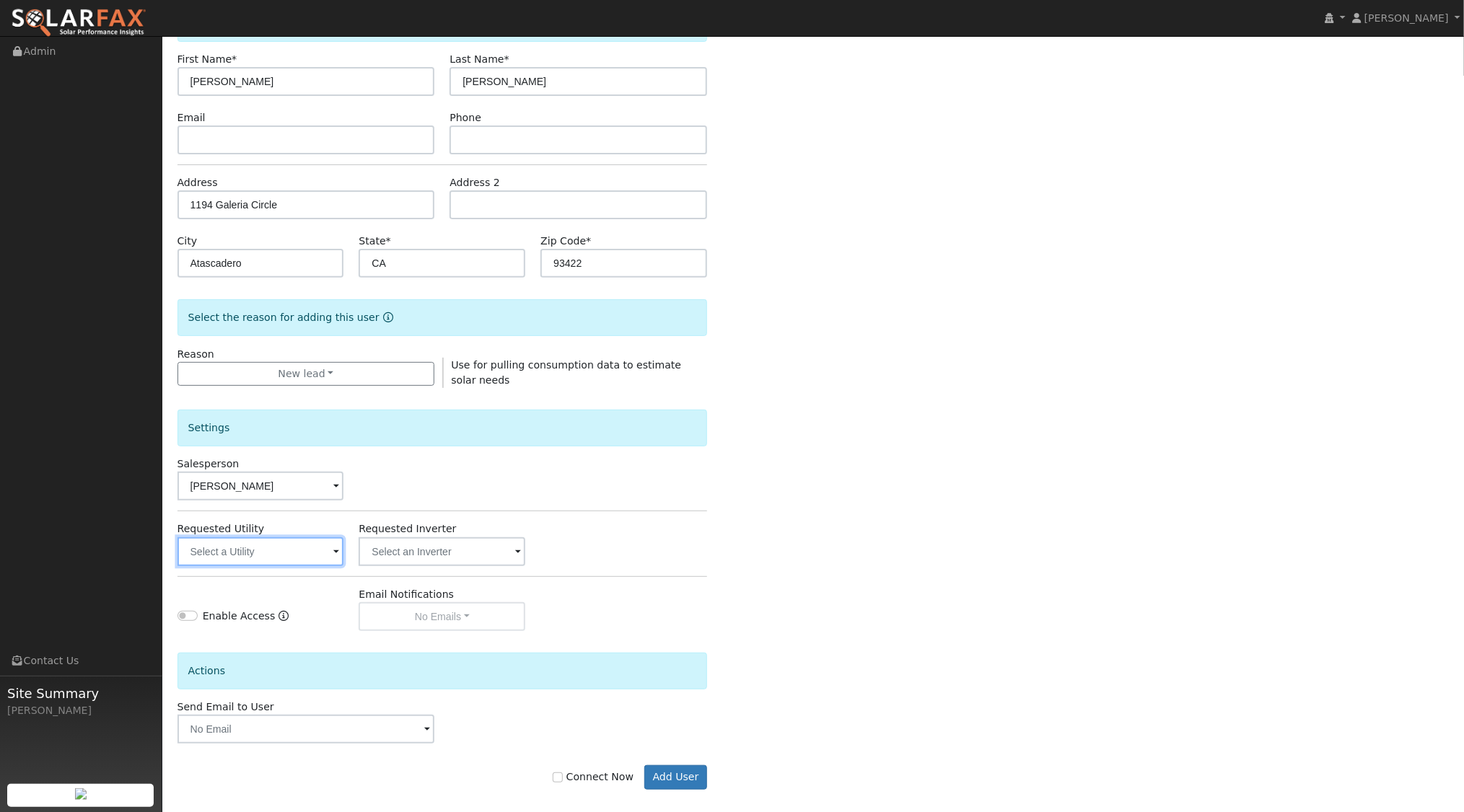
click at [304, 548] on input "text" at bounding box center [260, 552] width 167 height 29
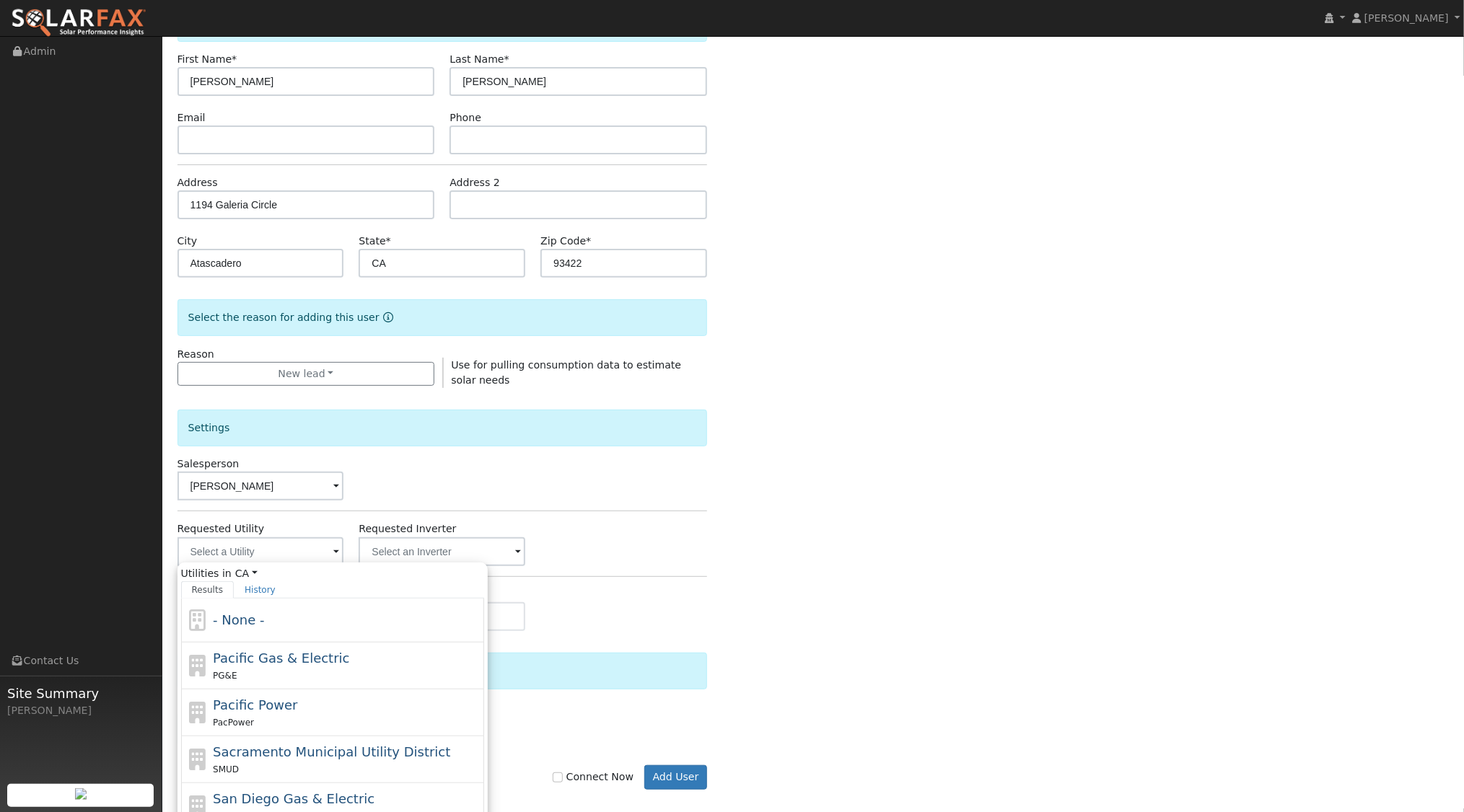
drag, startPoint x: 282, startPoint y: 664, endPoint x: 307, endPoint y: 664, distance: 25.0
click at [282, 663] on span "Pacific Gas & Electric" at bounding box center [281, 658] width 136 height 15
type input "Pacific Gas & Electric"
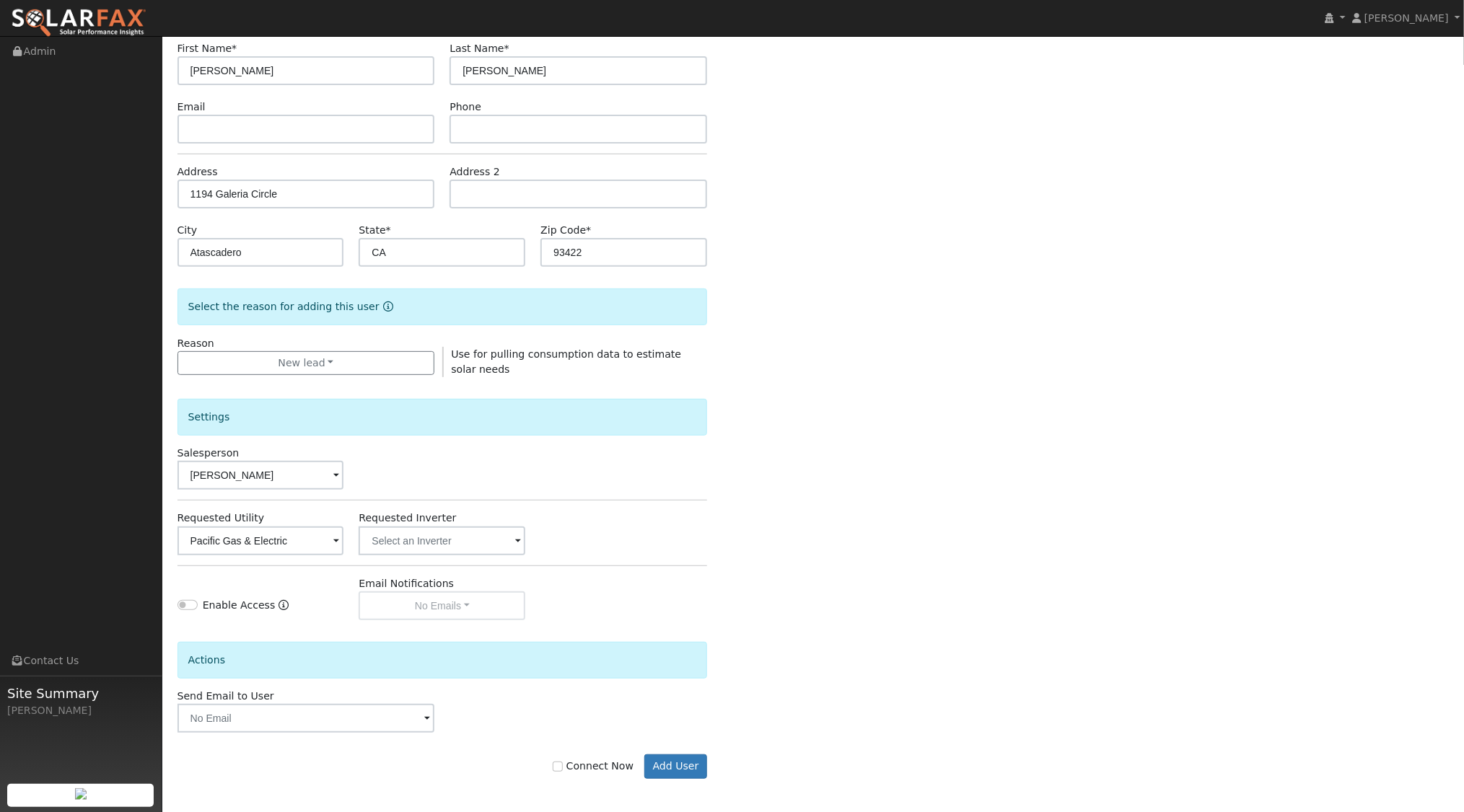
scroll to position [119, 0]
click at [563, 762] on input "Connect Now" at bounding box center [558, 767] width 10 height 10
checkbox input "true"
click at [675, 770] on button "Add User" at bounding box center [675, 767] width 62 height 25
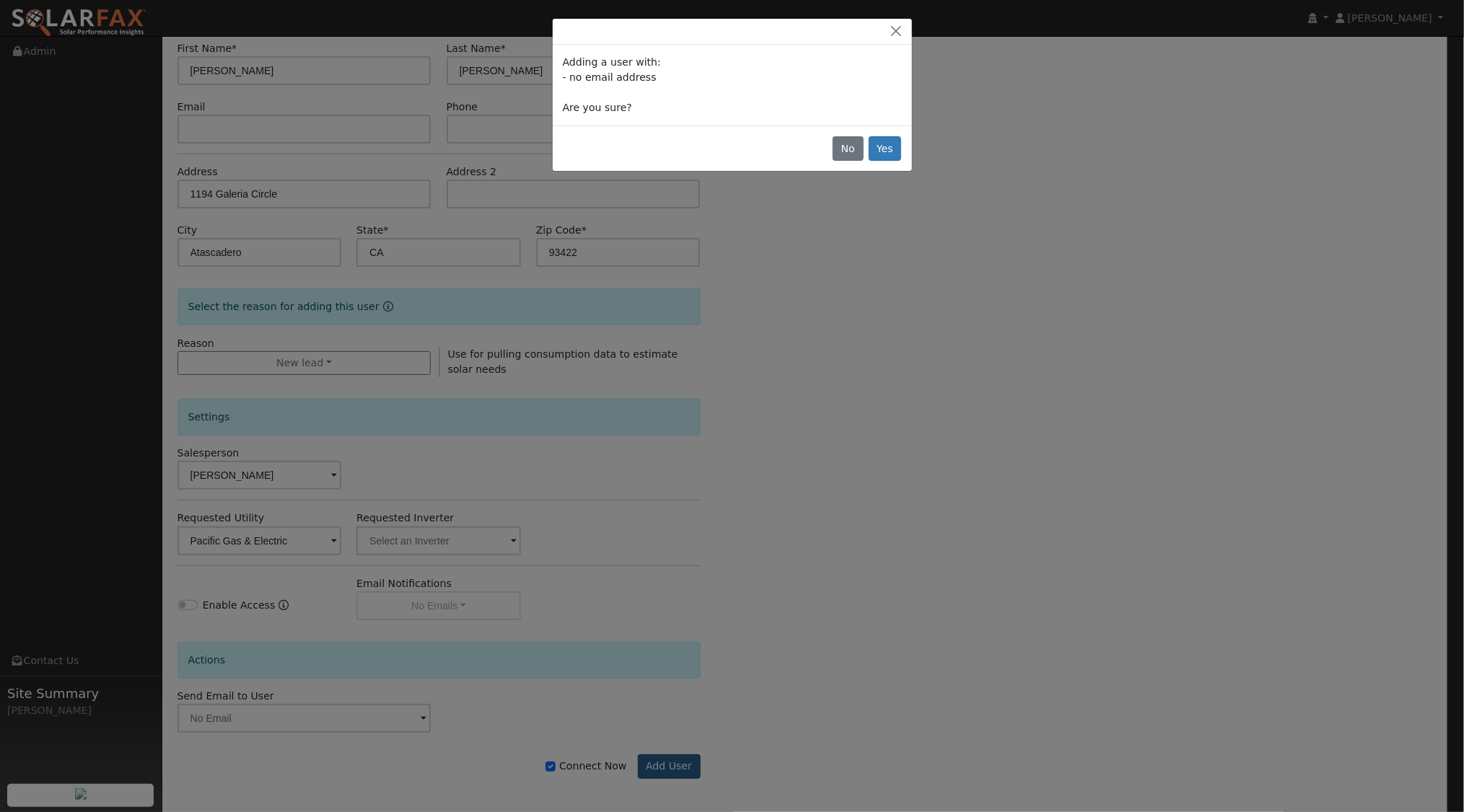
scroll to position [117, 0]
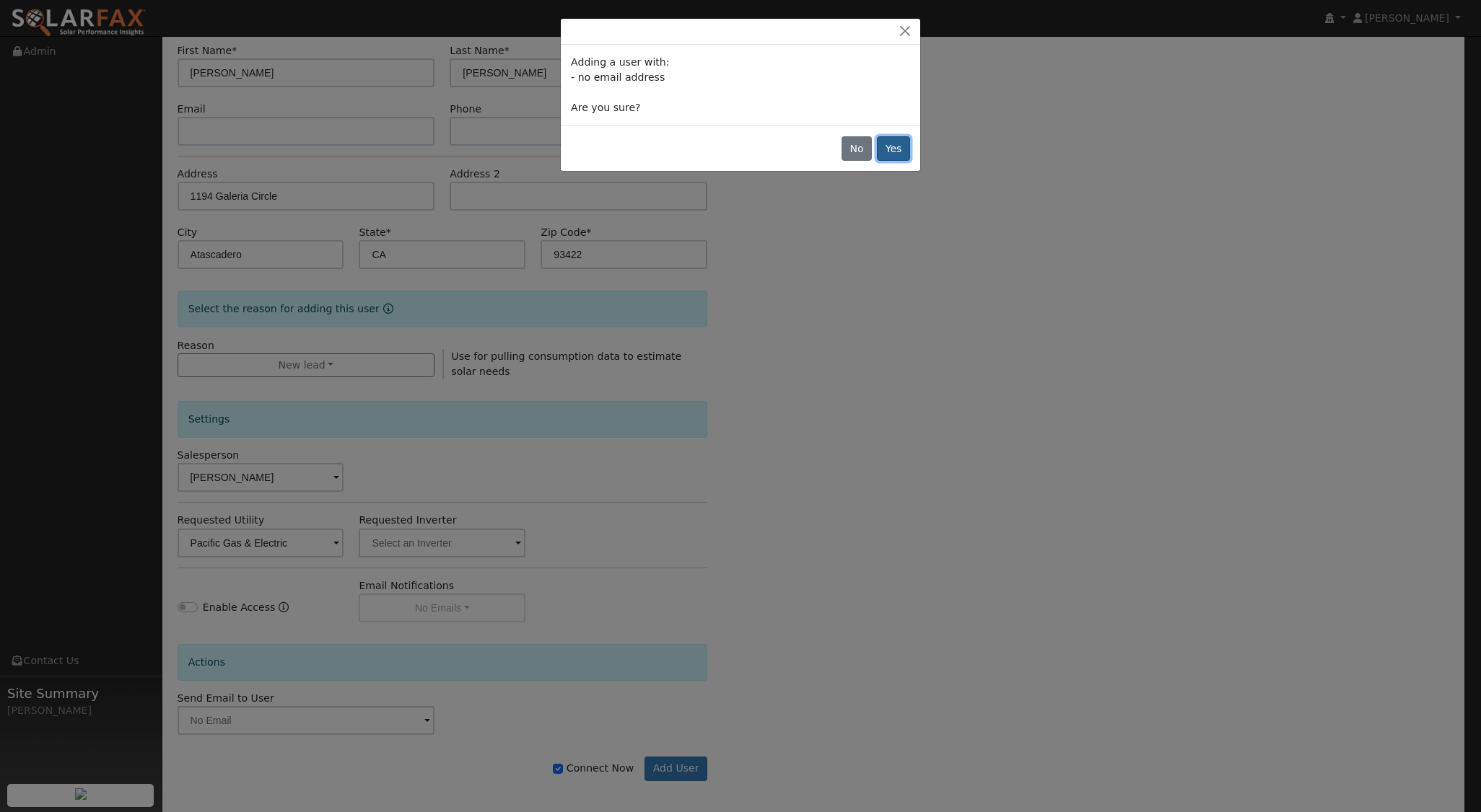
click at [888, 139] on button "Yes" at bounding box center [893, 148] width 33 height 25
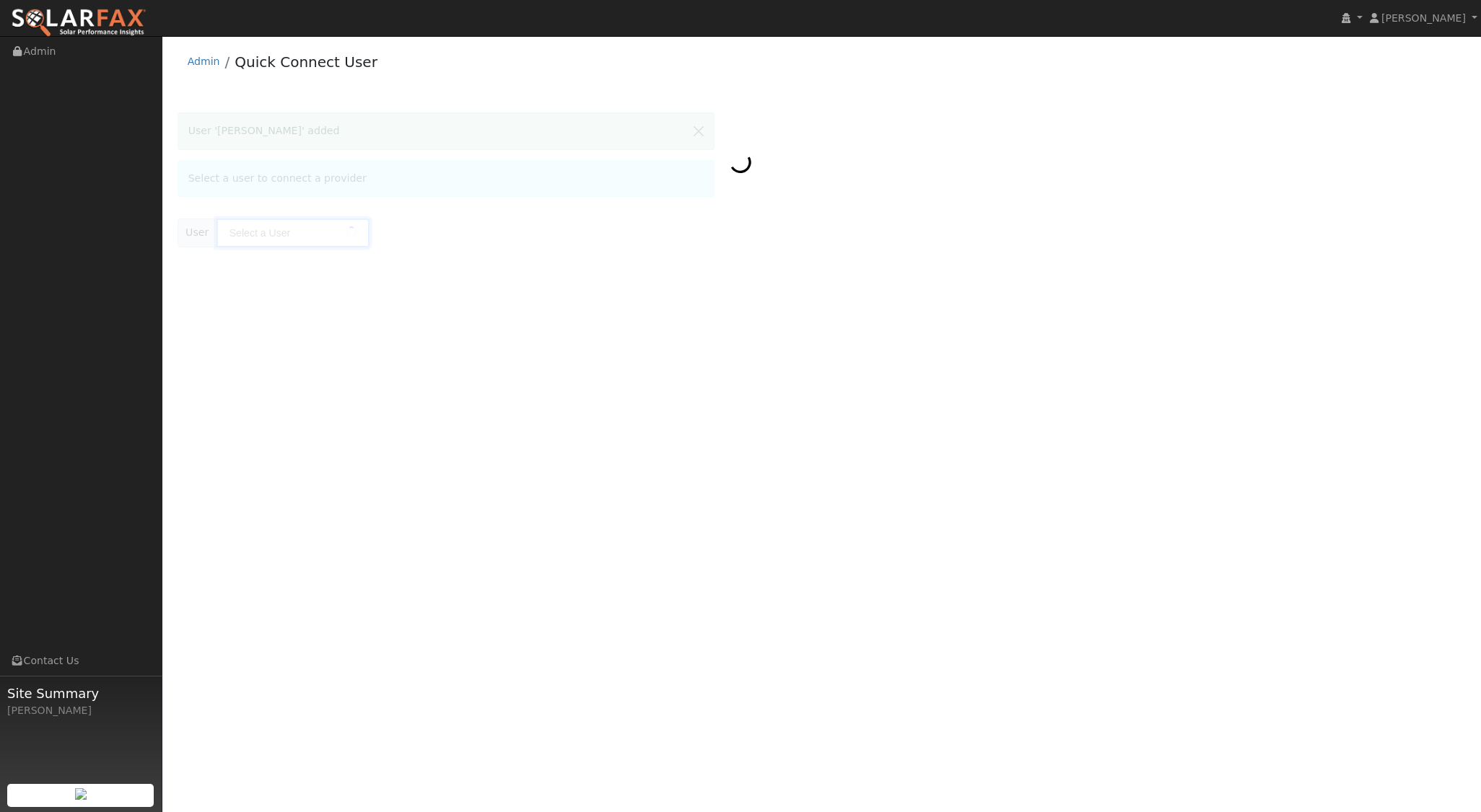
type input "[PERSON_NAME]"
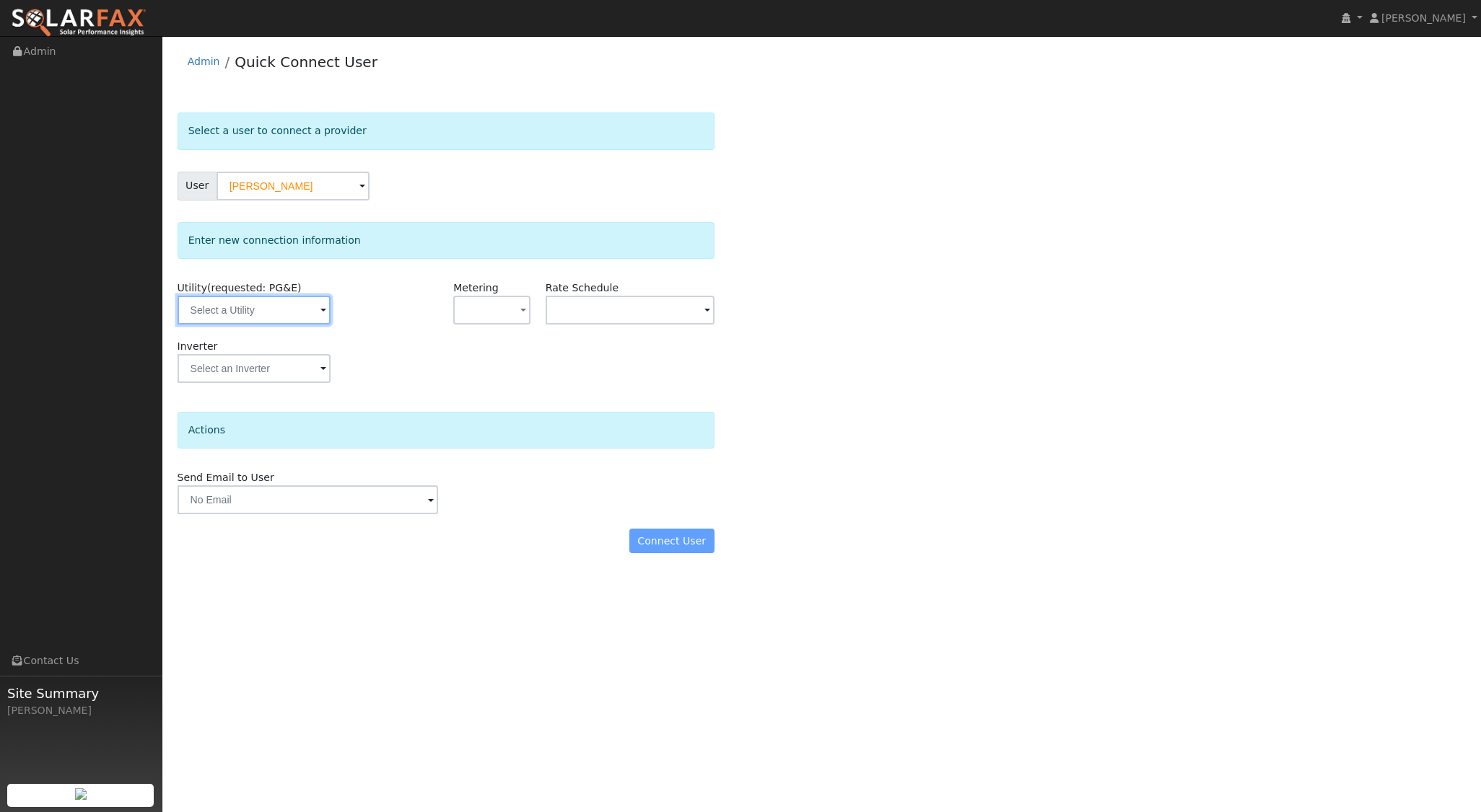
click at [283, 312] on input "text" at bounding box center [253, 311] width 153 height 29
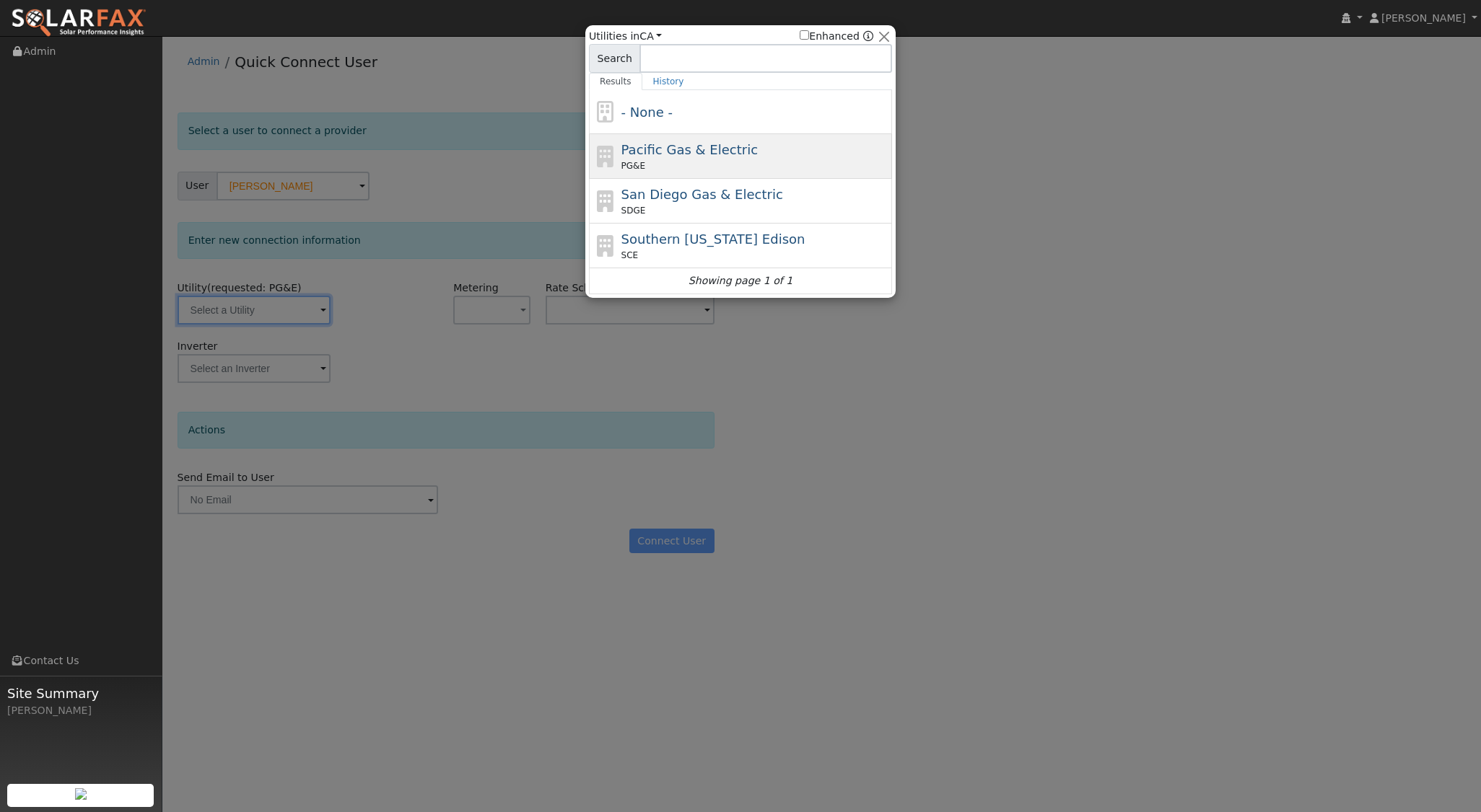
click at [698, 156] on span "Pacific Gas & Electric" at bounding box center [689, 150] width 136 height 15
type input "PG&E"
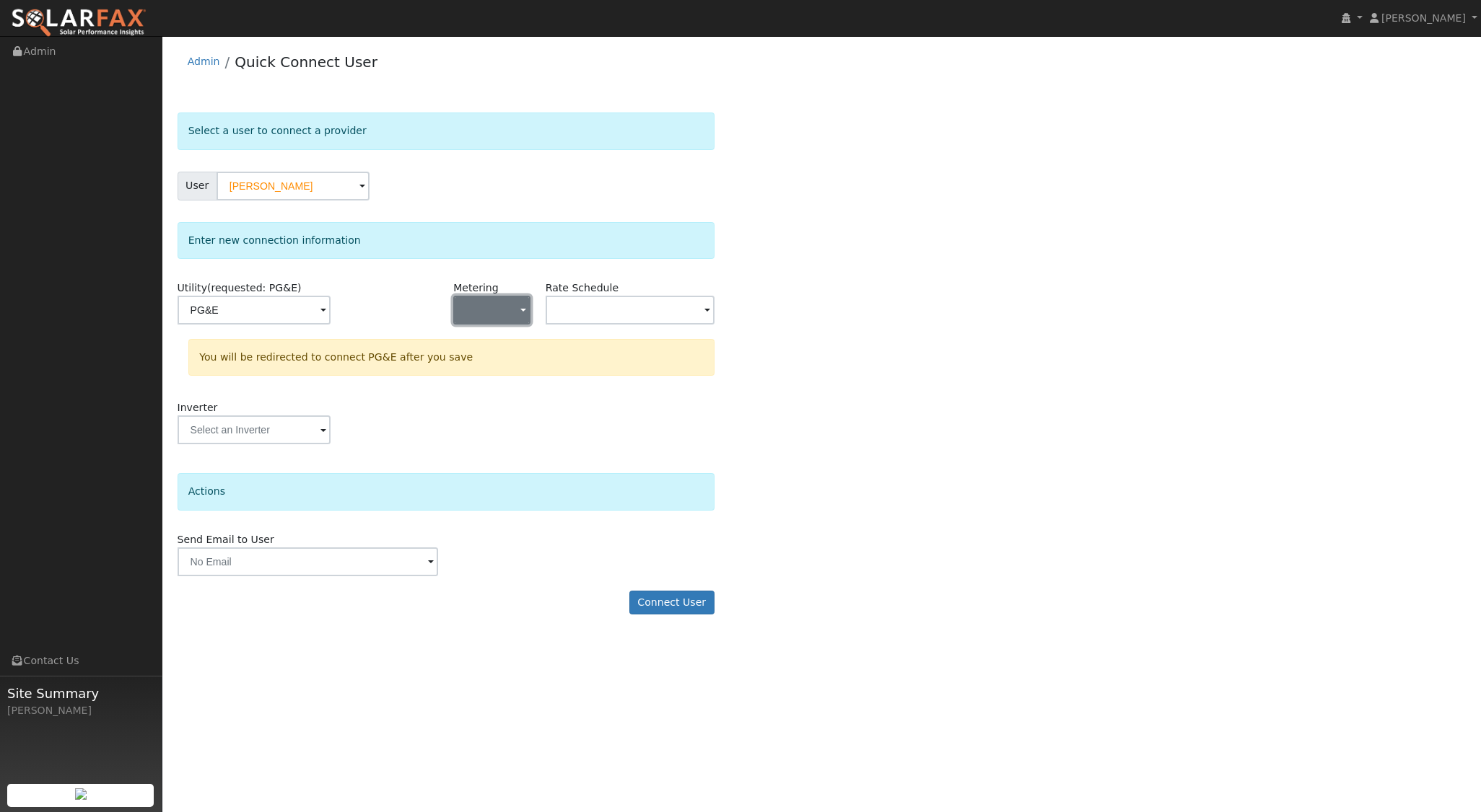
click at [521, 307] on span "button" at bounding box center [523, 311] width 6 height 15
click at [503, 362] on link "NEM" at bounding box center [503, 362] width 100 height 21
click at [330, 307] on input "text" at bounding box center [253, 311] width 153 height 29
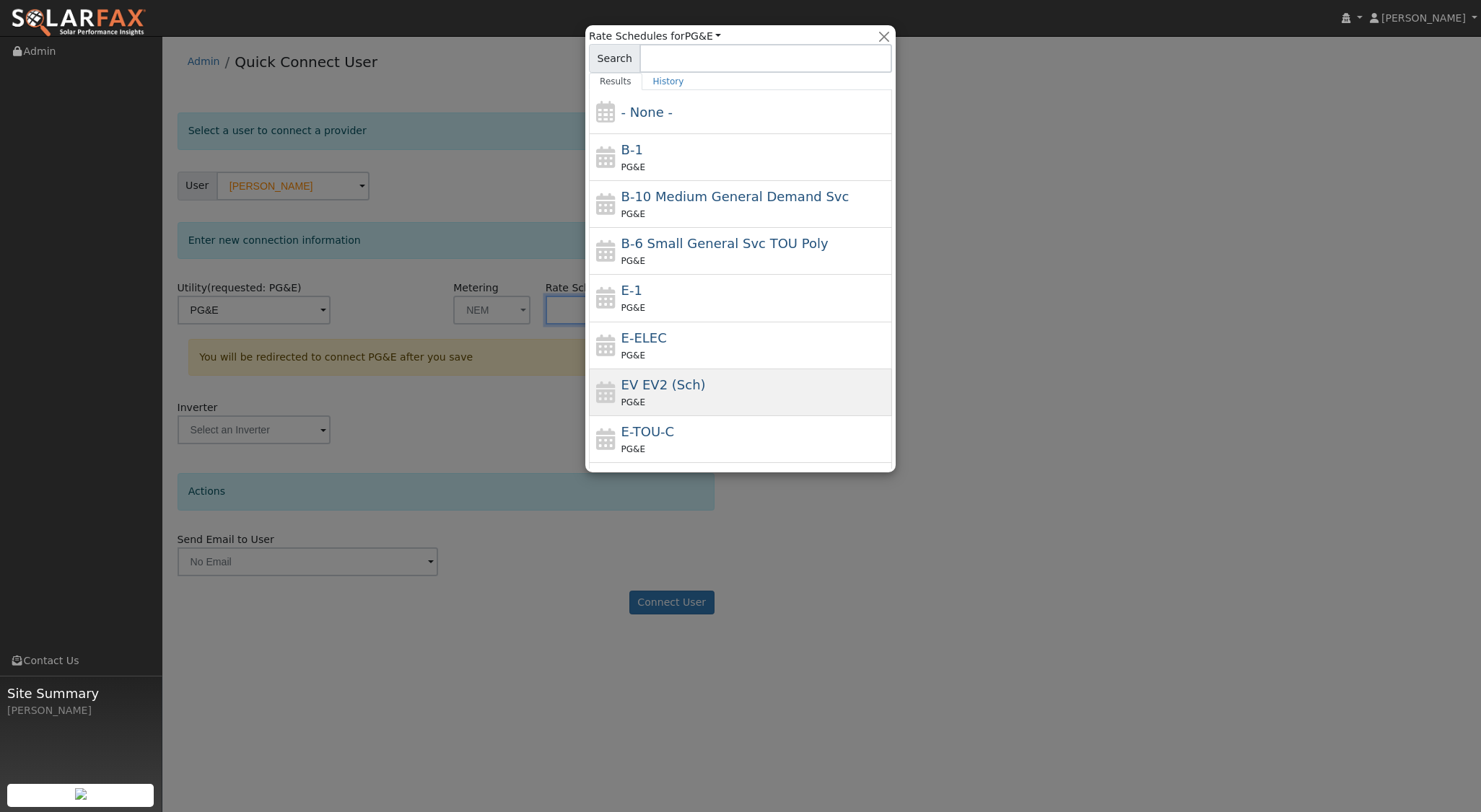
click at [659, 391] on span "EV EV2 (Sch)" at bounding box center [663, 385] width 85 height 15
type input "EV EV2 (Sch)"
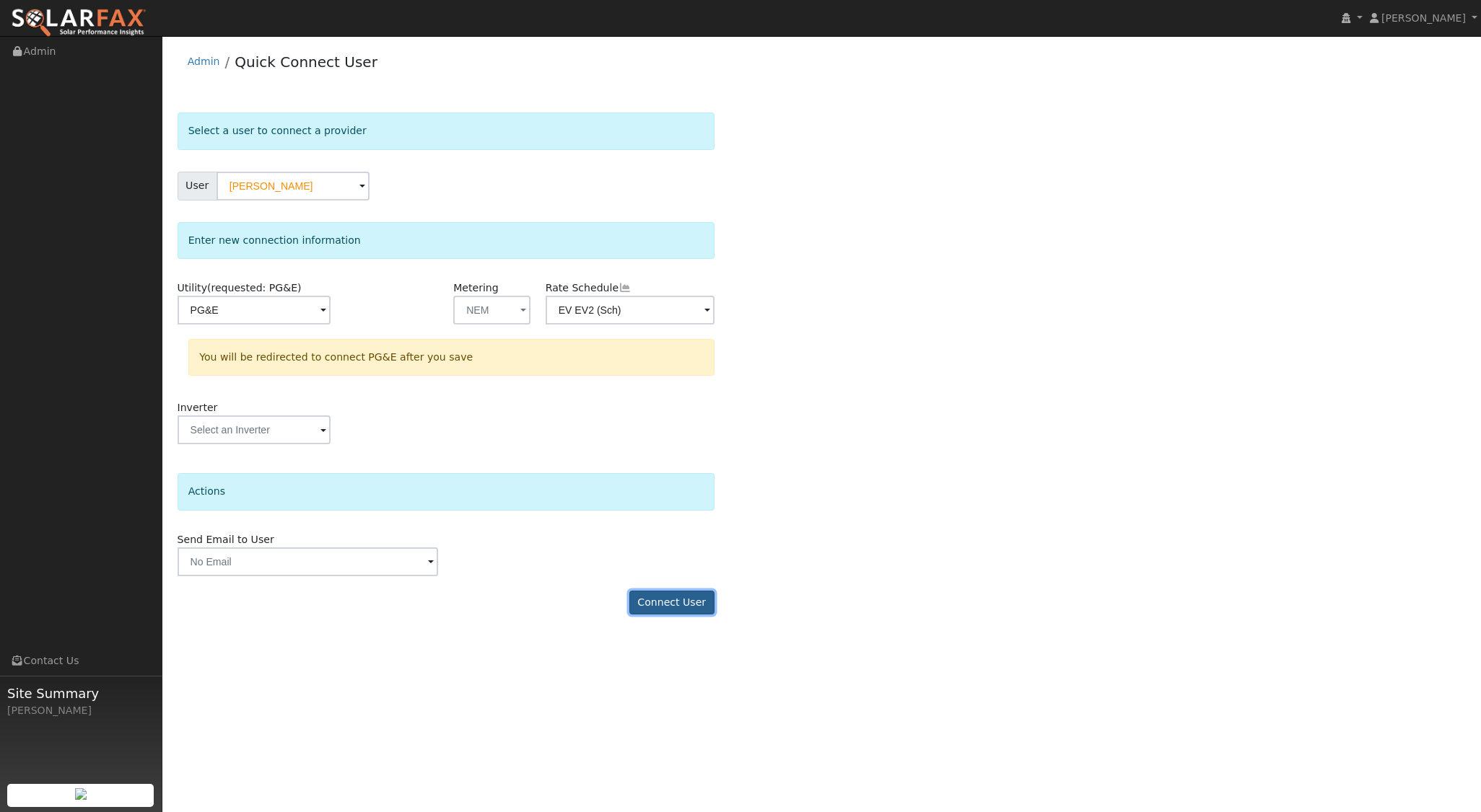
click at [678, 595] on button "Connect User" at bounding box center [671, 602] width 85 height 25
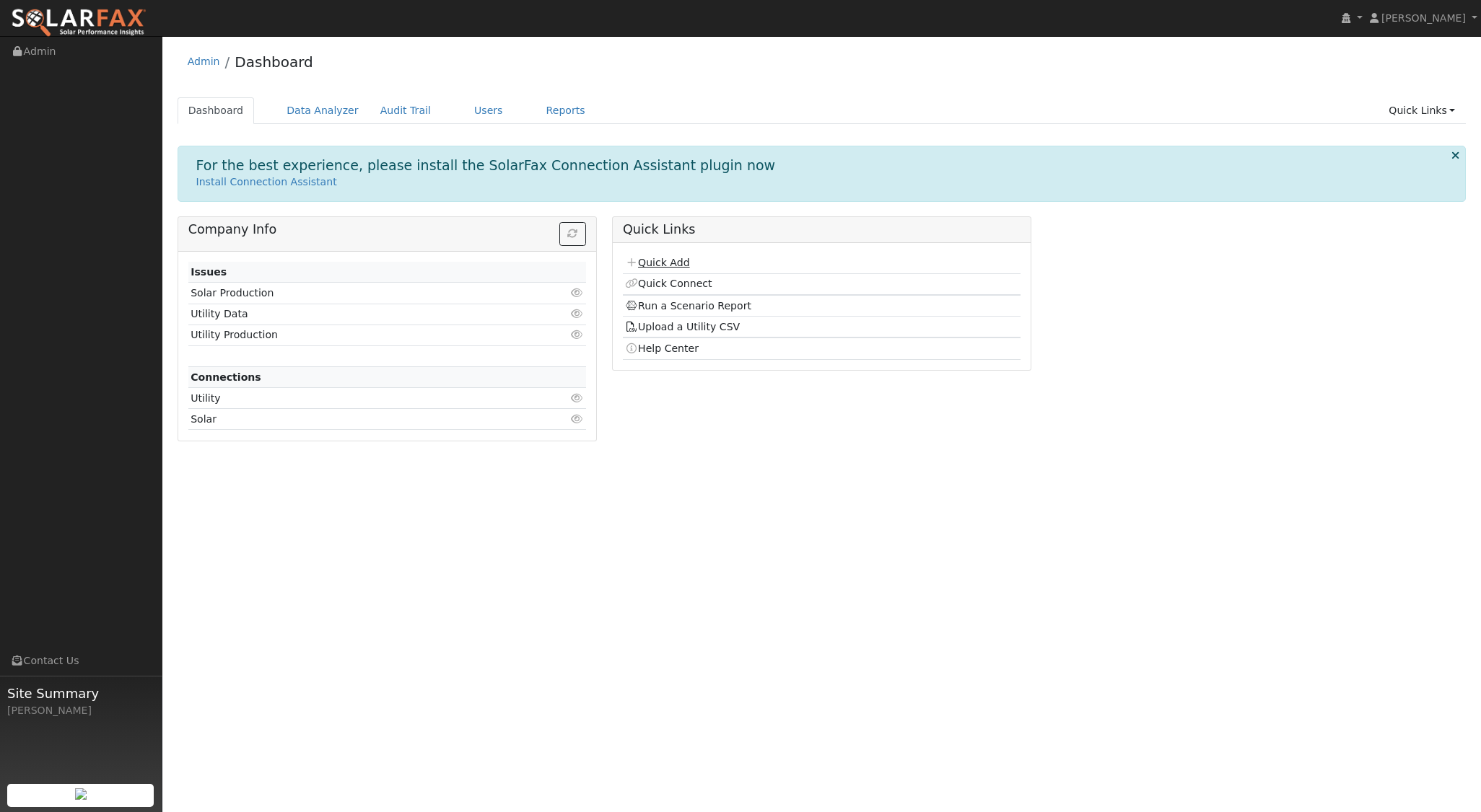
click at [678, 264] on link "Quick Add" at bounding box center [657, 262] width 64 height 11
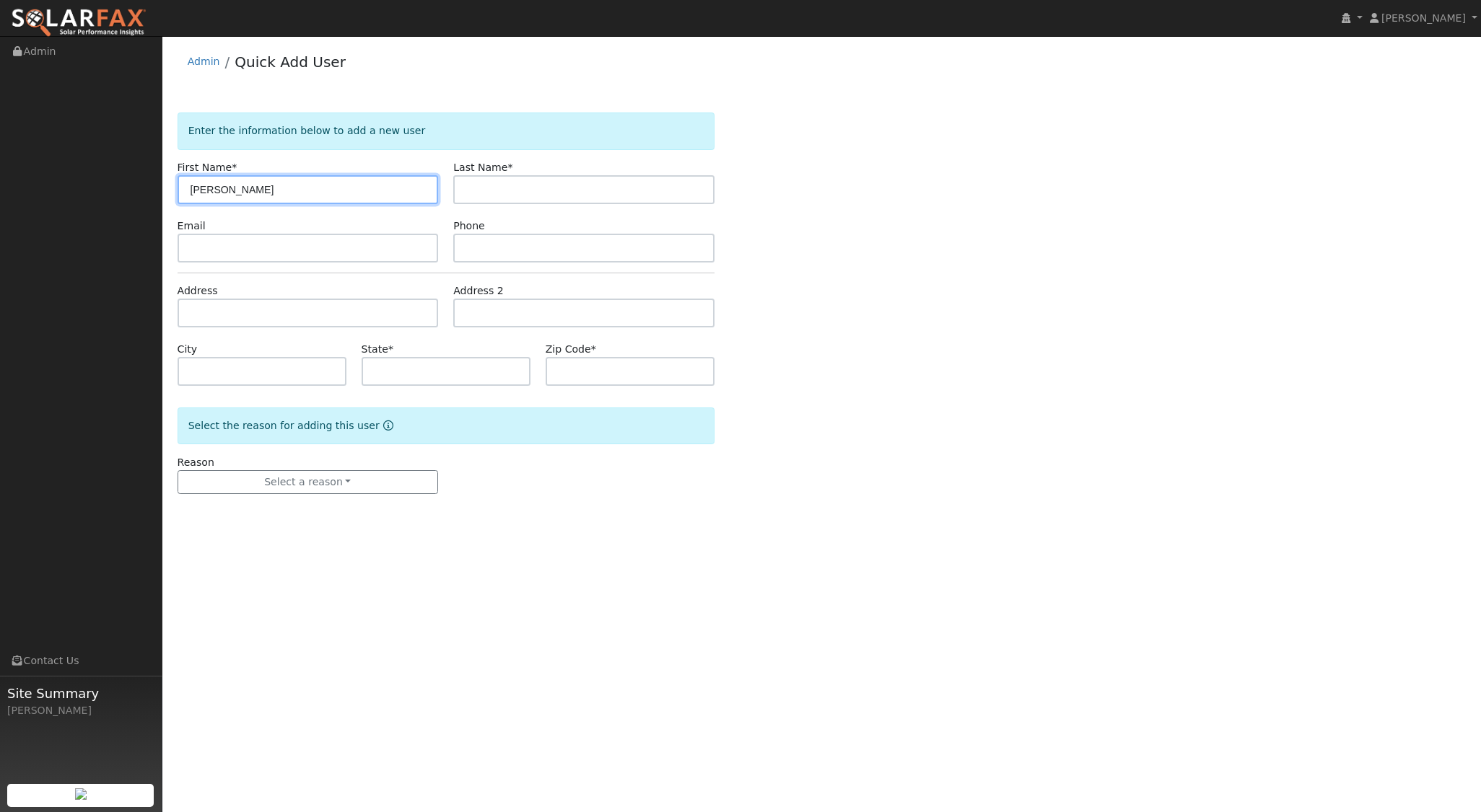
type input "[PERSON_NAME]"
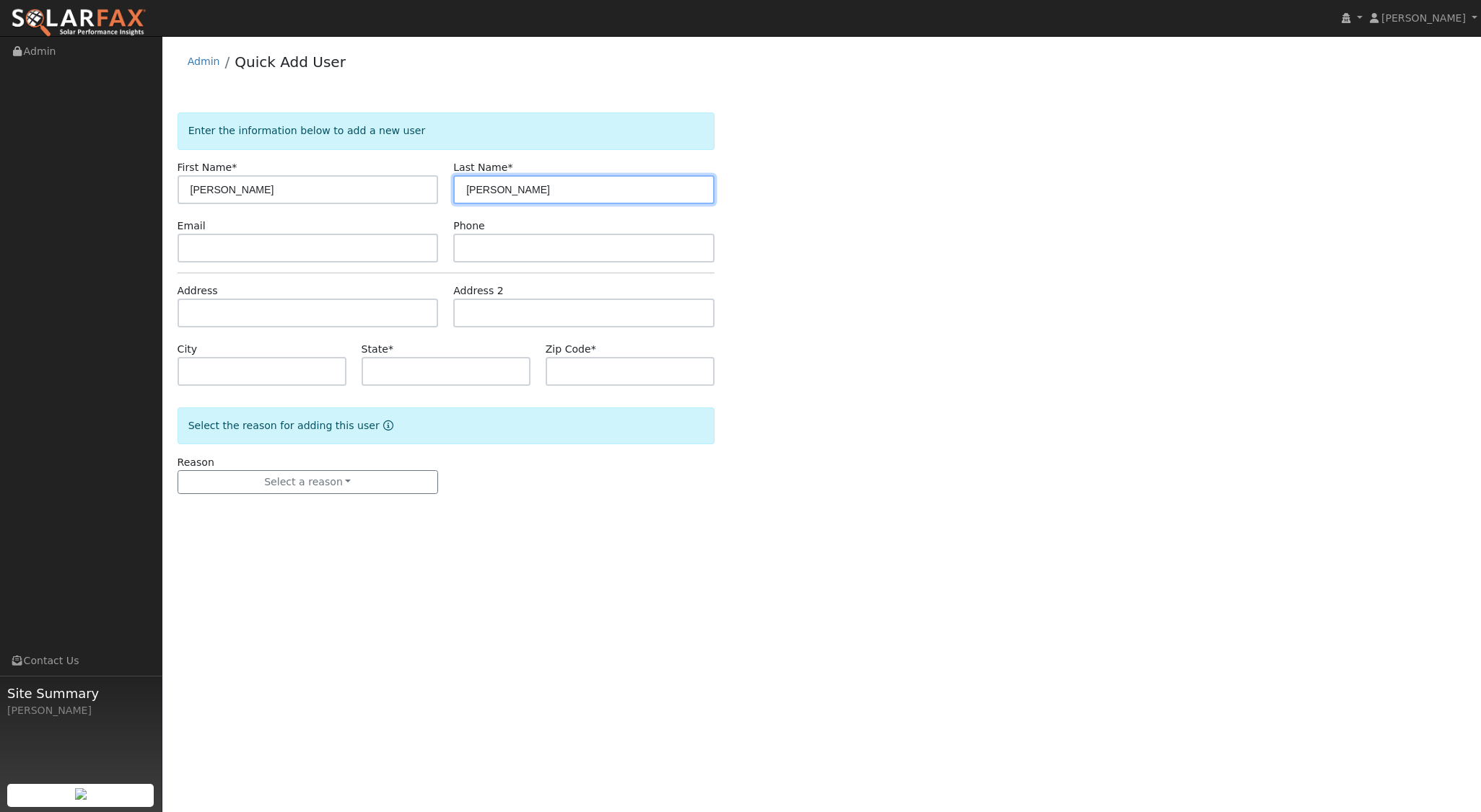
type input "[PERSON_NAME]"
click at [262, 311] on input "text" at bounding box center [307, 313] width 261 height 29
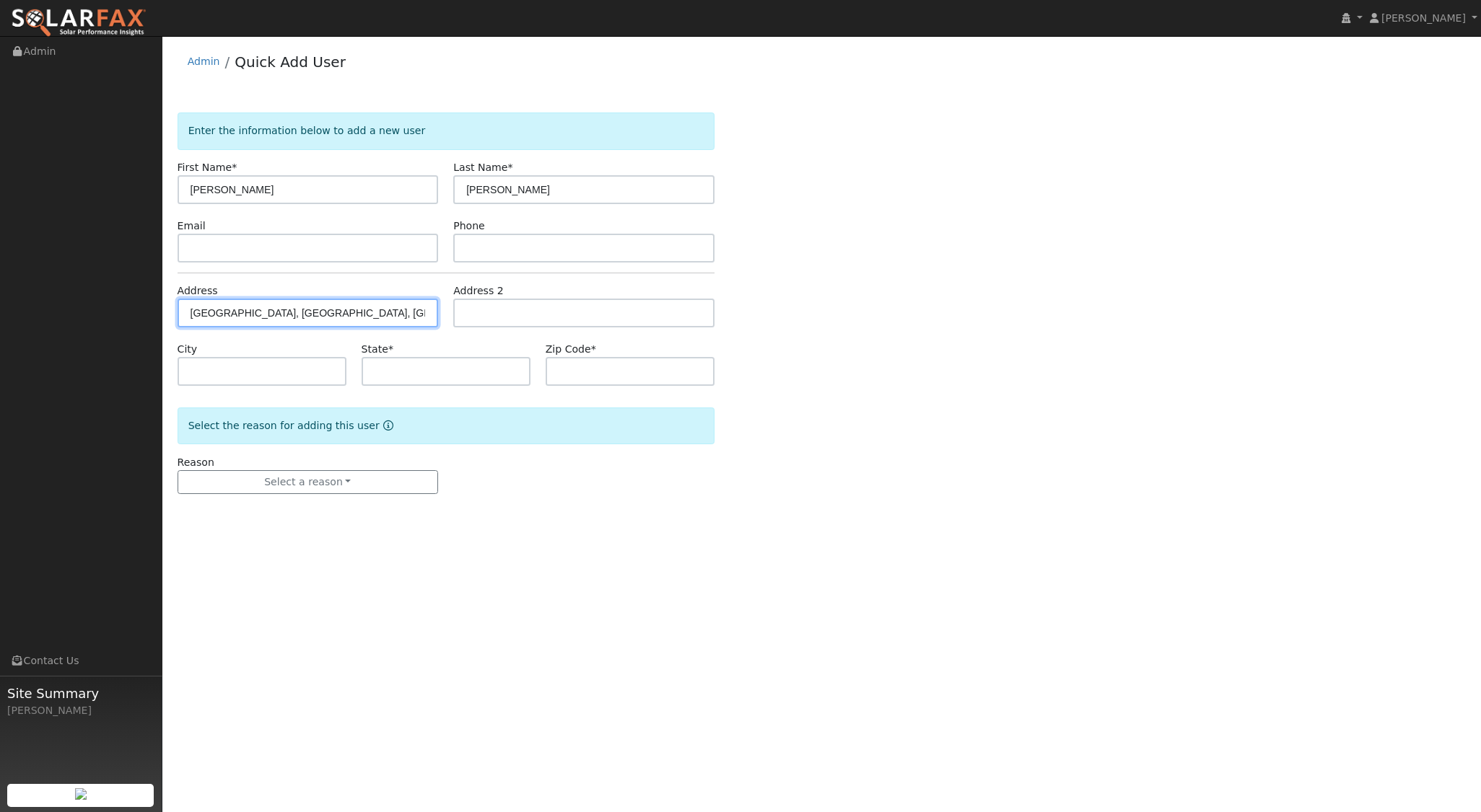
type input "1194 Galeria Circle"
type input "Atascadero"
type input "CA"
type input "93422"
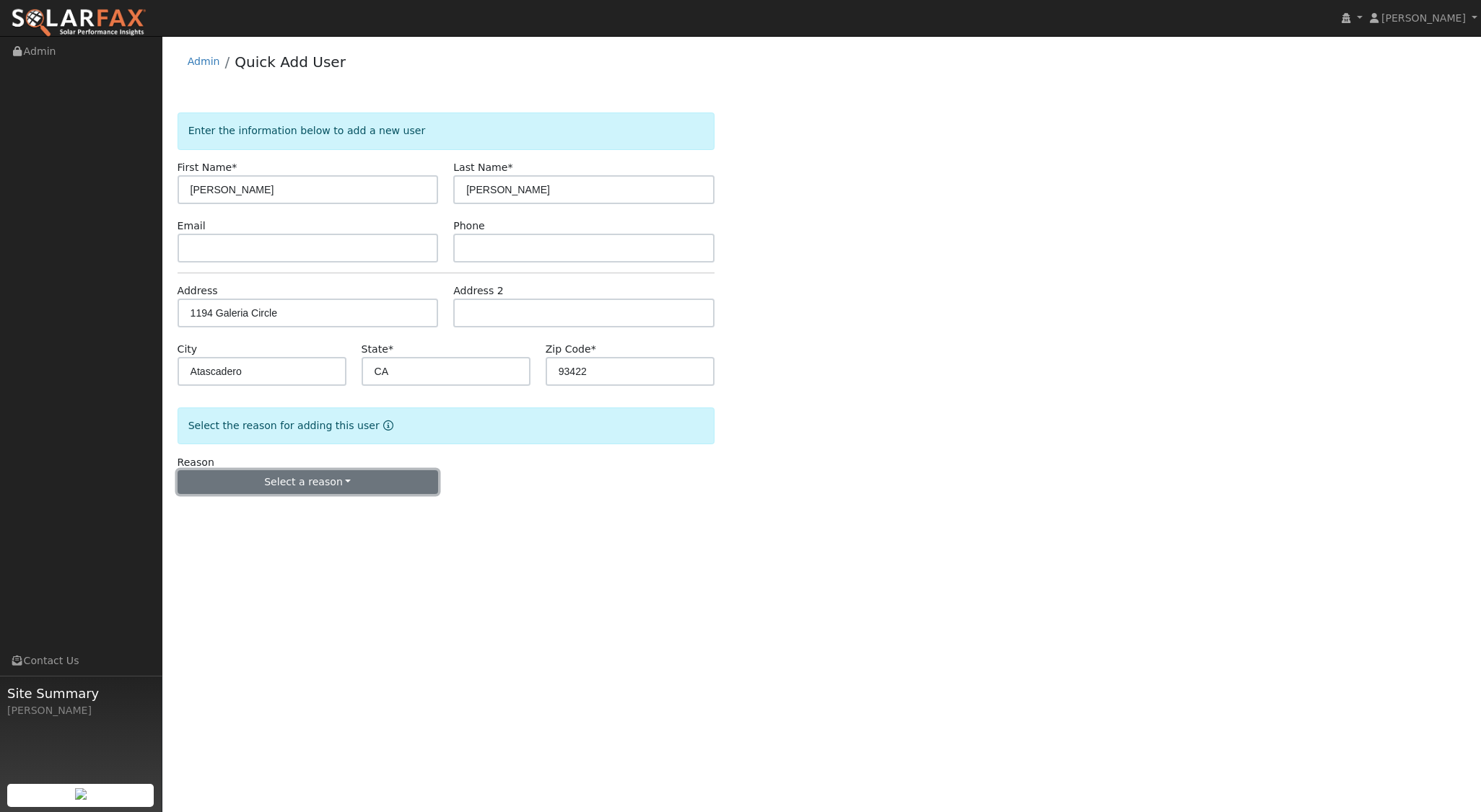
click at [338, 484] on button "Select a reason" at bounding box center [307, 483] width 261 height 25
click at [241, 515] on link "New lead" at bounding box center [258, 512] width 159 height 21
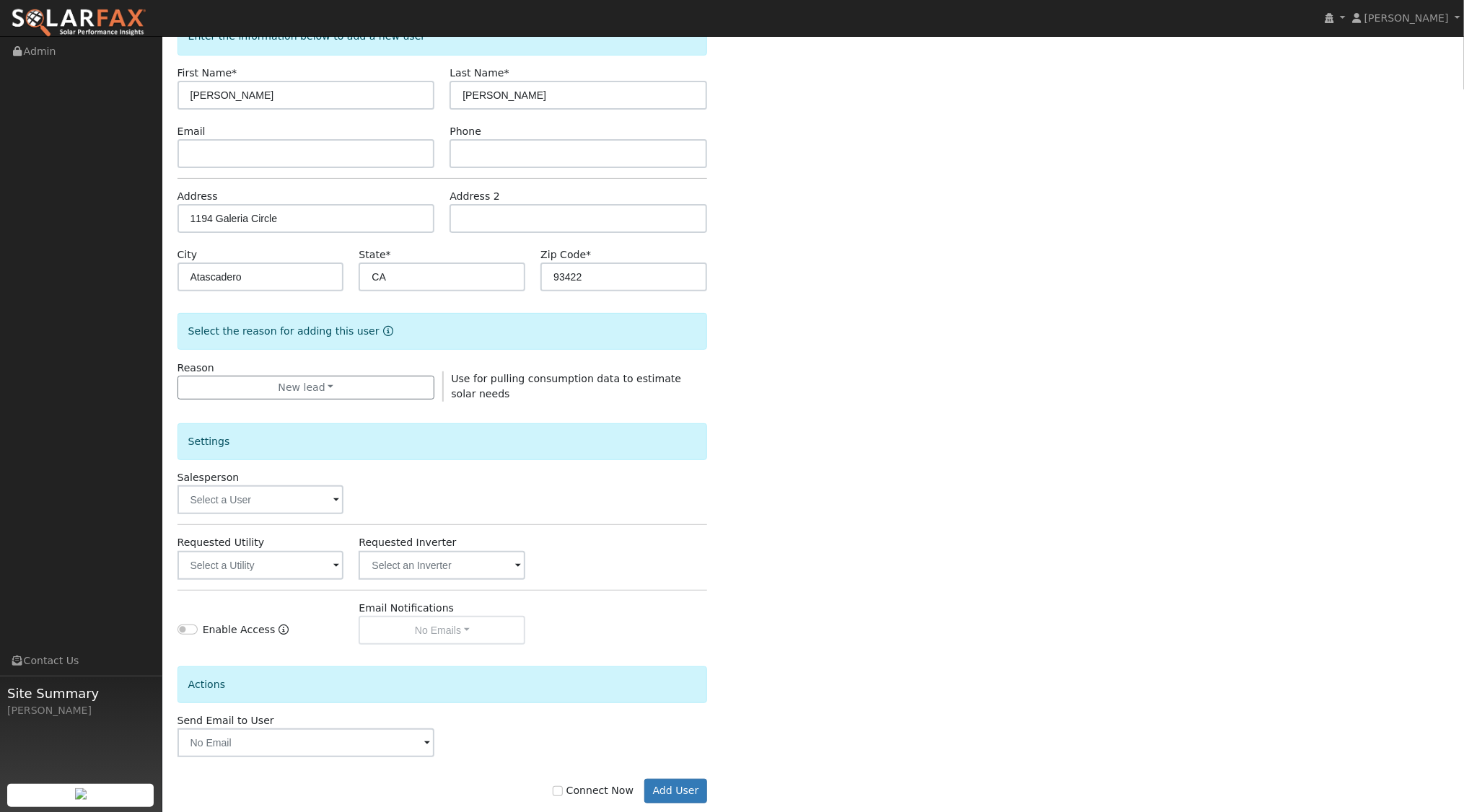
scroll to position [119, 0]
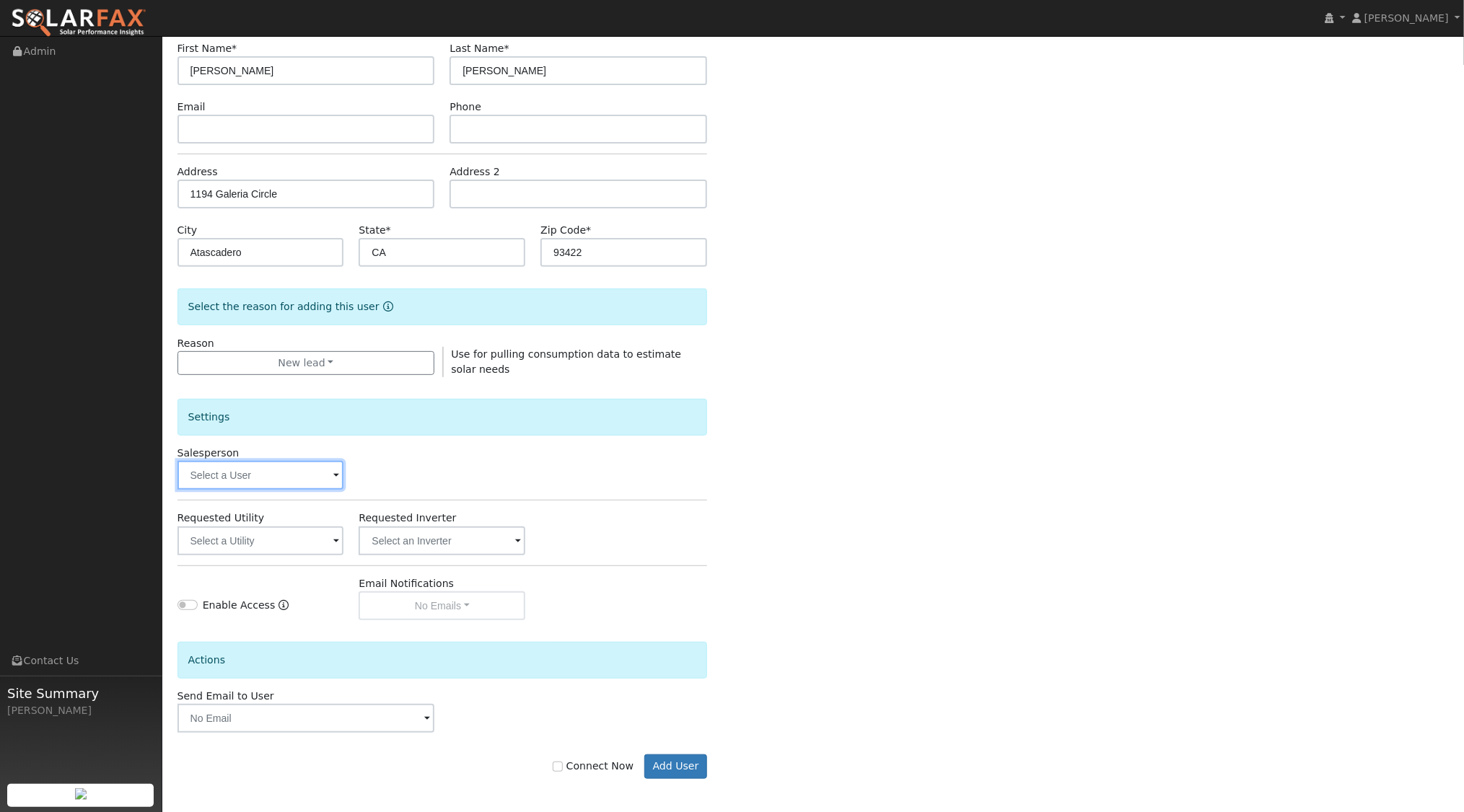
click at [324, 474] on input "text" at bounding box center [260, 476] width 167 height 29
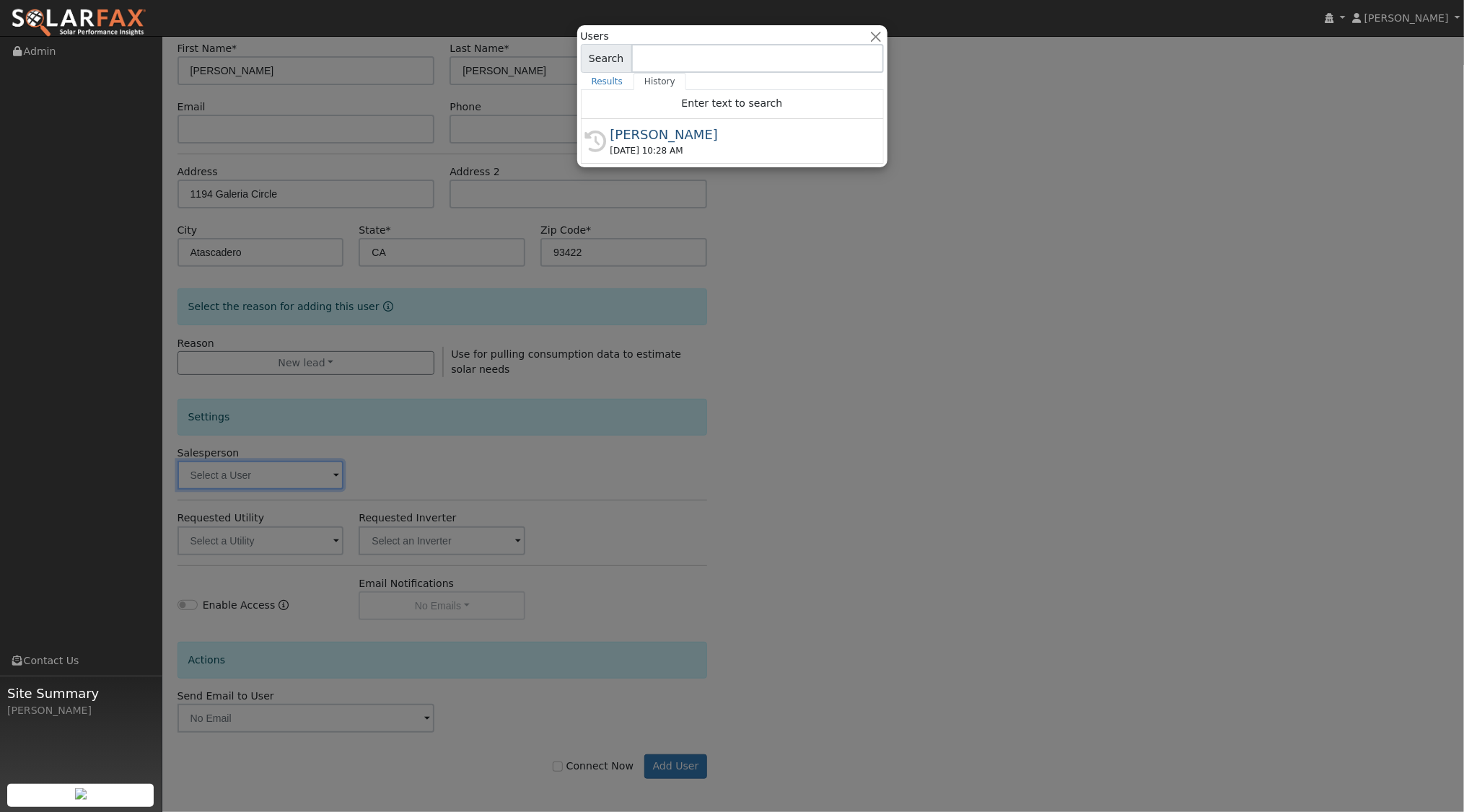
drag, startPoint x: 645, startPoint y: 139, endPoint x: 628, endPoint y: 169, distance: 34.5
click at [645, 139] on div "[PERSON_NAME]" at bounding box center [739, 134] width 257 height 20
type input "[PERSON_NAME]"
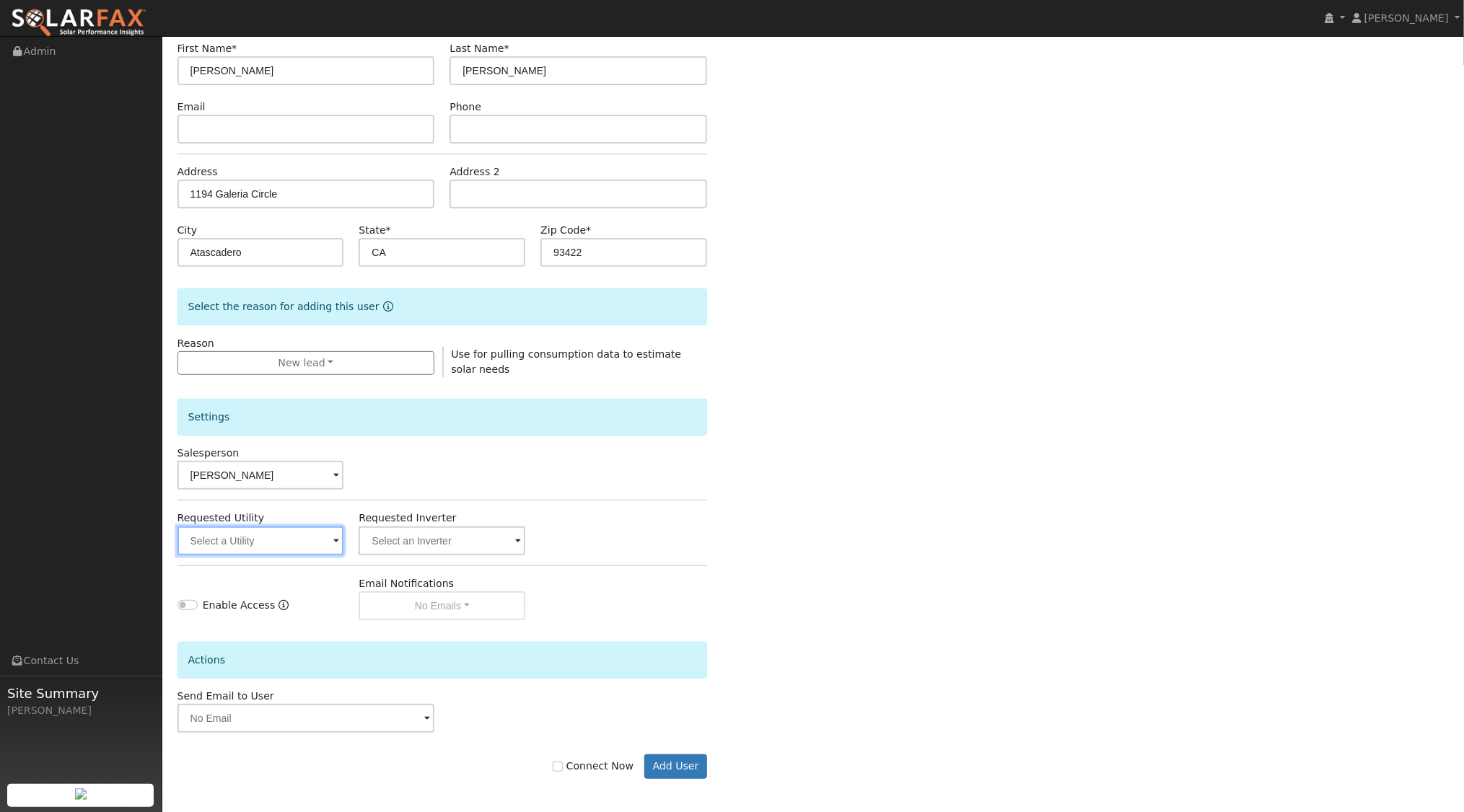
click at [278, 534] on input "text" at bounding box center [260, 541] width 167 height 29
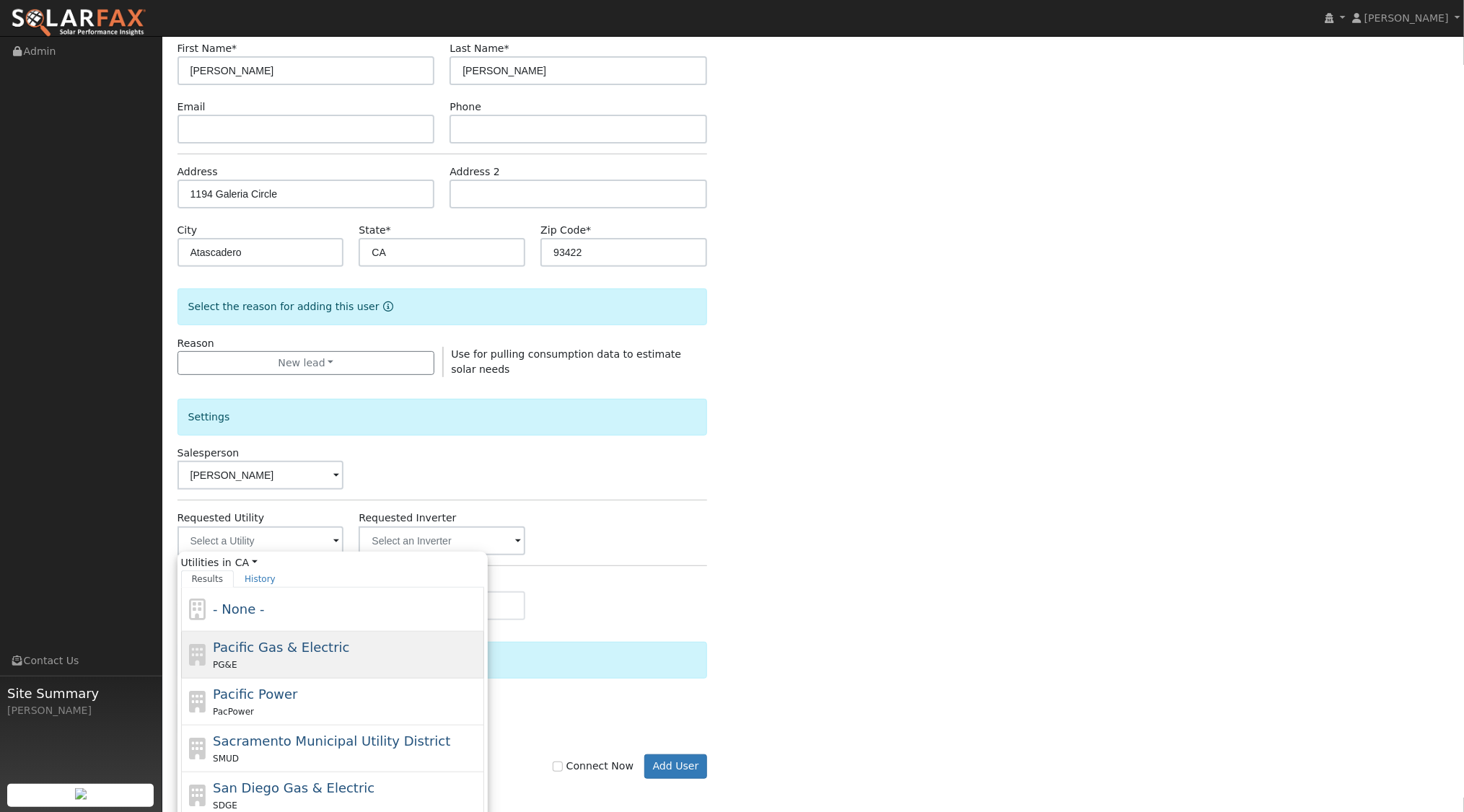
click at [253, 662] on div "PG&E" at bounding box center [347, 665] width 268 height 15
type input "Pacific Gas & Electric"
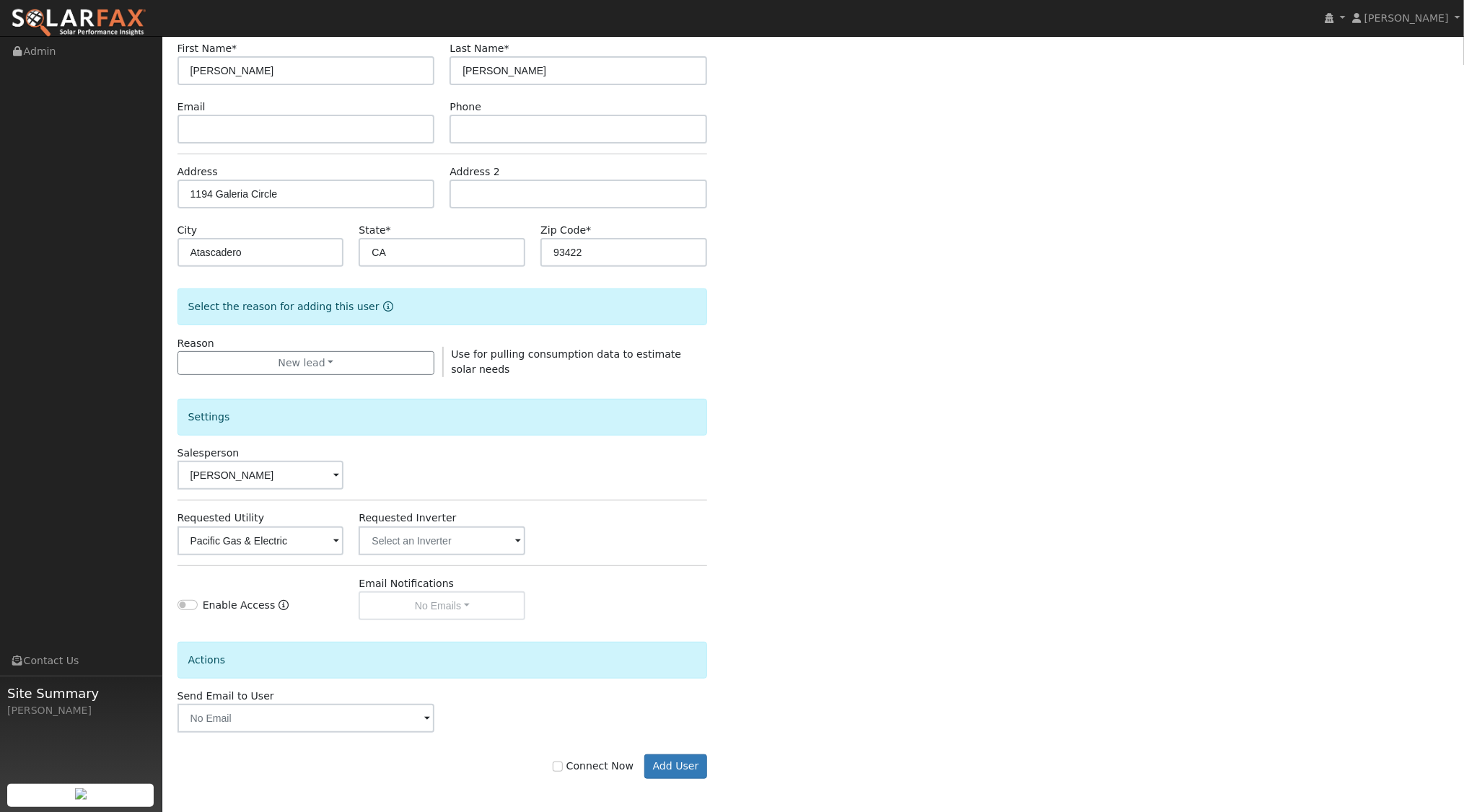
click at [866, 524] on div "Enter the information below to add a new user First Name * [PERSON_NAME] Last N…" at bounding box center [813, 400] width 1272 height 815
click at [563, 764] on input "Connect Now" at bounding box center [558, 767] width 10 height 10
checkbox input "true"
click at [667, 759] on button "Add User" at bounding box center [675, 767] width 62 height 25
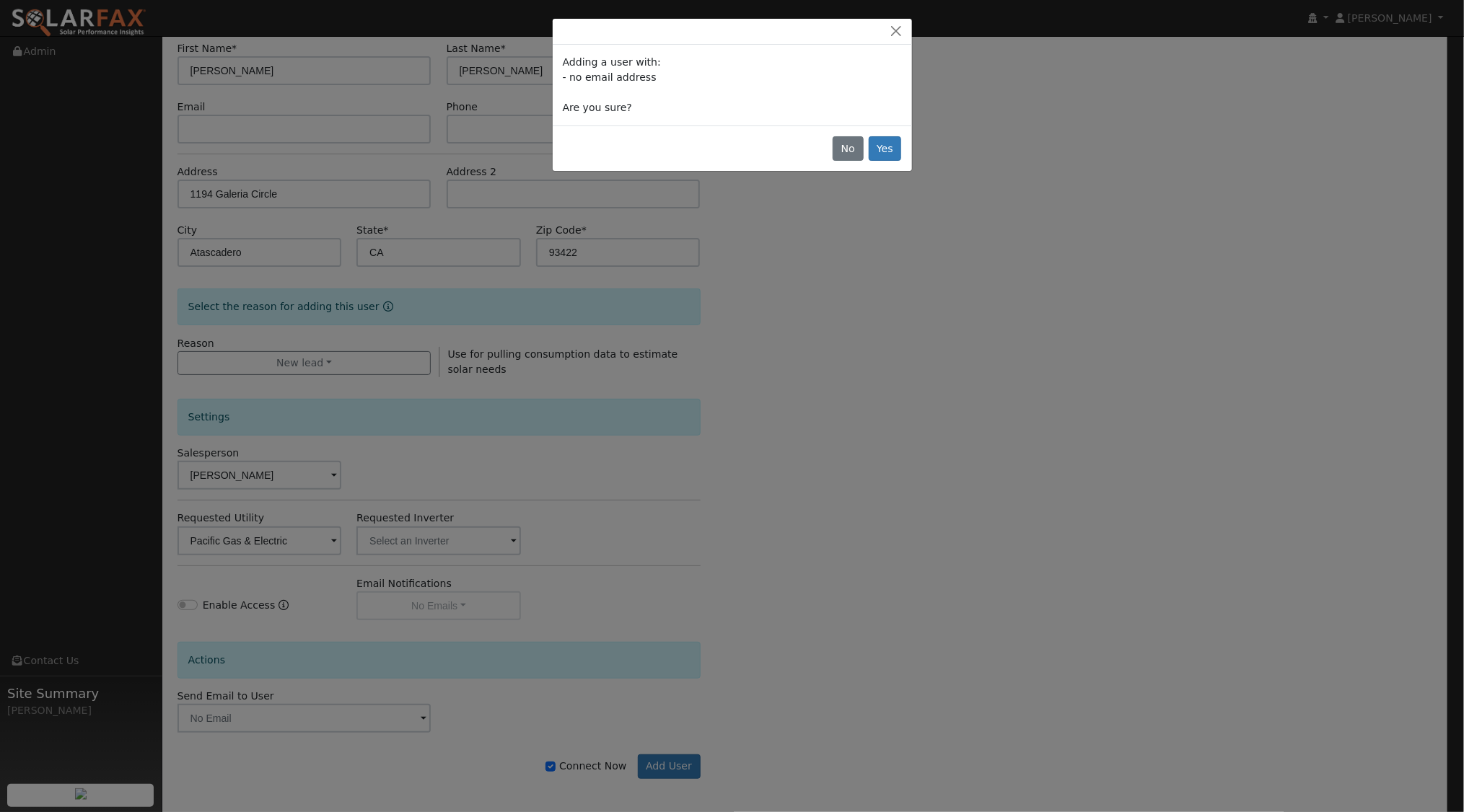
scroll to position [117, 0]
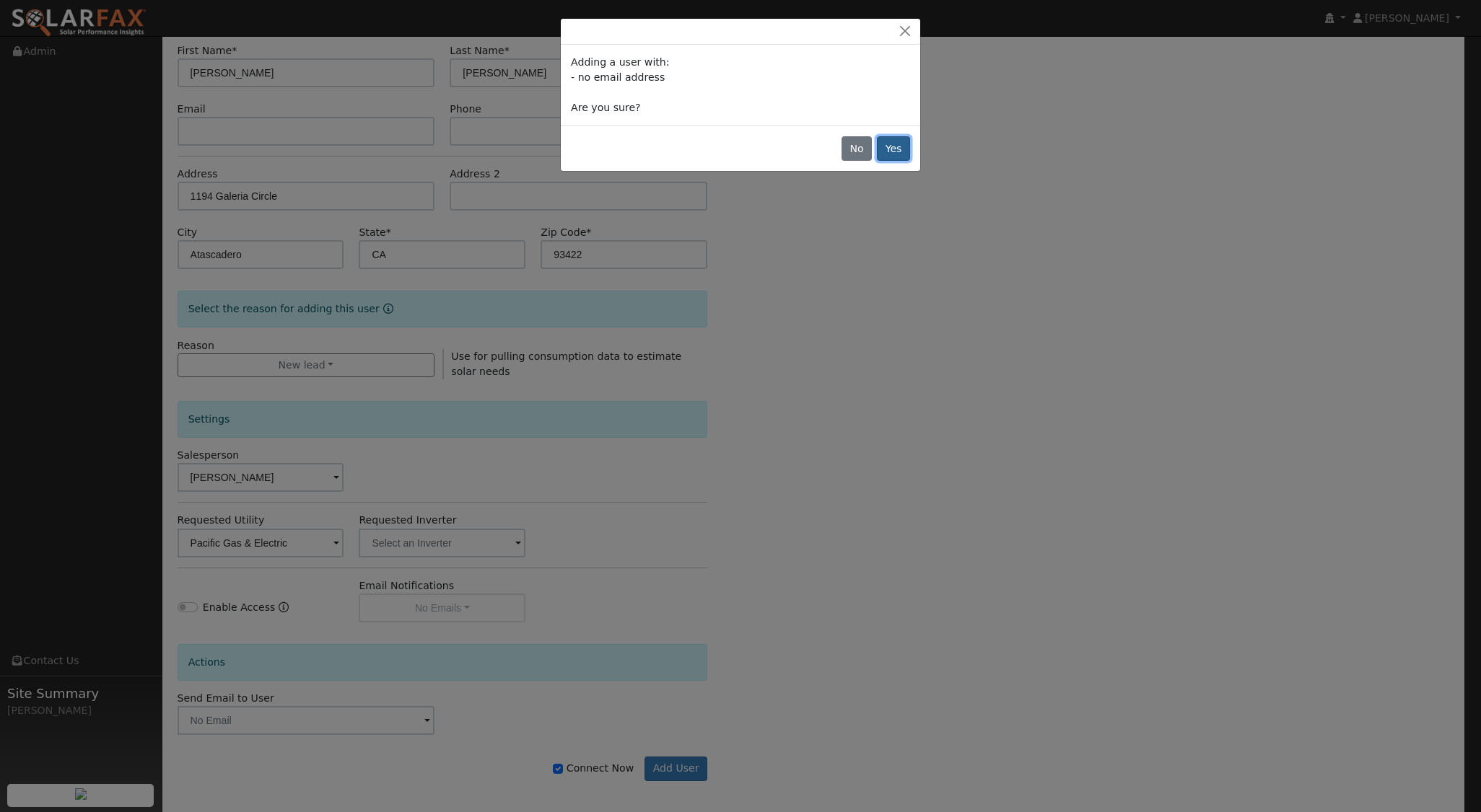
click at [891, 151] on button "Yes" at bounding box center [893, 148] width 33 height 25
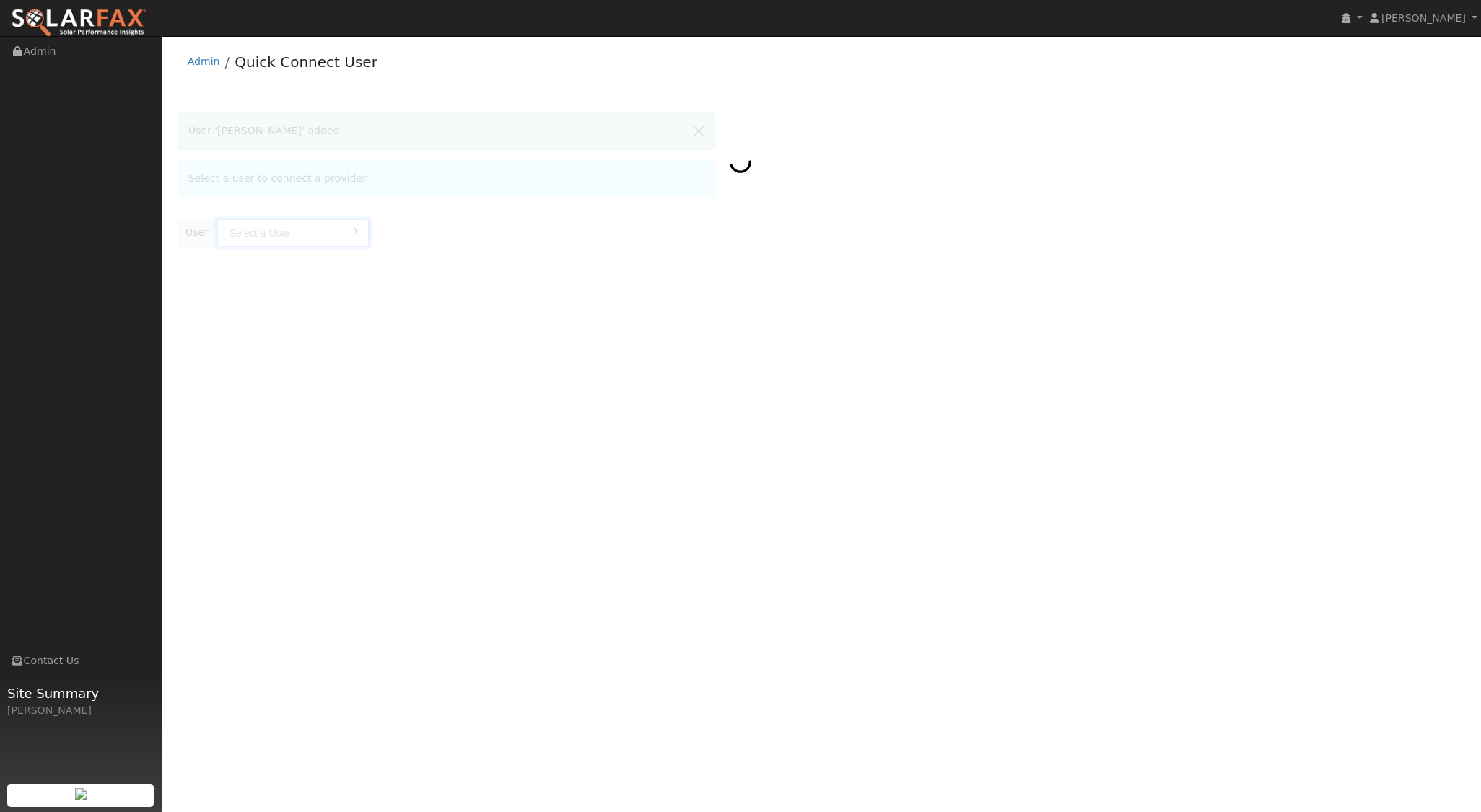
type input "[PERSON_NAME]"
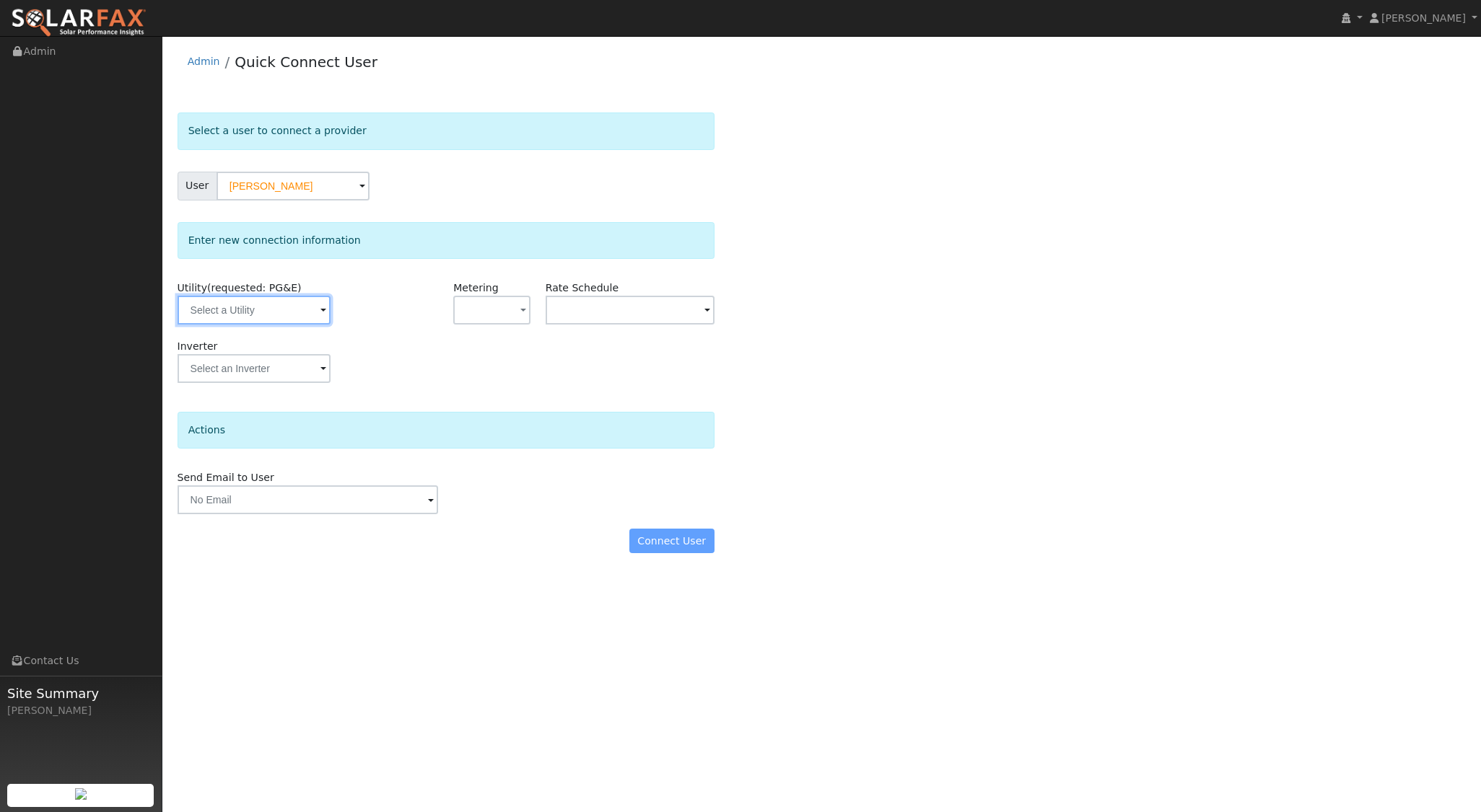
click at [286, 314] on input "text" at bounding box center [253, 311] width 153 height 29
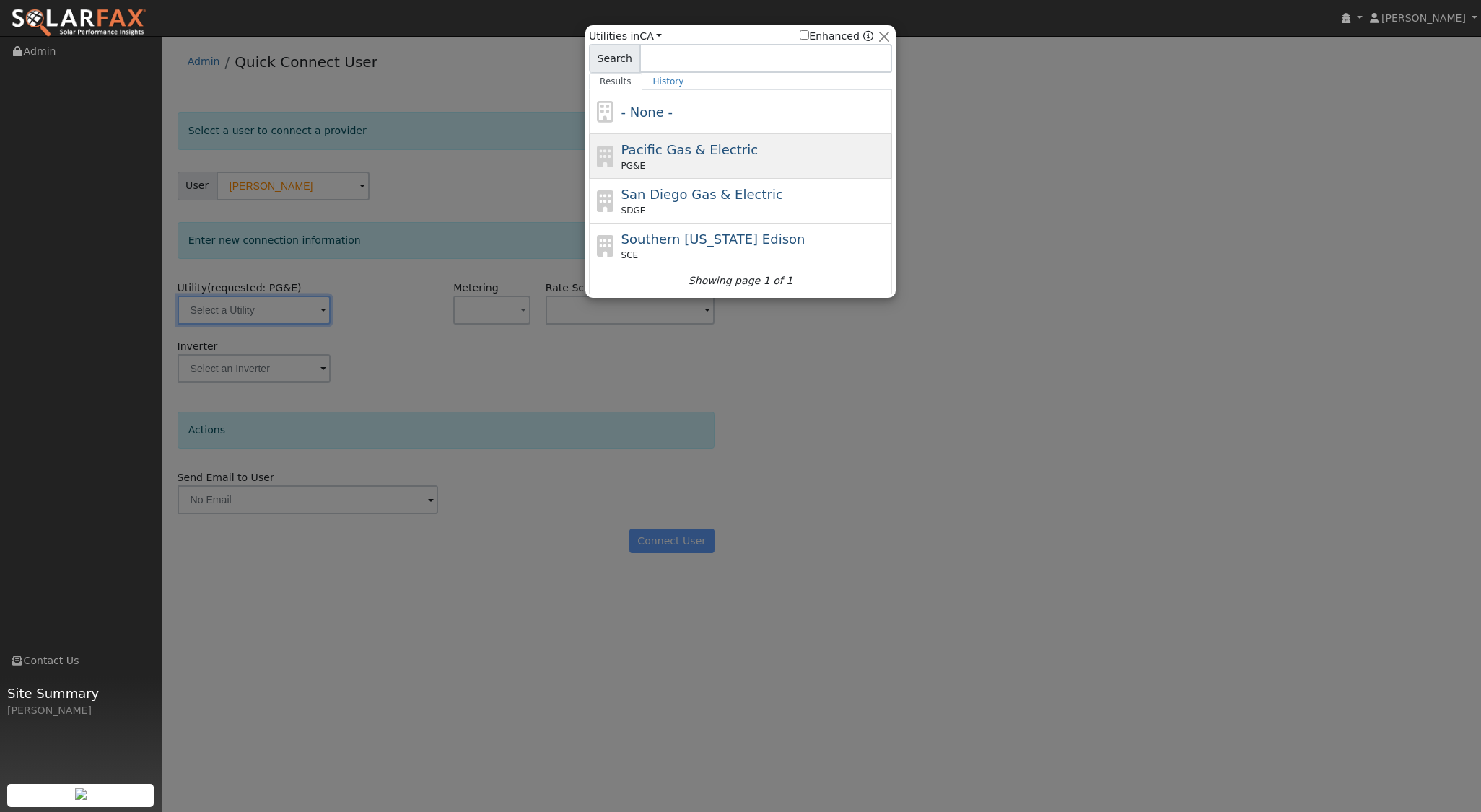
click at [669, 163] on div "PG&E" at bounding box center [755, 165] width 268 height 13
type input "PG&E"
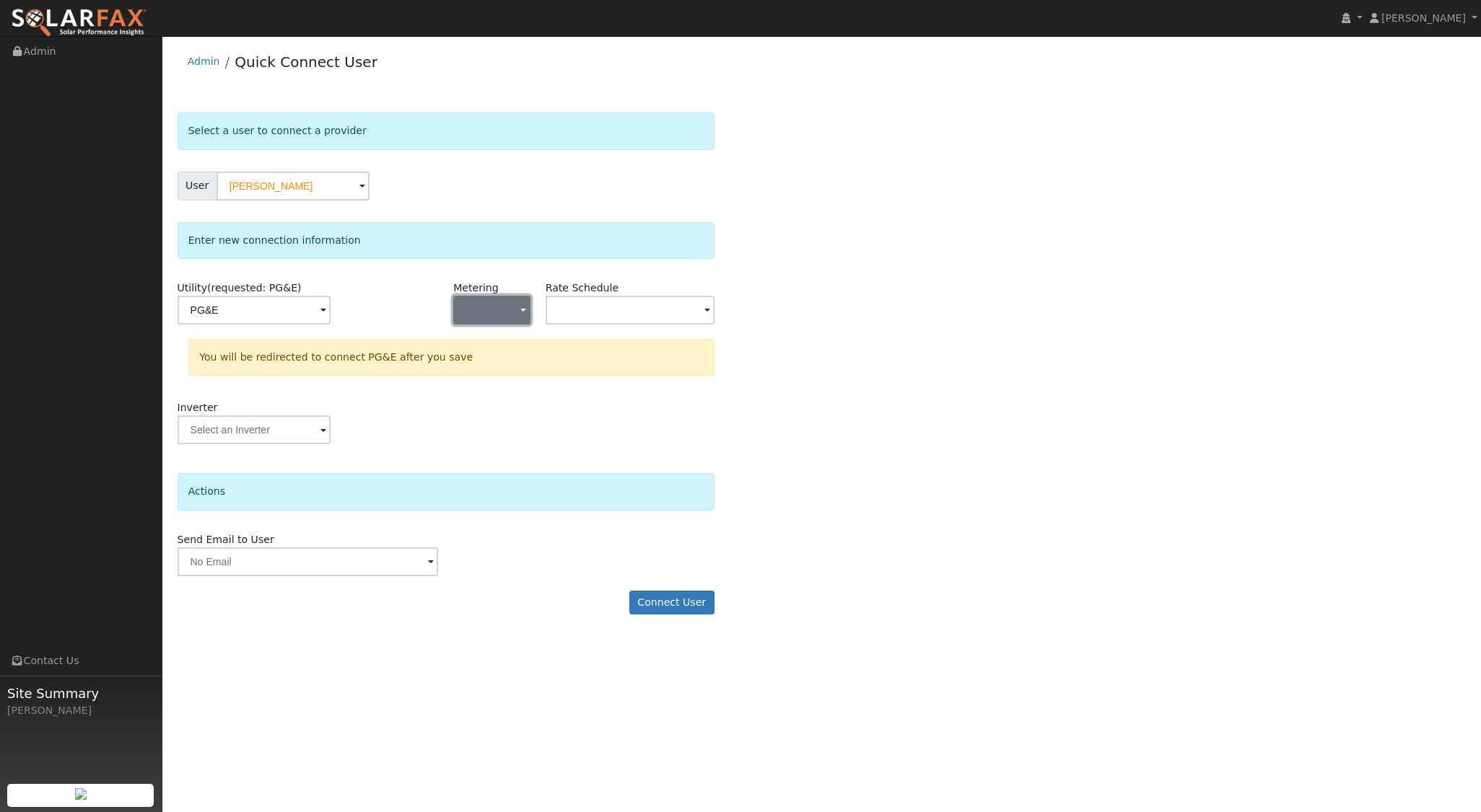
click at [513, 319] on button "button" at bounding box center [491, 311] width 76 height 29
click at [503, 369] on link "NEM" at bounding box center [503, 362] width 100 height 21
click at [330, 319] on input "text" at bounding box center [253, 311] width 153 height 29
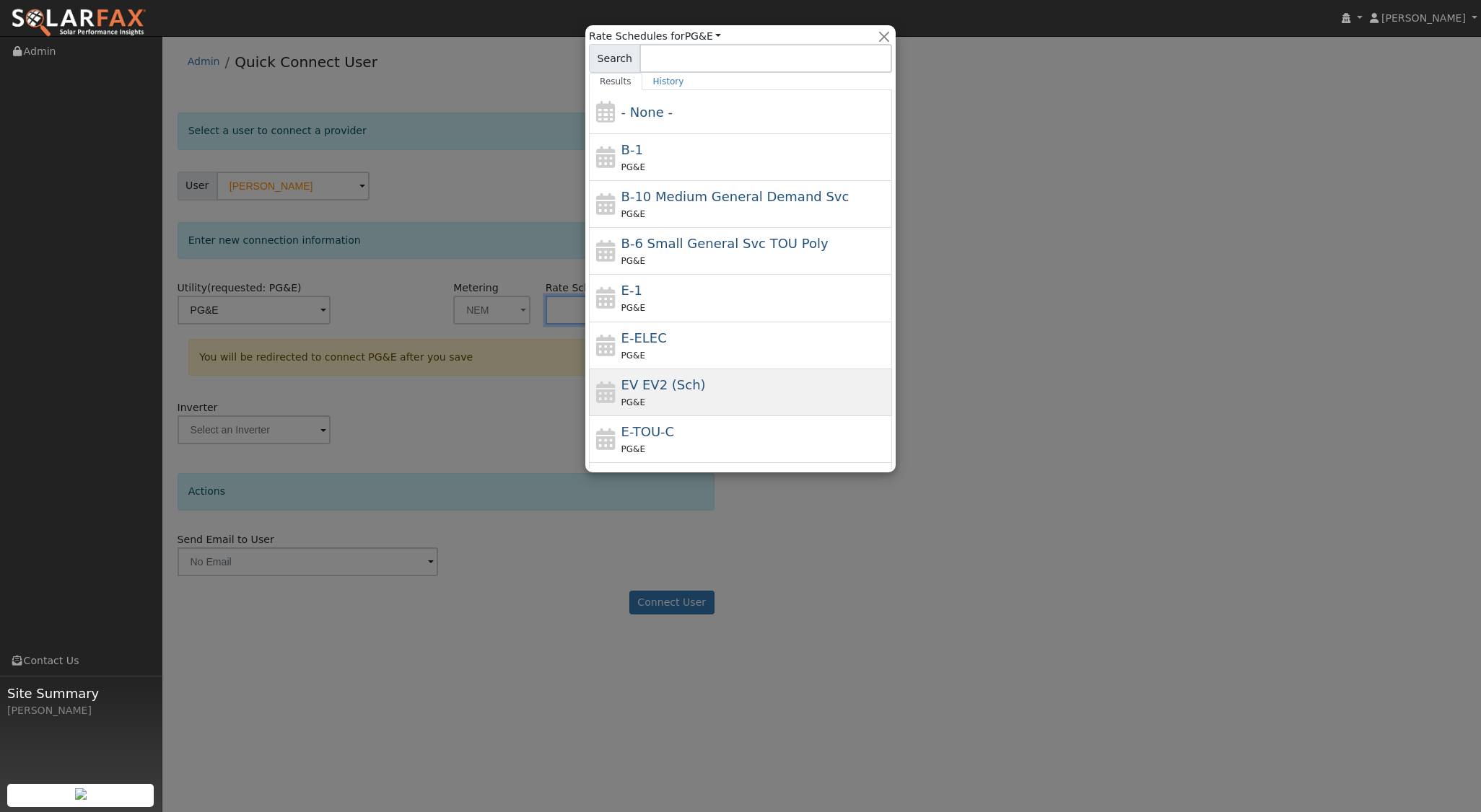
click at [651, 383] on span "EV EV2 (Sch)" at bounding box center [663, 385] width 85 height 15
type input "EV EV2 (Sch)"
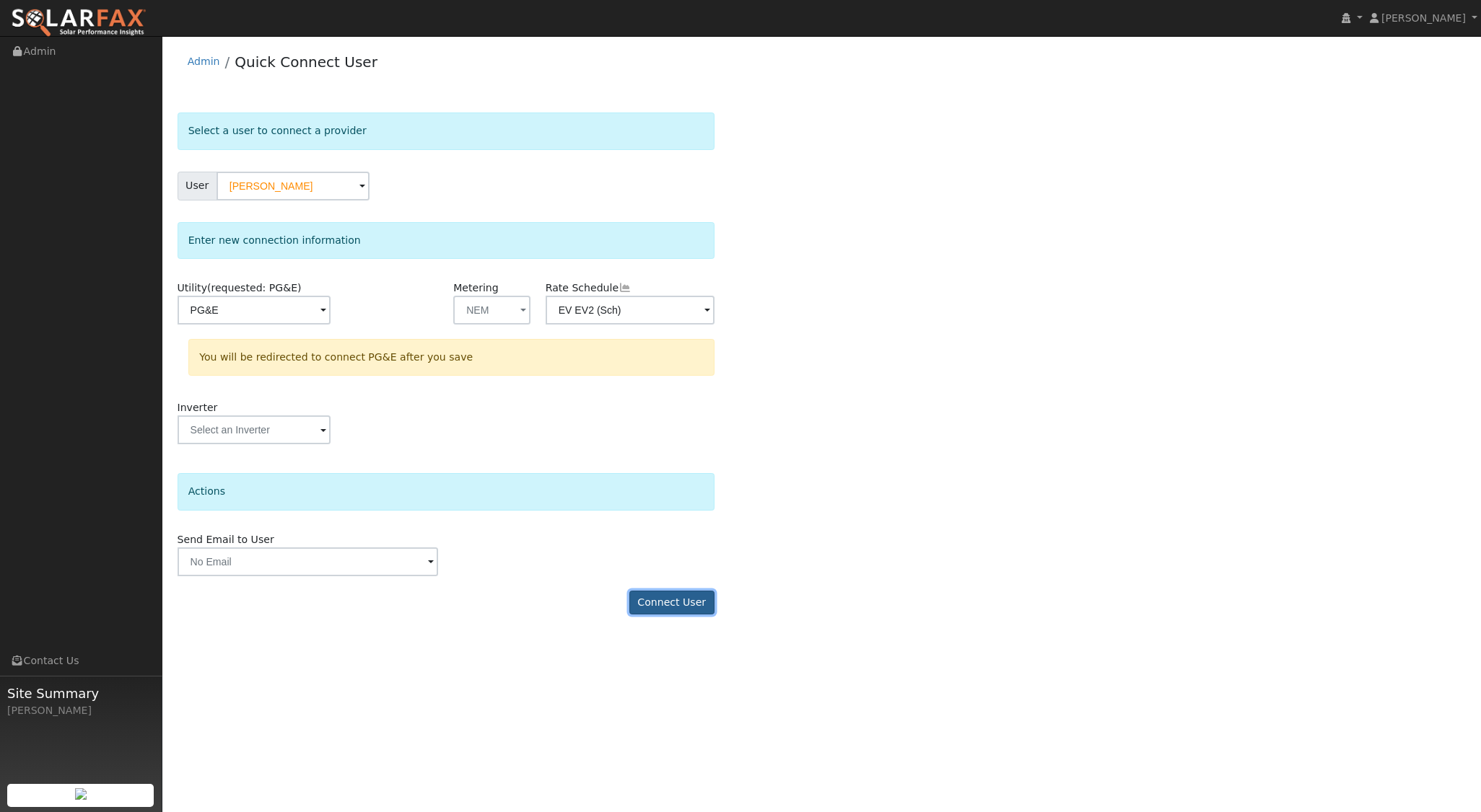
click at [673, 597] on button "Connect User" at bounding box center [671, 602] width 85 height 25
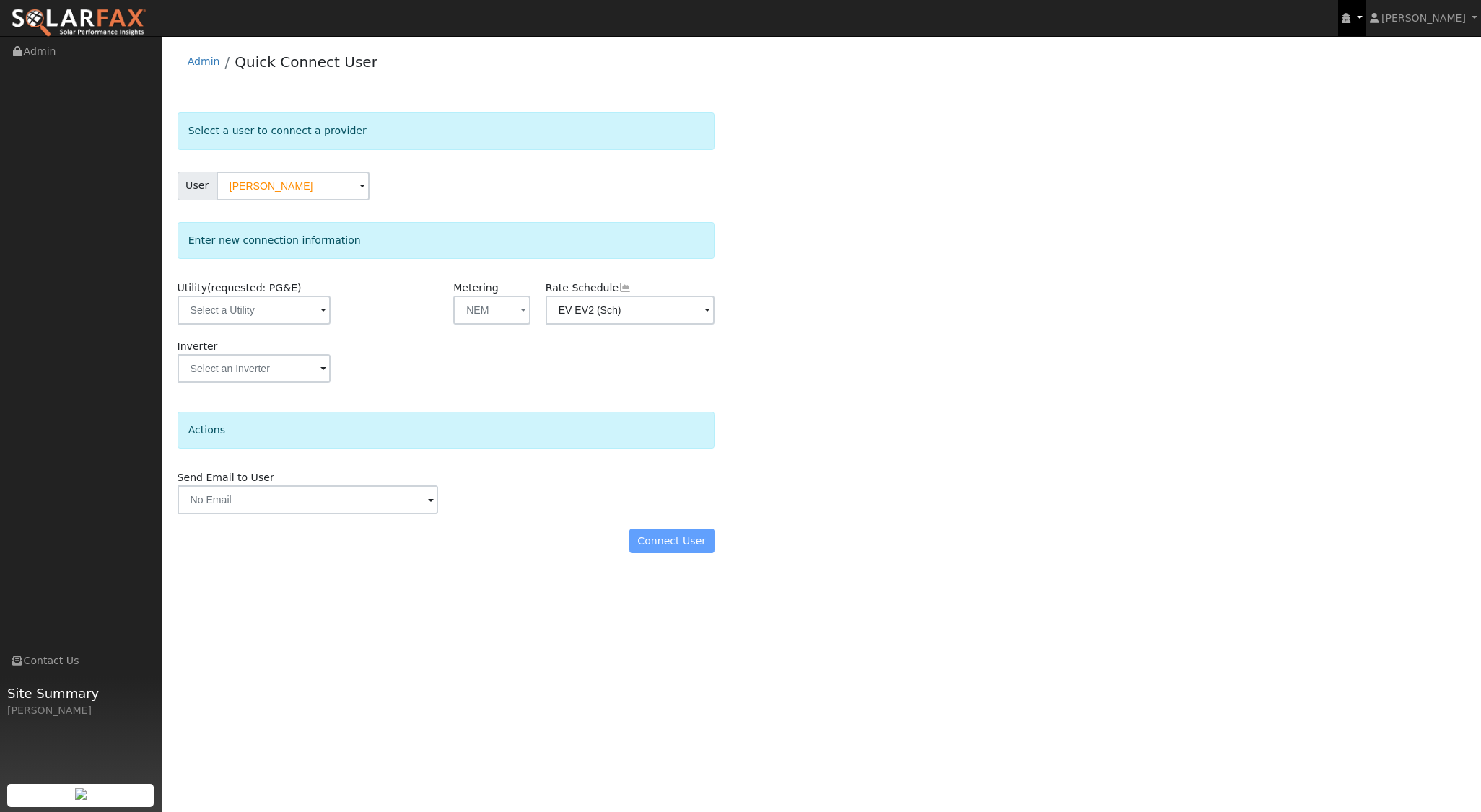
click at [1350, 21] on icon at bounding box center [1346, 18] width 9 height 10
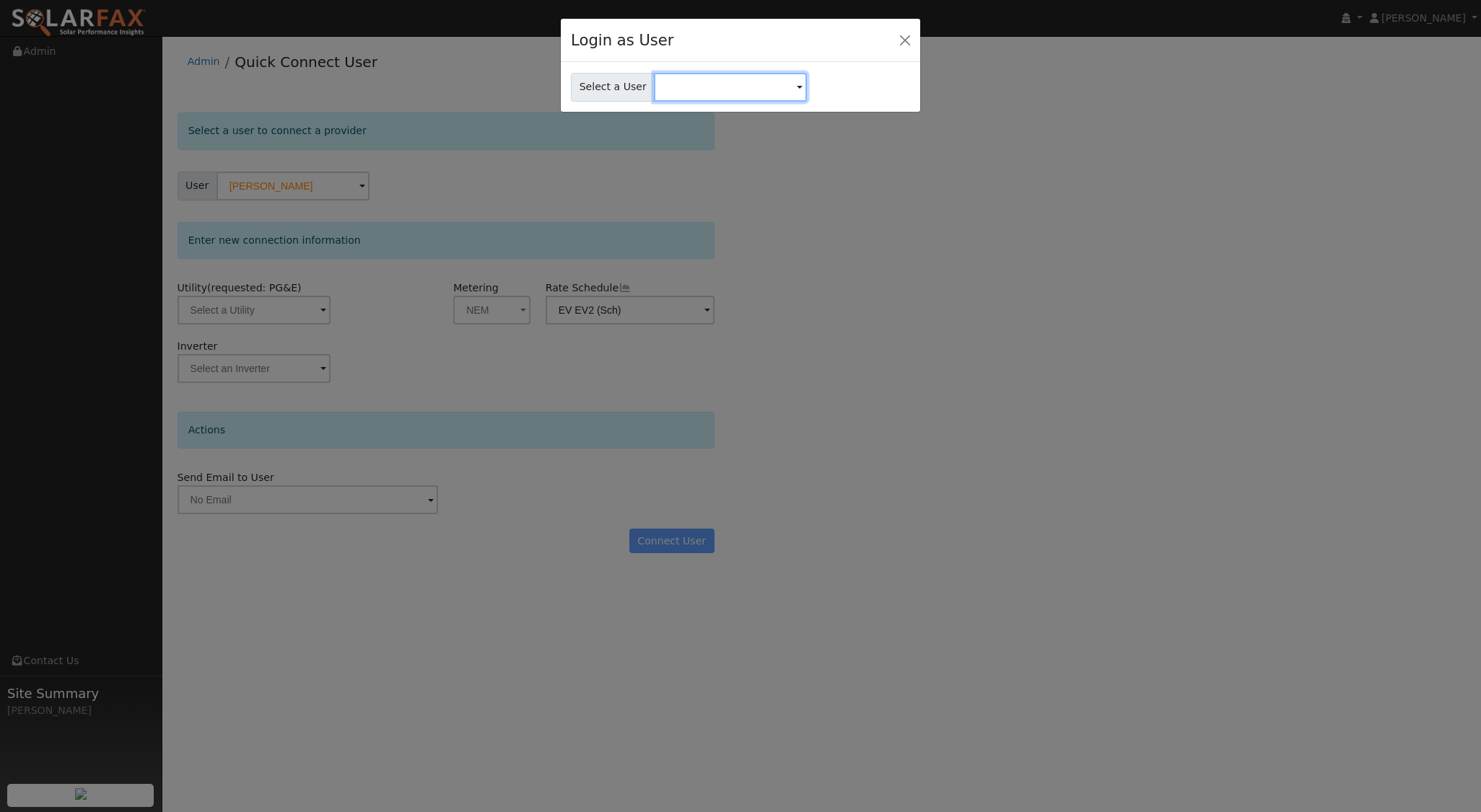
click at [741, 86] on input "text" at bounding box center [730, 87] width 153 height 29
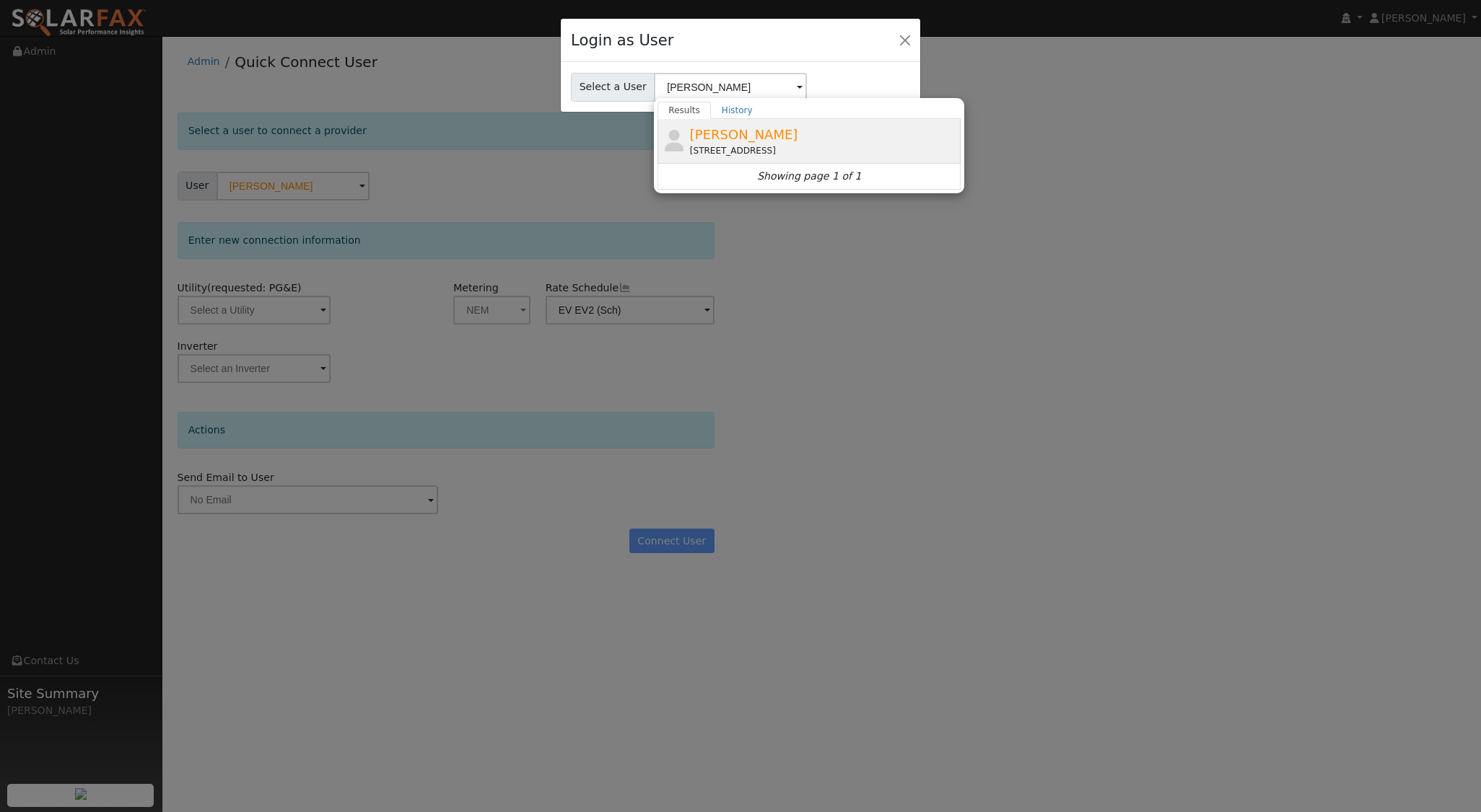
click at [761, 130] on div "[PERSON_NAME] [STREET_ADDRESS]" at bounding box center [824, 141] width 268 height 33
type input "[PERSON_NAME]"
